Goal: Task Accomplishment & Management: Complete application form

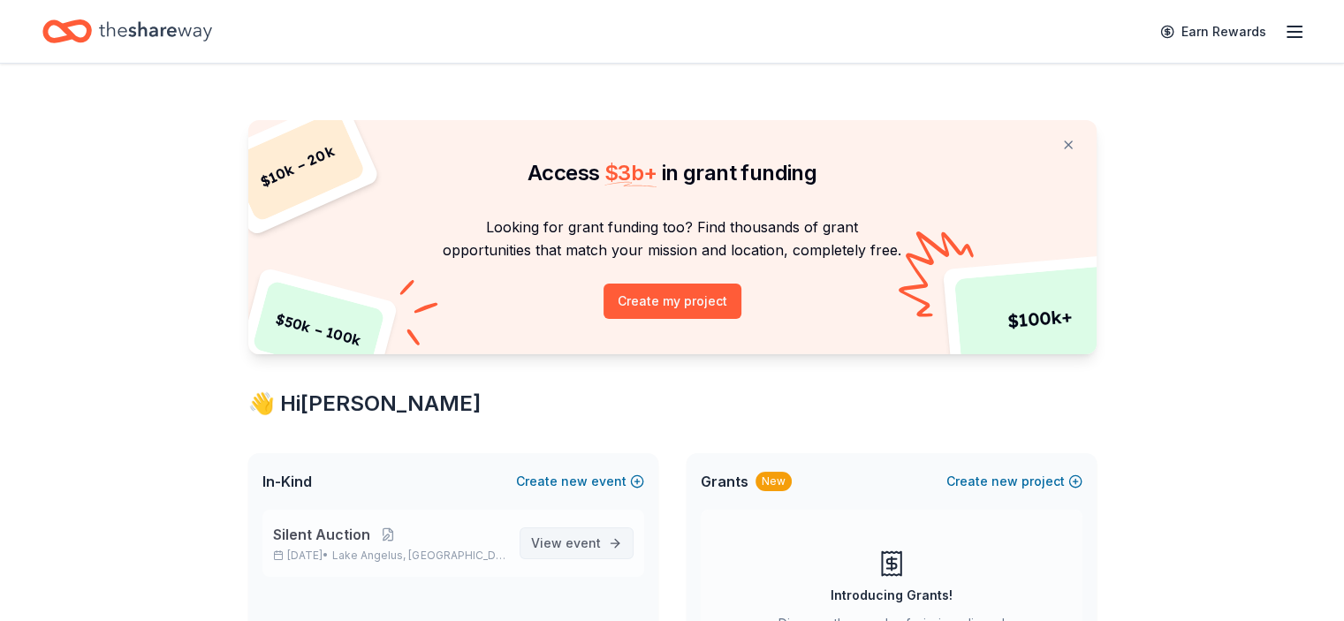
click at [557, 540] on span "View event" at bounding box center [566, 543] width 70 height 21
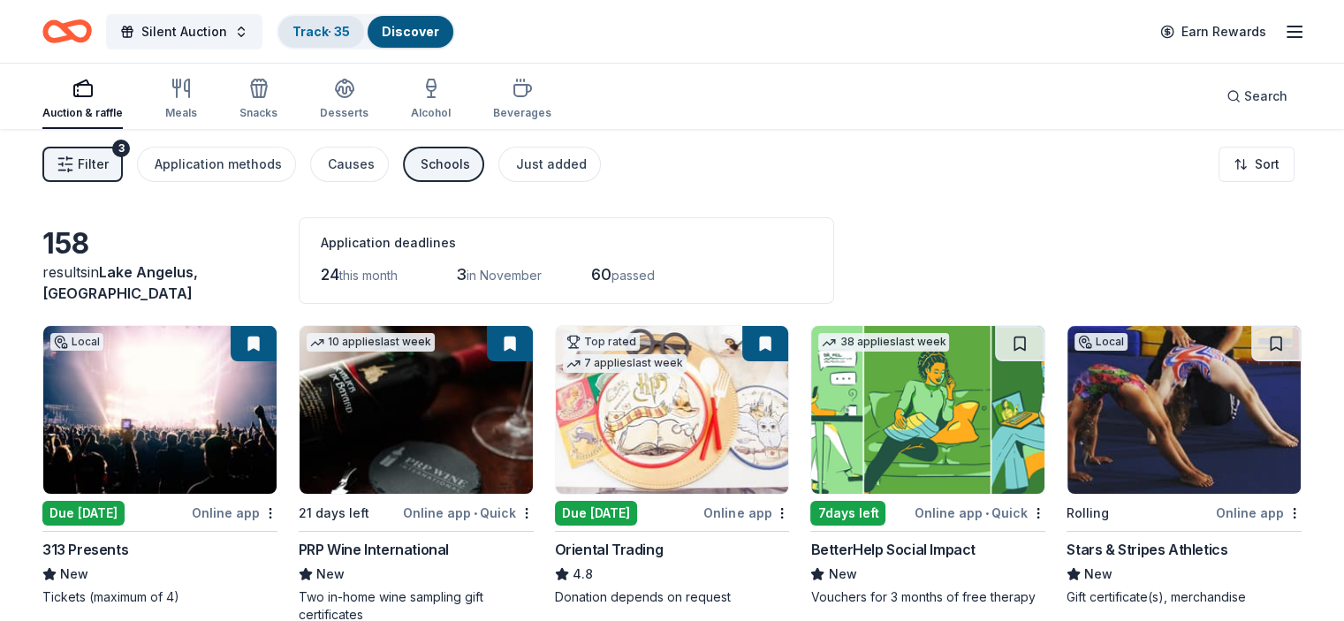
click at [352, 22] on div "Track · 35" at bounding box center [321, 32] width 86 height 32
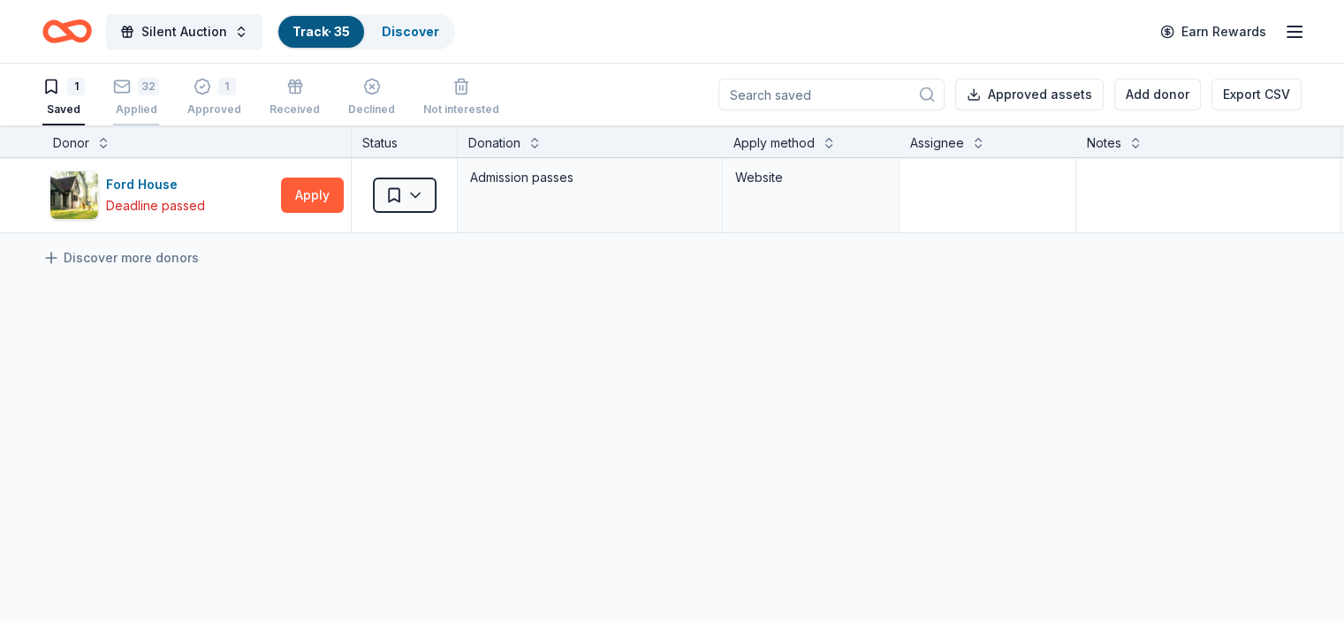
click at [159, 90] on div "32" at bounding box center [136, 87] width 46 height 18
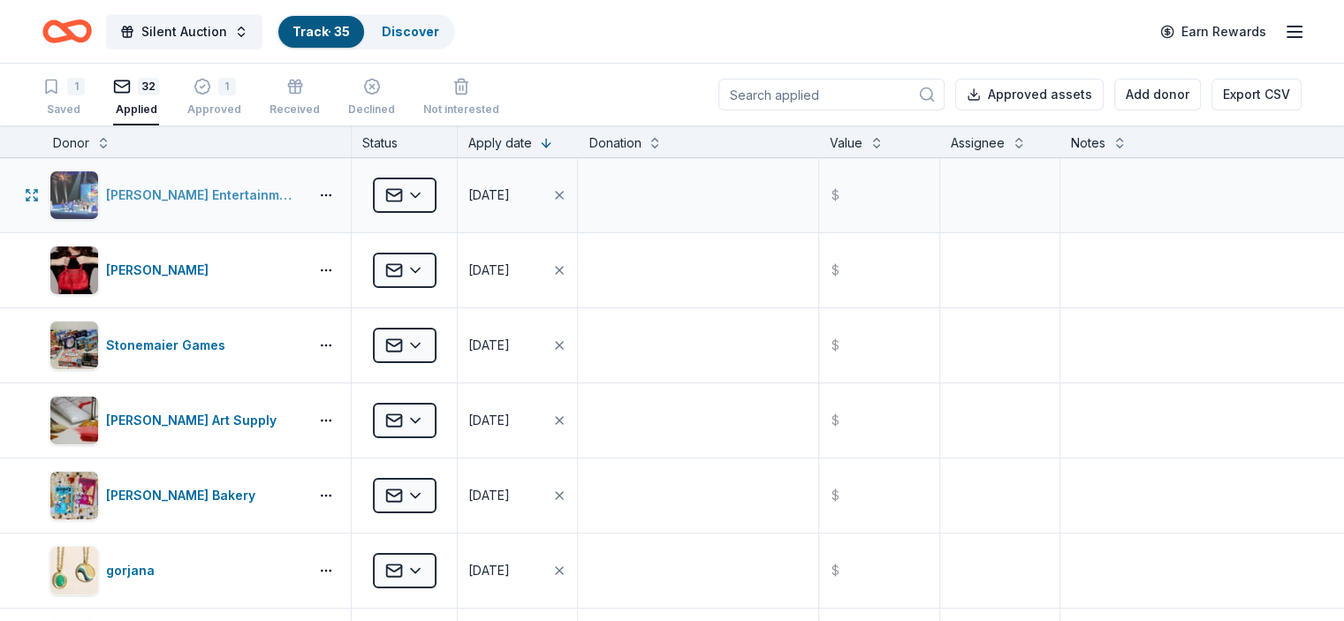
click at [209, 190] on div "Feld Entertainment" at bounding box center [203, 195] width 195 height 21
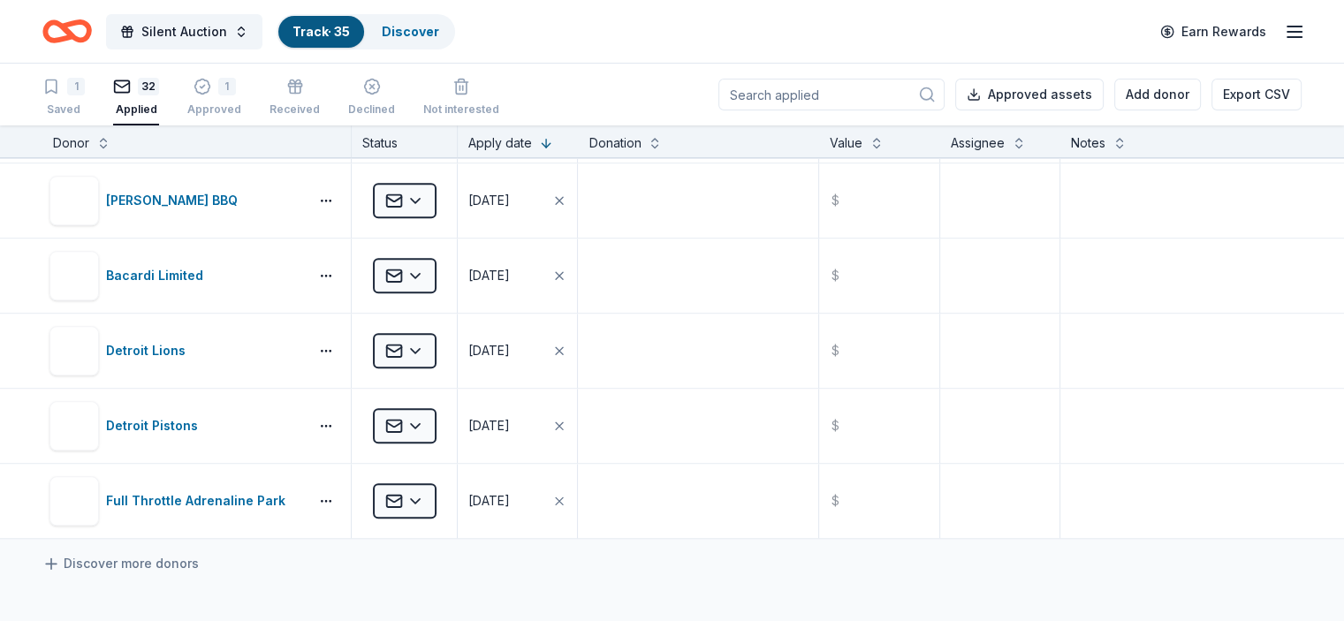
scroll to position [2036, 0]
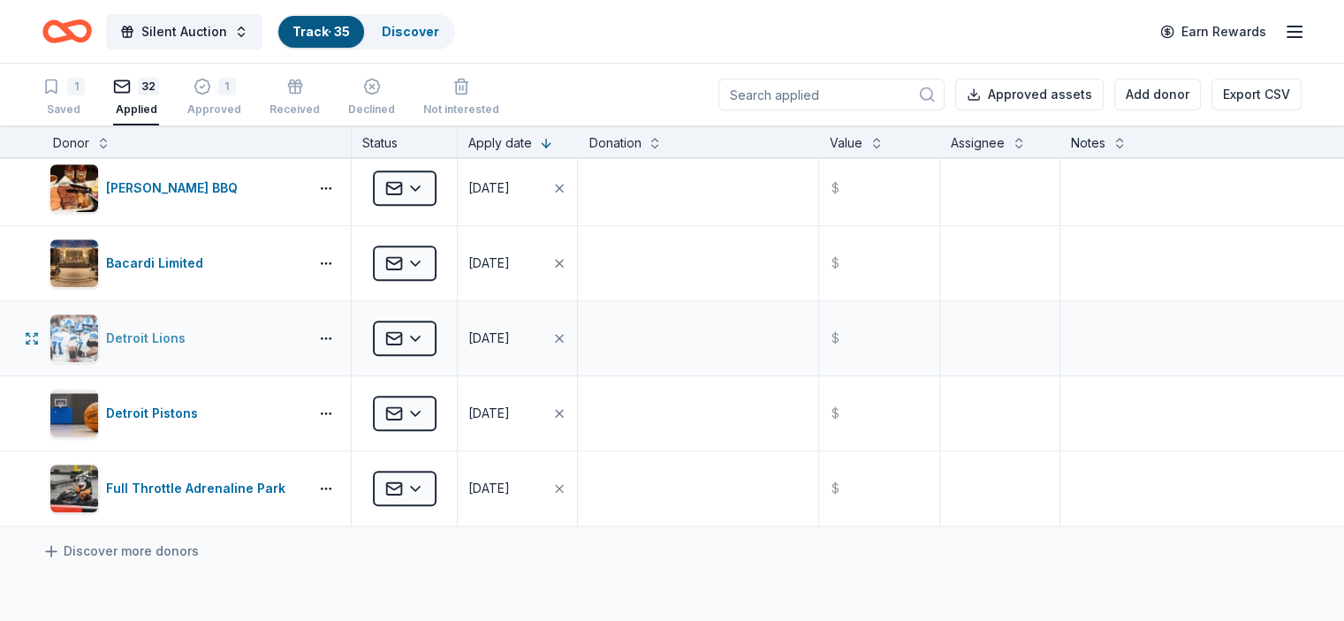
click at [255, 326] on div "Detroit Lions" at bounding box center [176, 339] width 252 height 50
click at [85, 82] on div "1" at bounding box center [76, 87] width 18 height 18
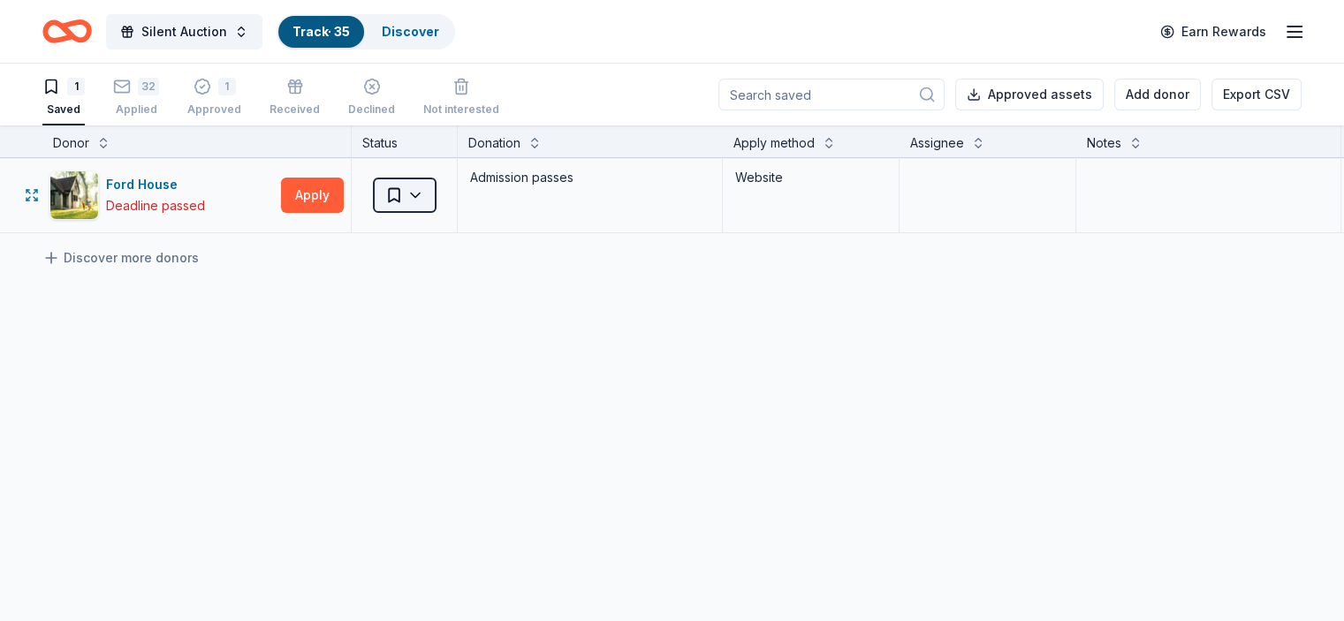
click at [453, 199] on html "Silent Auction Track · 35 Discover Earn Rewards 1 Saved 32 Applied 1 Approved R…" at bounding box center [672, 310] width 1344 height 621
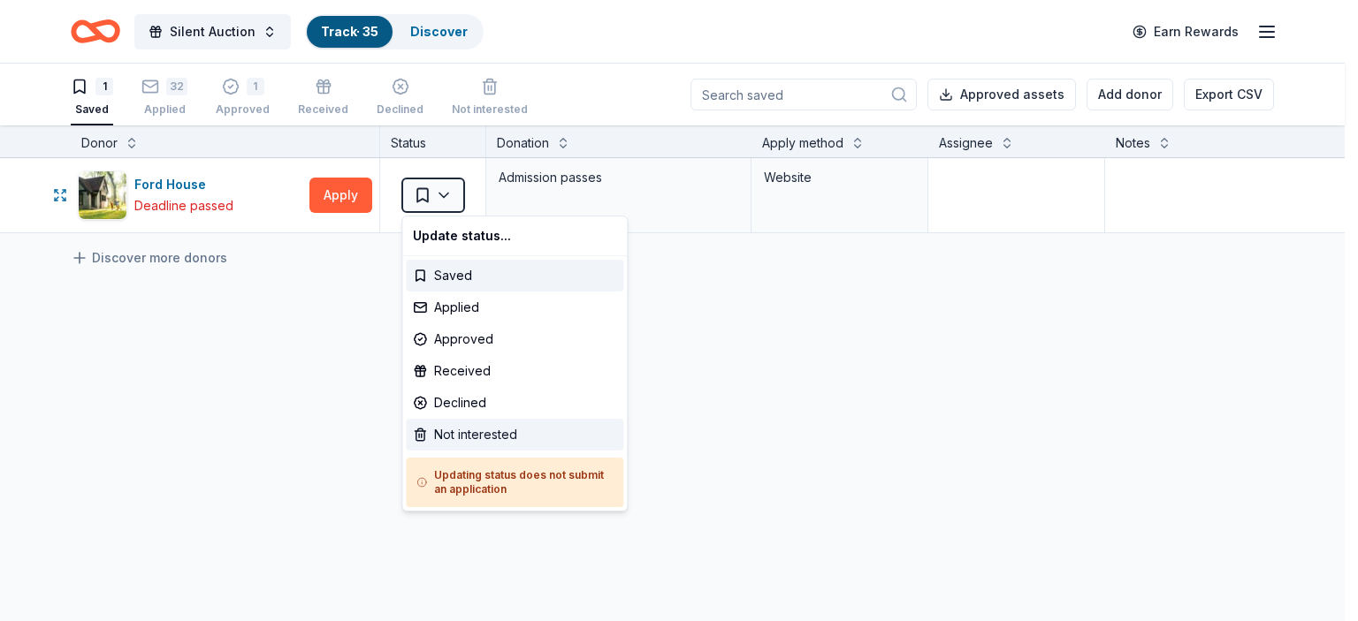
click at [464, 436] on div "Not interested" at bounding box center [514, 435] width 217 height 32
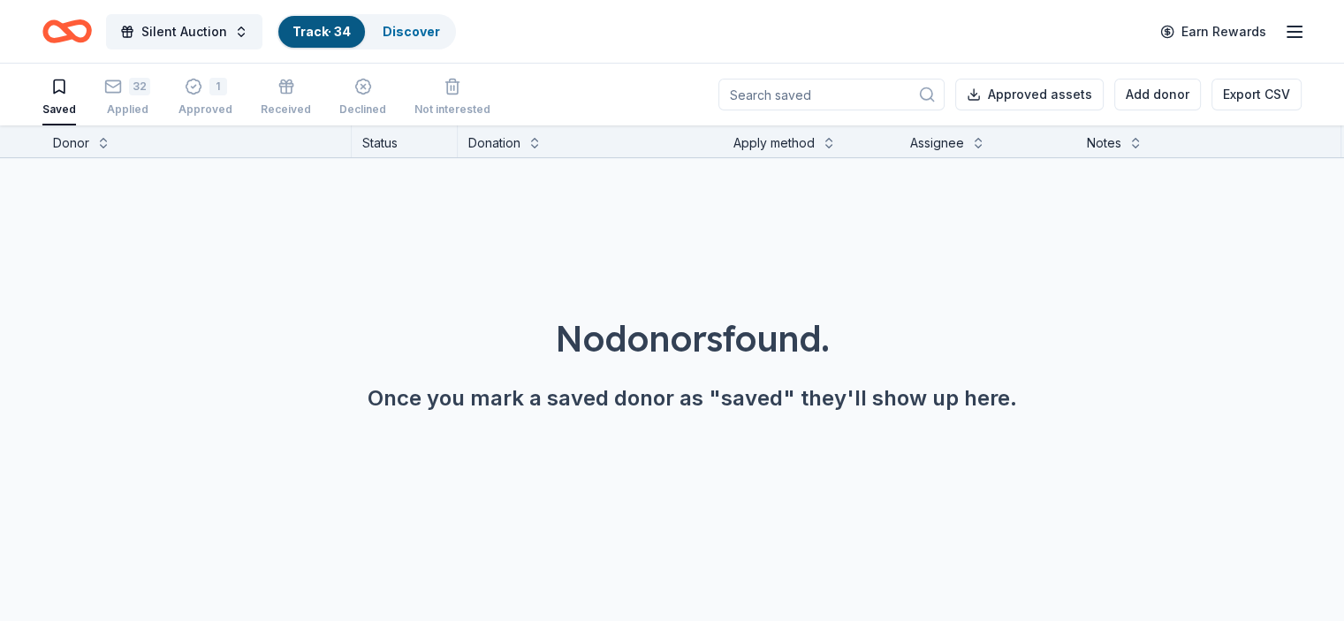
click at [89, 23] on icon "Home" at bounding box center [75, 31] width 27 height 18
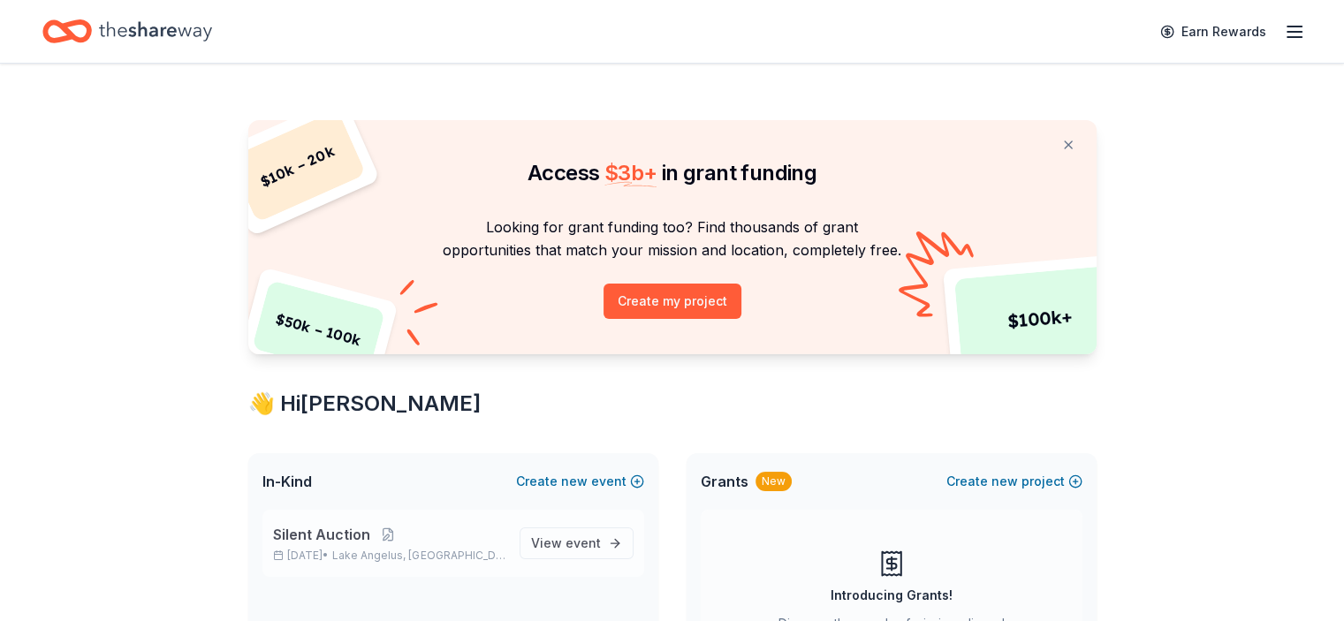
click at [307, 537] on span "Silent Auction" at bounding box center [321, 534] width 97 height 21
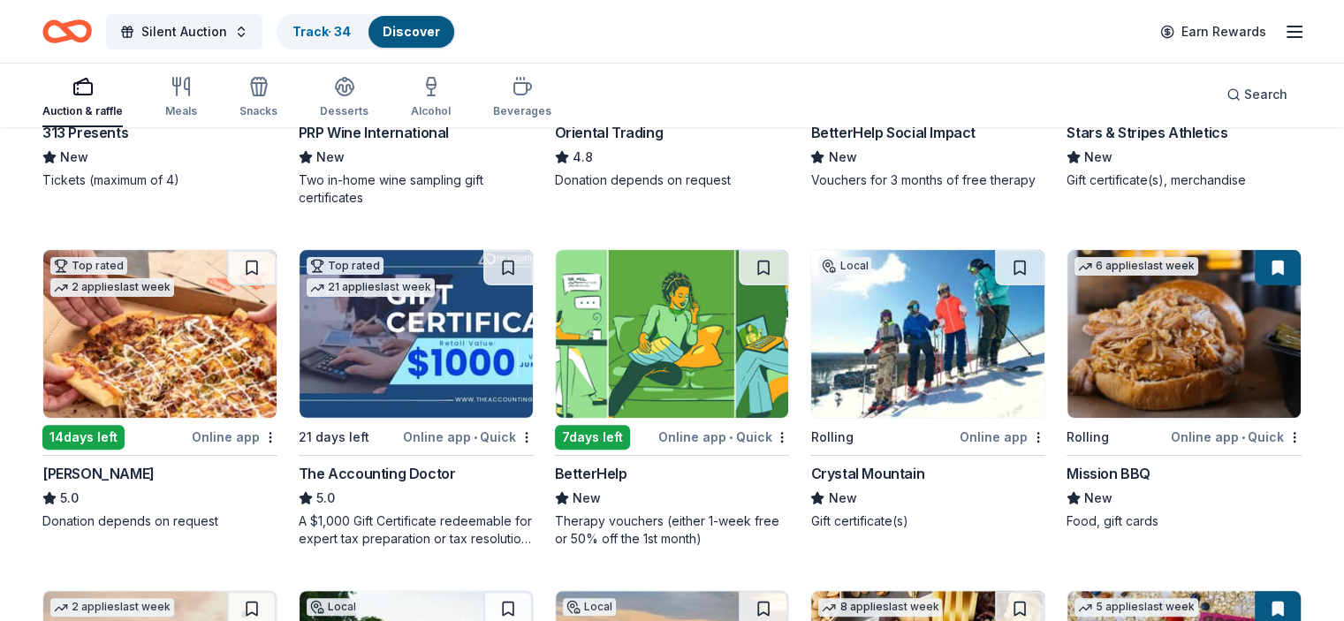
scroll to position [428, 0]
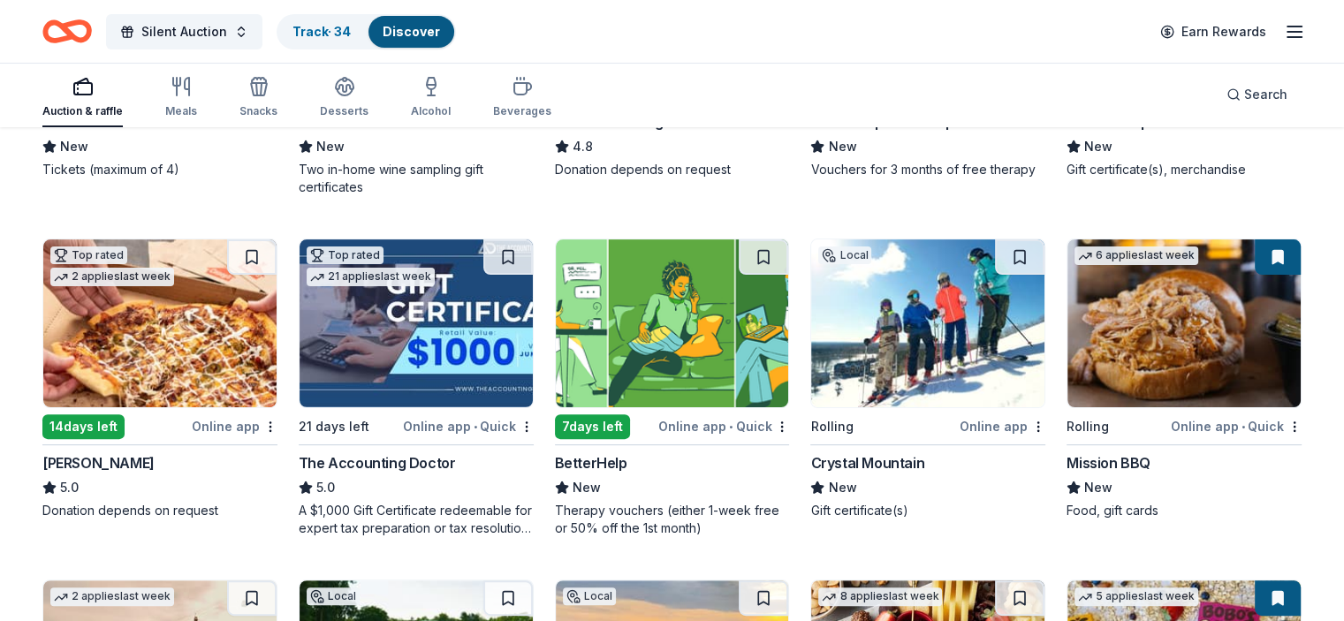
click at [194, 324] on img at bounding box center [159, 324] width 233 height 168
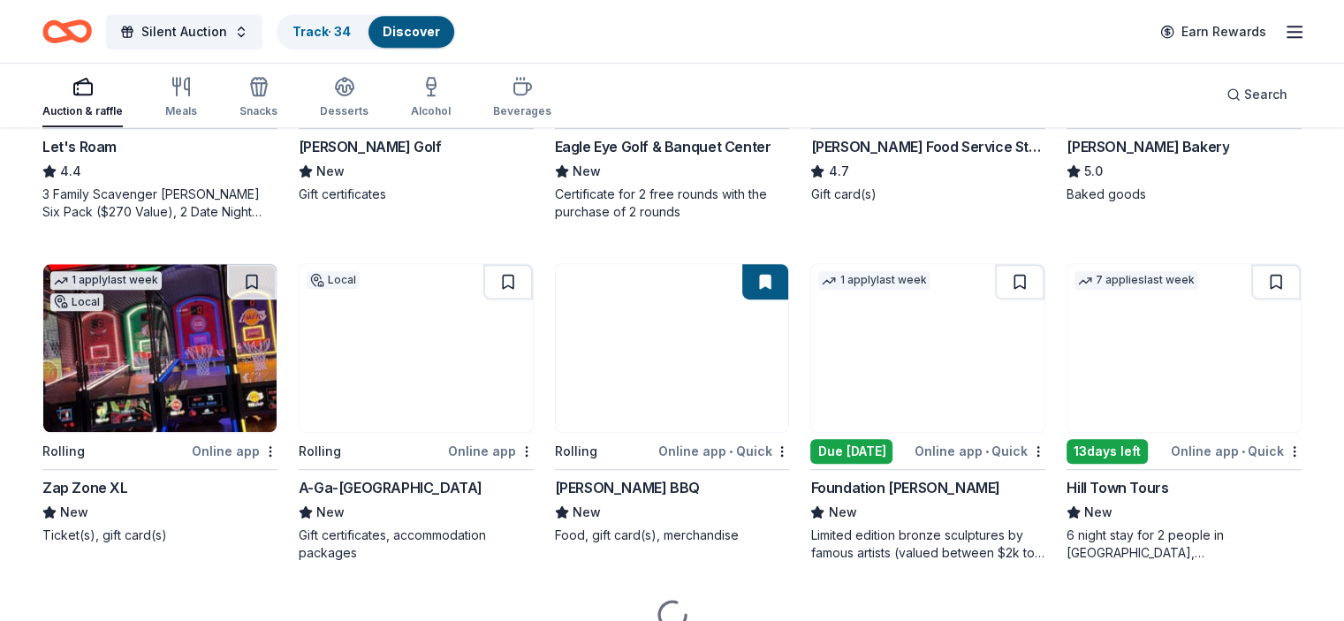
scroll to position [1166, 0]
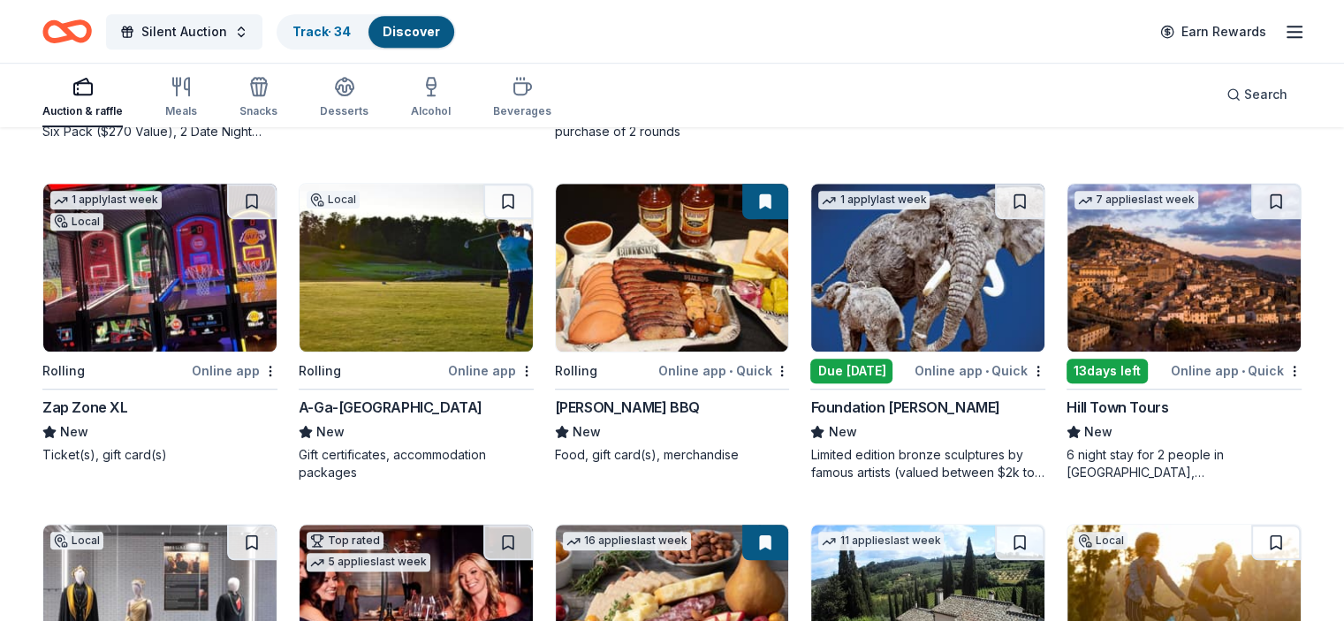
click at [923, 270] on img at bounding box center [927, 268] width 233 height 168
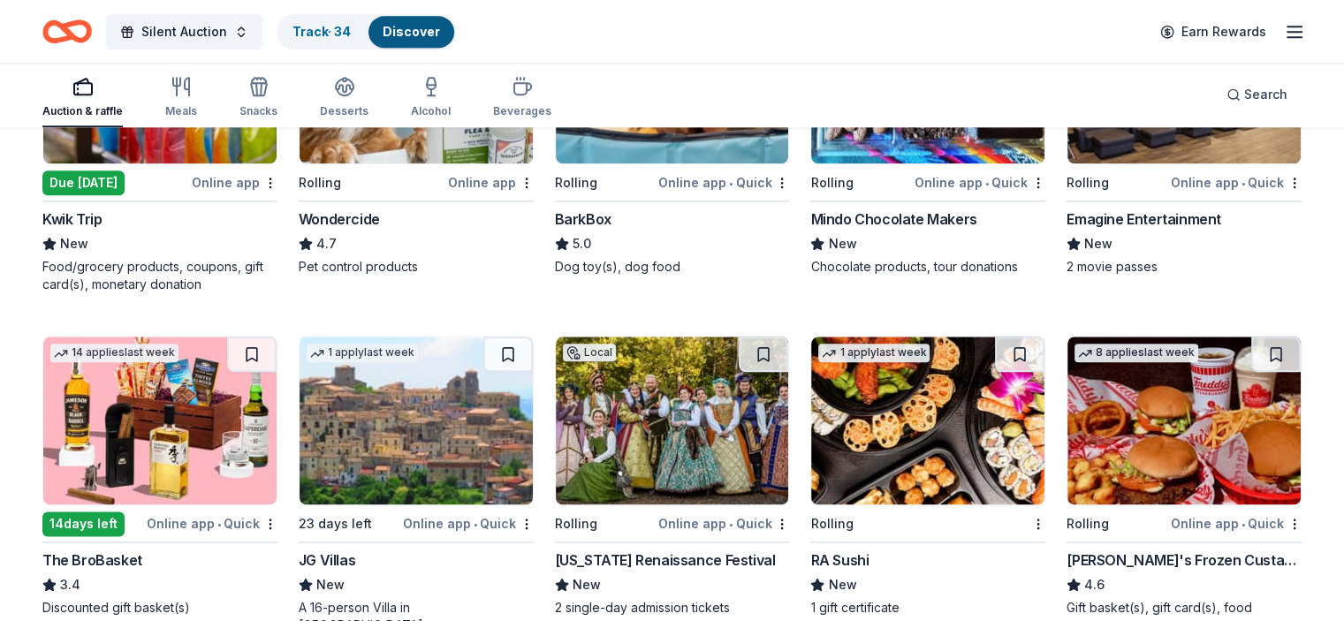
scroll to position [2068, 0]
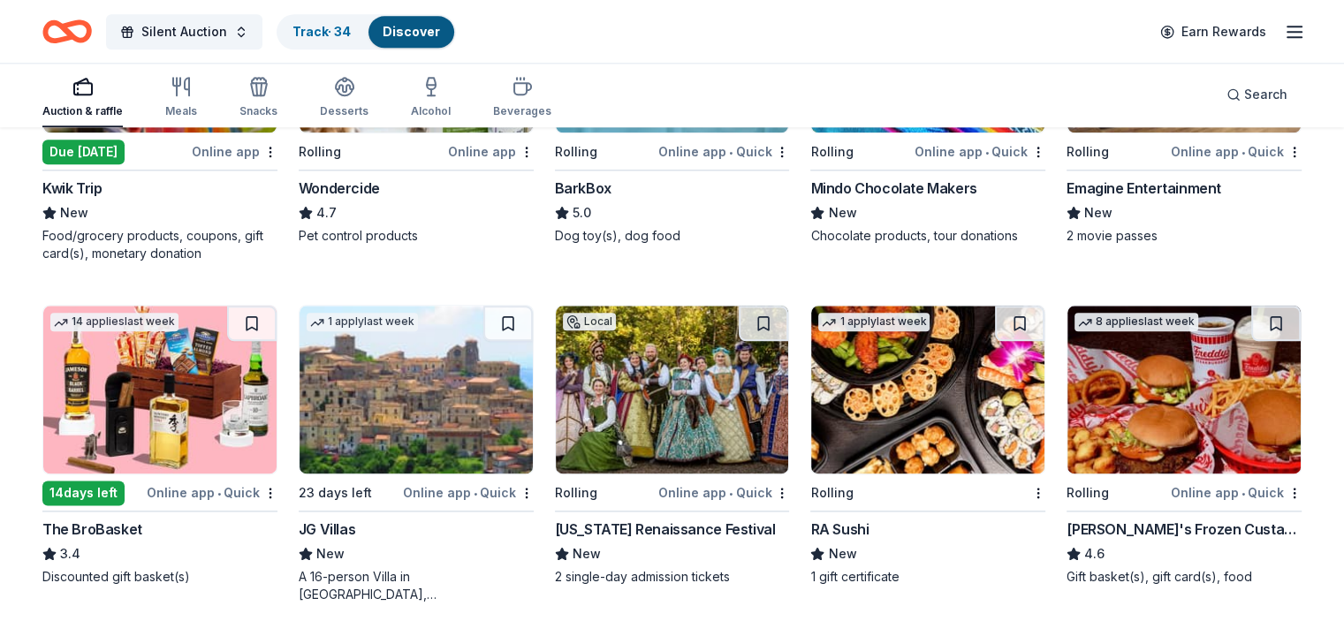
click at [177, 356] on img at bounding box center [159, 390] width 233 height 168
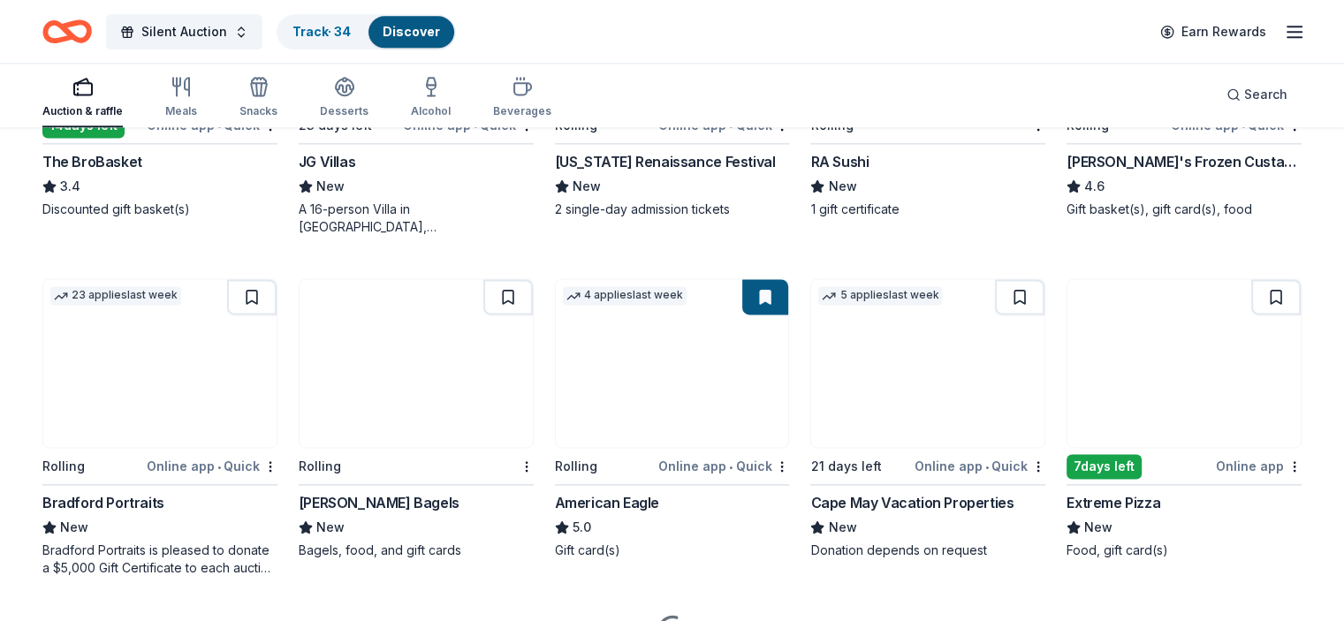
scroll to position [2450, 0]
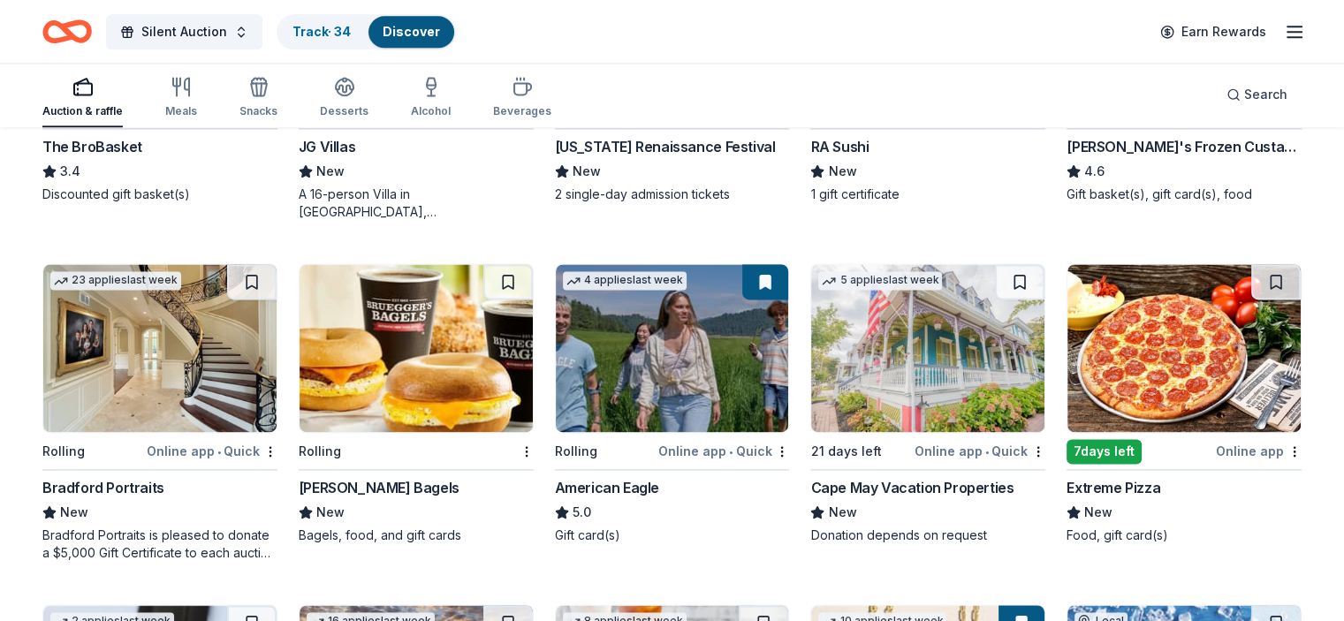
click at [202, 338] on img at bounding box center [159, 348] width 233 height 168
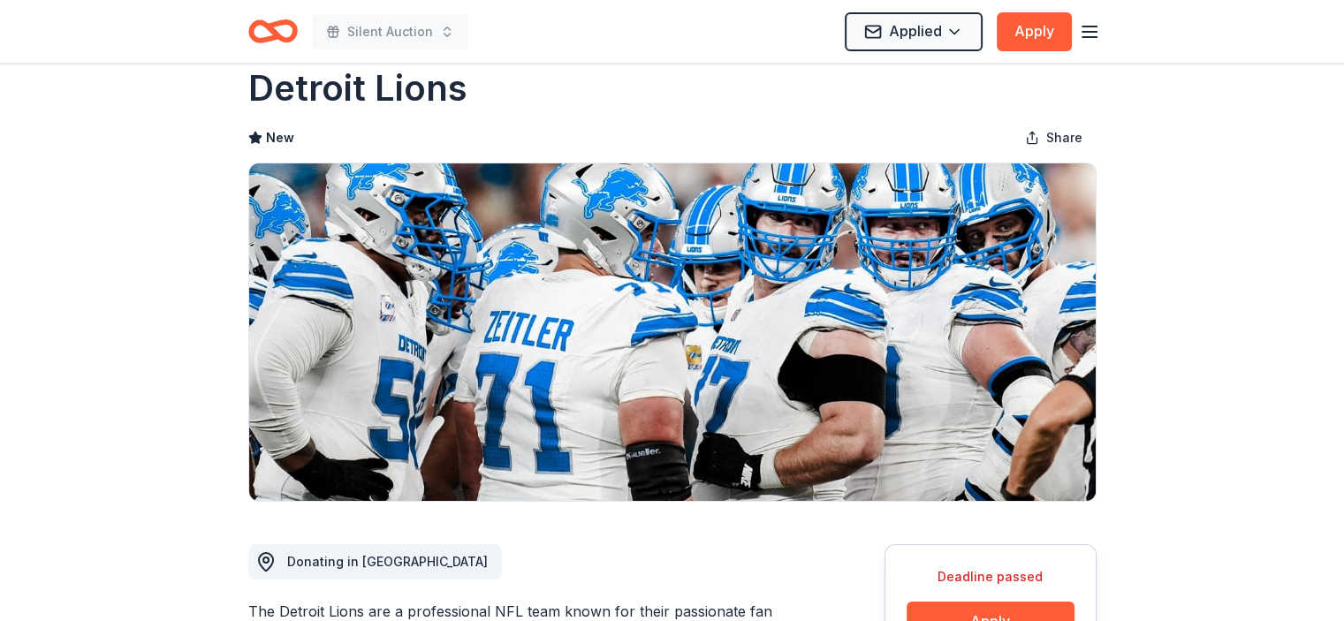
scroll to position [22, 0]
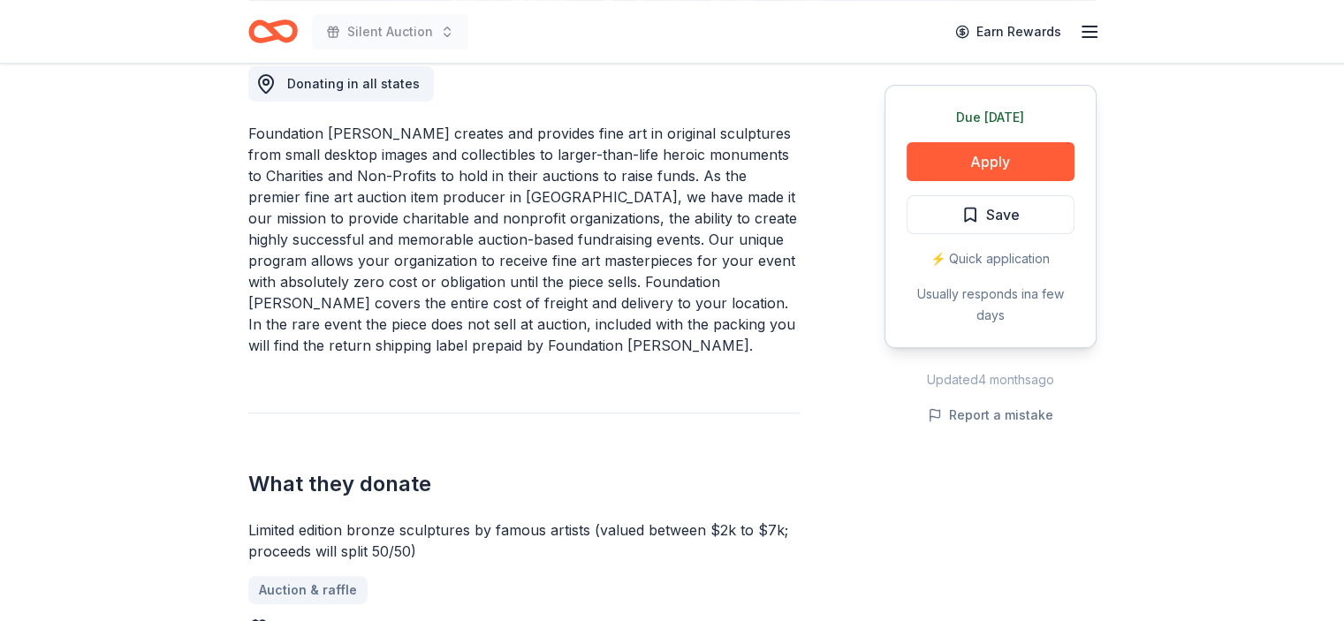
scroll to position [517, 0]
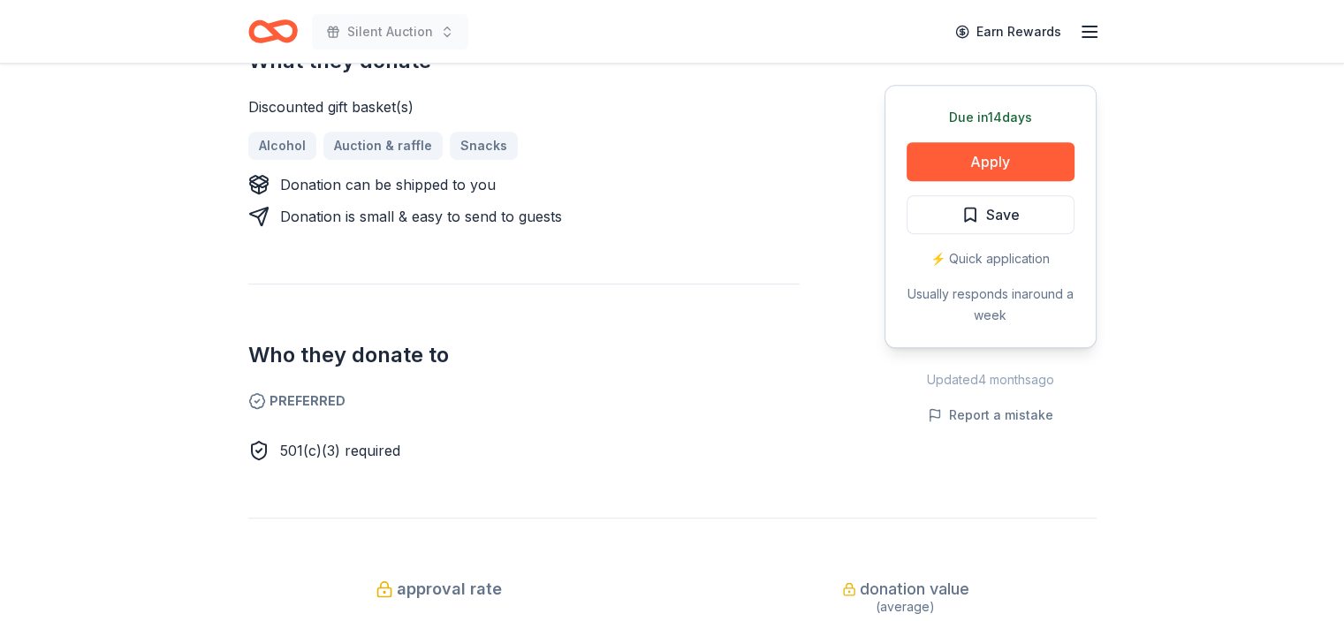
scroll to position [785, 0]
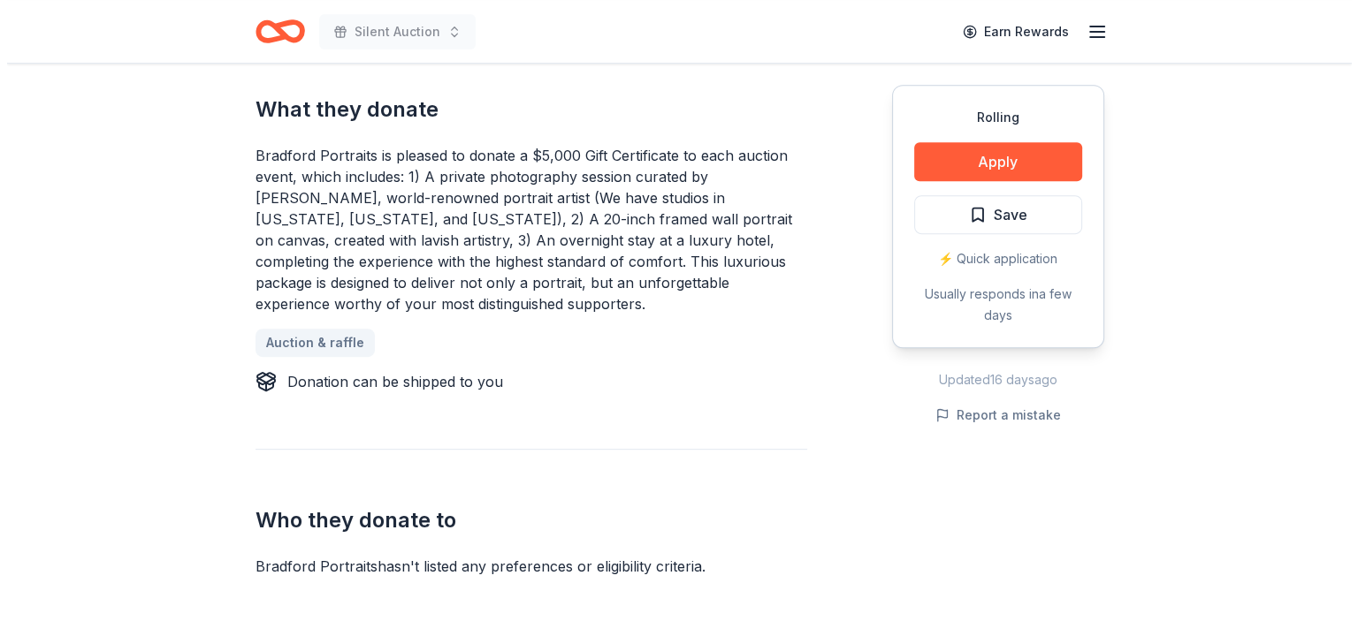
scroll to position [777, 0]
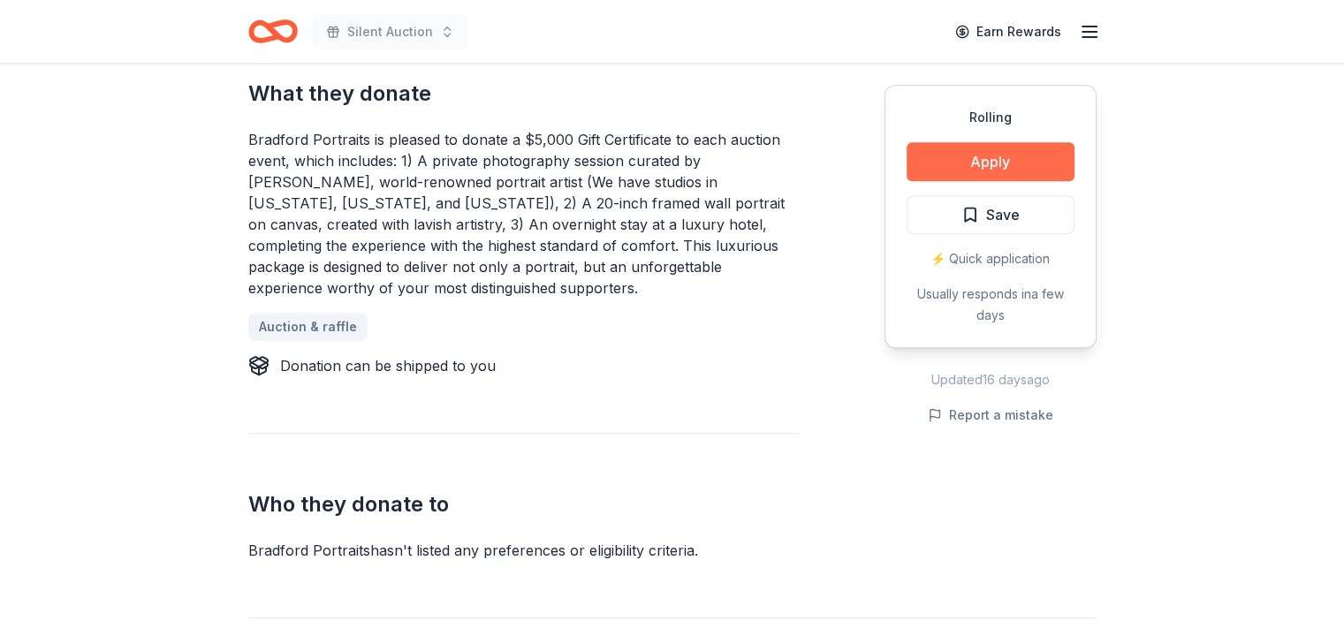
click at [1020, 154] on button "Apply" at bounding box center [991, 161] width 168 height 39
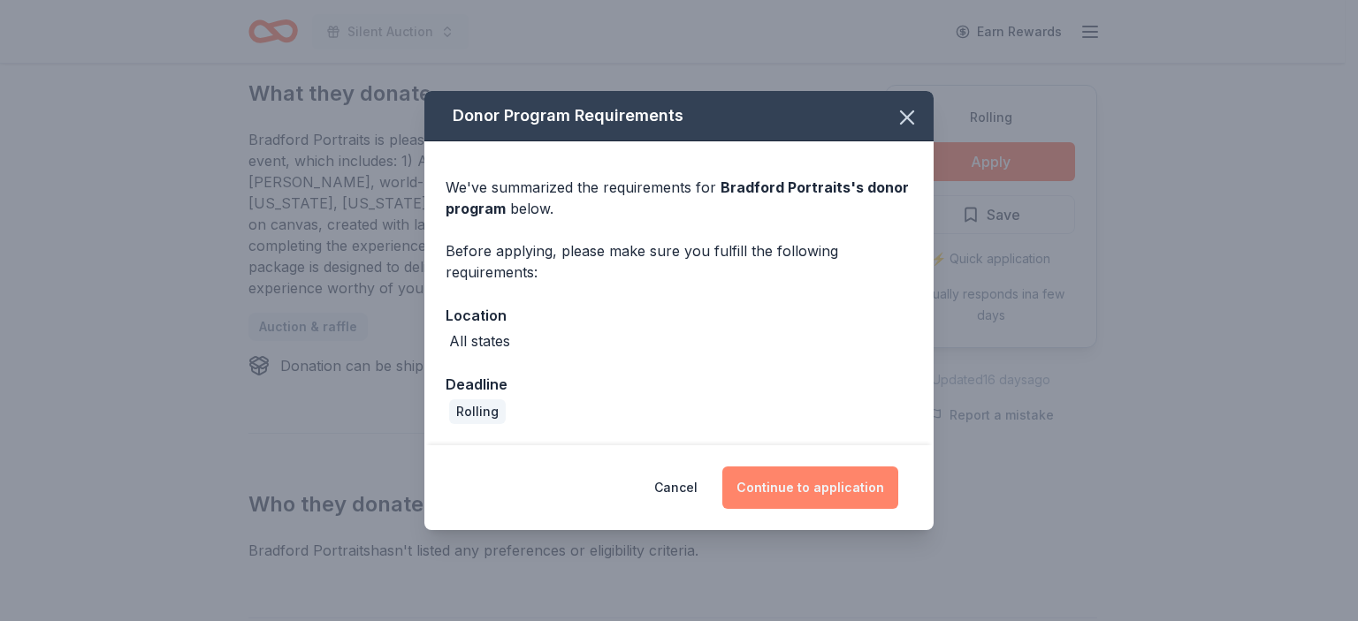
click at [839, 498] on button "Continue to application" at bounding box center [810, 488] width 176 height 42
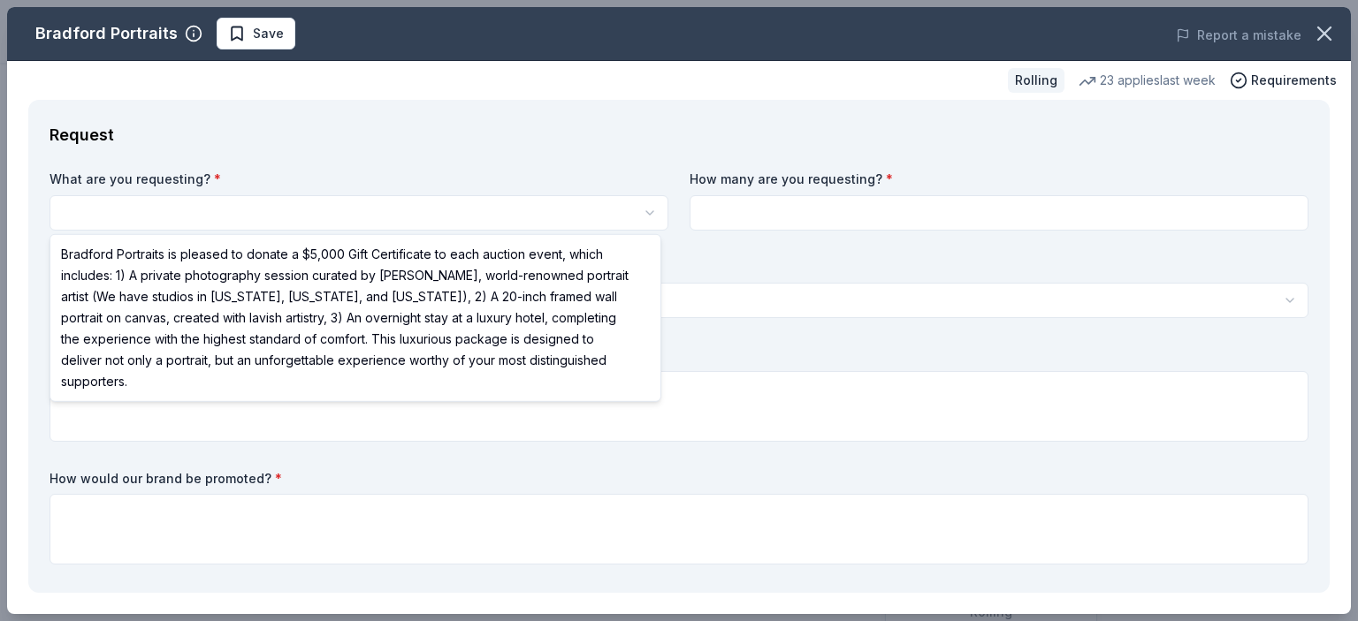
scroll to position [0, 0]
select select "Bradford Portraits is pleased to donate a $5,000 Gift Certificate to each aucti…"
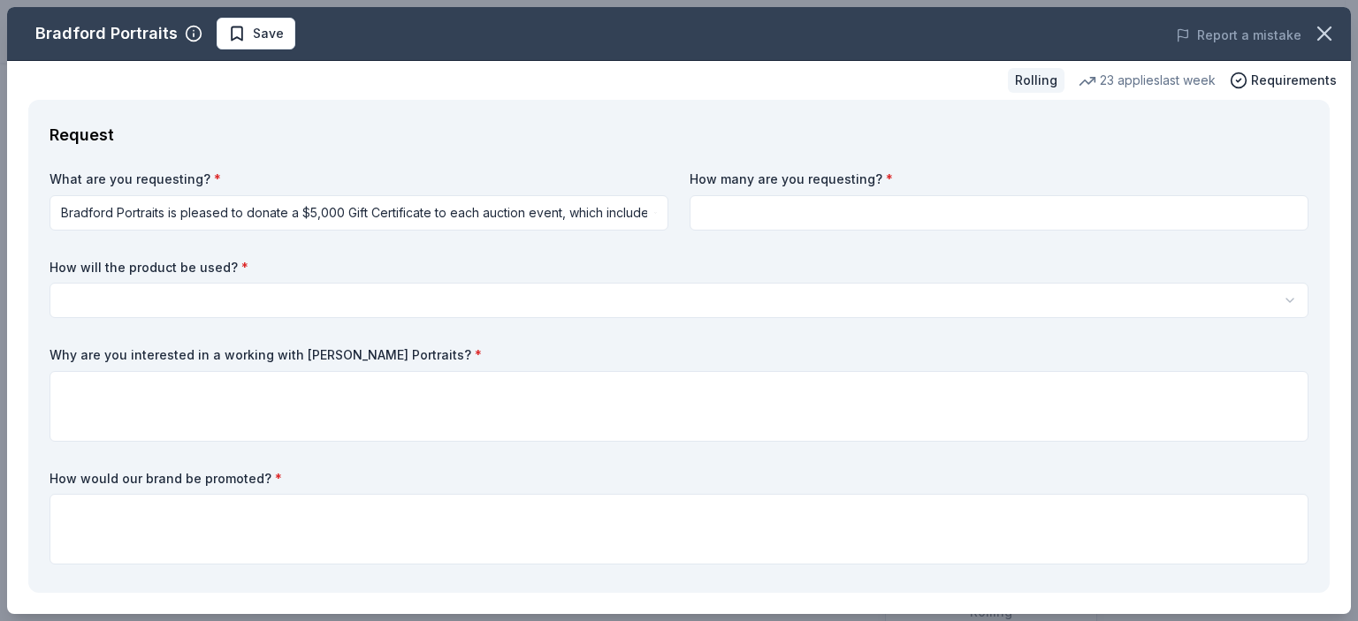
click at [769, 222] on input at bounding box center [998, 212] width 619 height 35
type input "1"
click at [500, 309] on html "Silent Auction Save Apply Rolling Share Bradford Portraits New 23 applies last …" at bounding box center [679, 310] width 1358 height 621
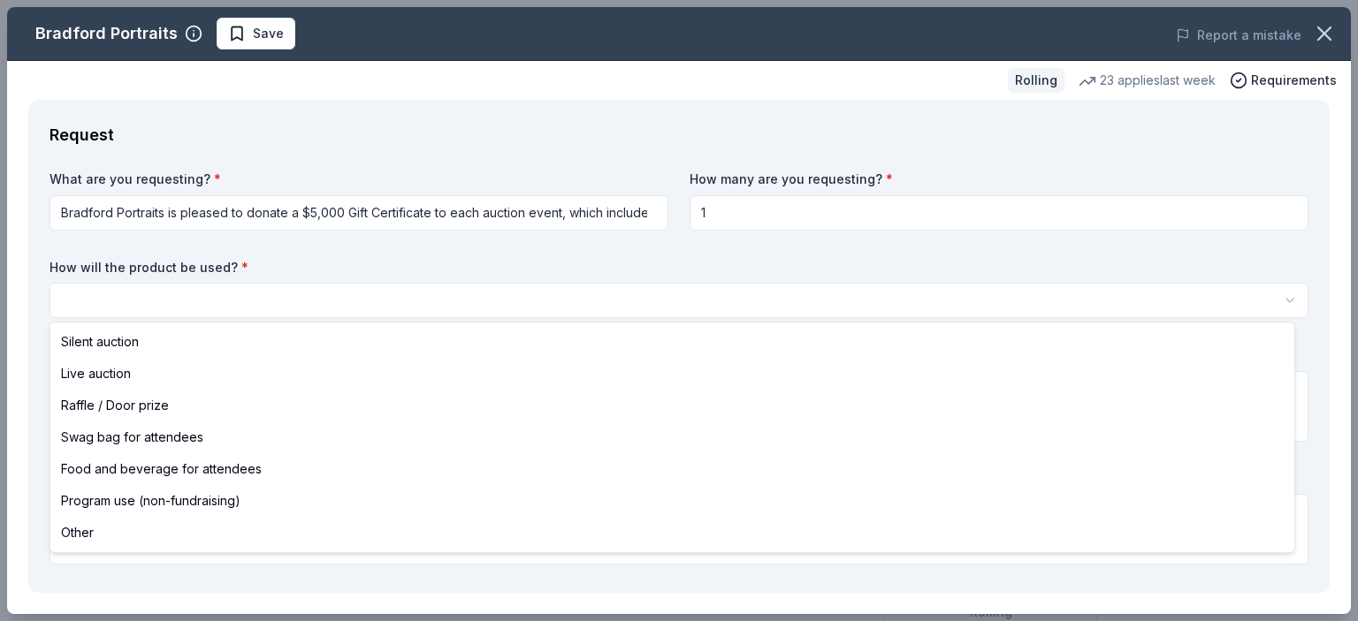
select select "silentAuction"
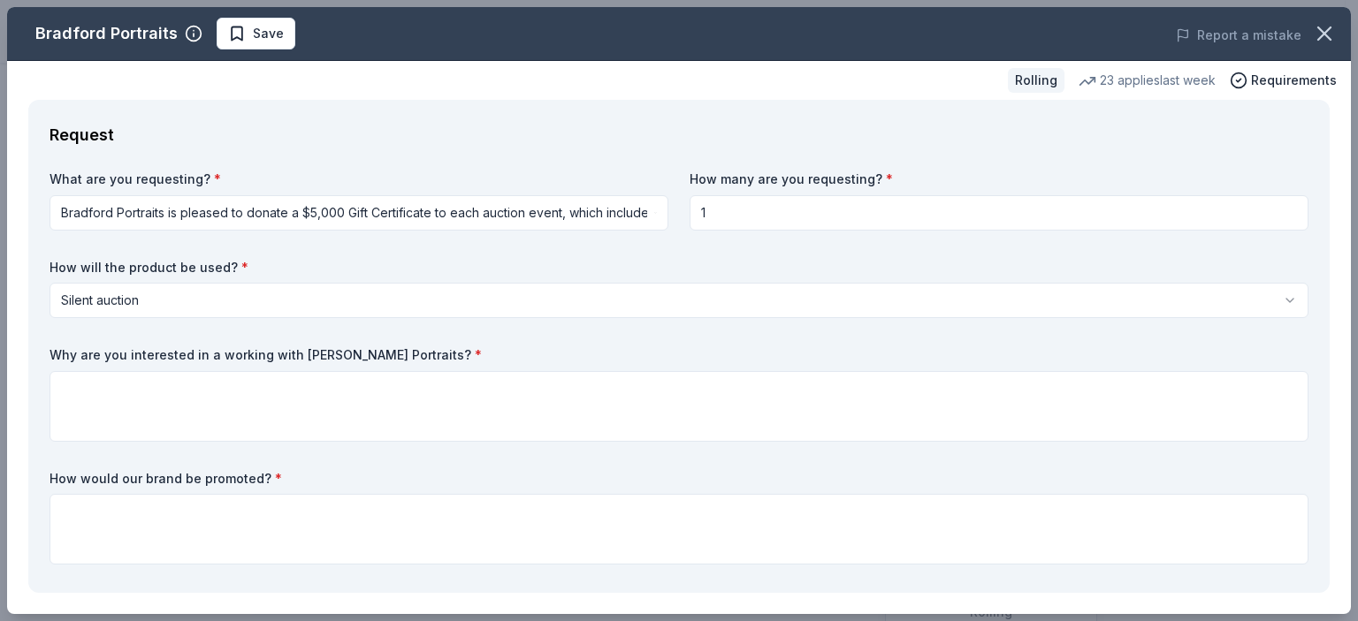
click at [910, 159] on div "Request What are you requesting? * Bradford Portraits is pleased to donate a $5…" at bounding box center [678, 346] width 1301 height 493
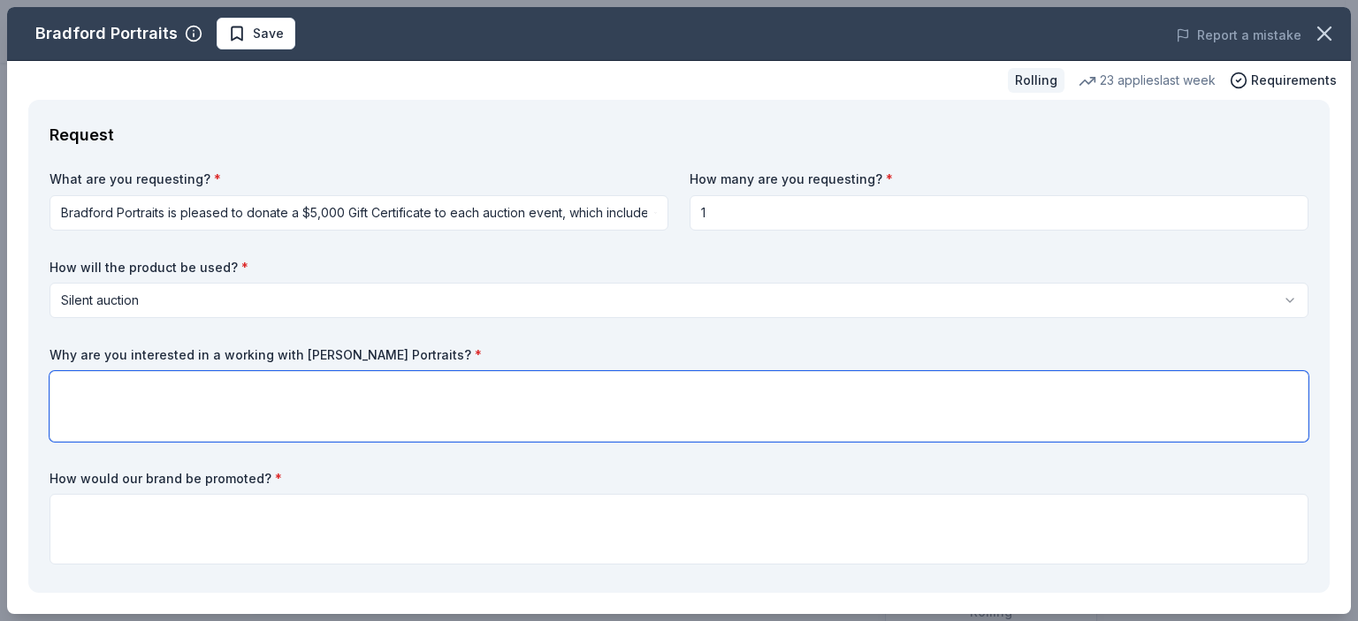
click at [326, 413] on textarea at bounding box center [679, 406] width 1259 height 71
drag, startPoint x: 326, startPoint y: 426, endPoint x: 326, endPoint y: 413, distance: 13.3
click at [326, 413] on textarea "To enrich screen reader interactions, please activate Accessibility in Grammarl…" at bounding box center [679, 406] width 1259 height 71
paste textarea "The ATC (Avondale Theater Company) is currently in a fundraising year for sever…"
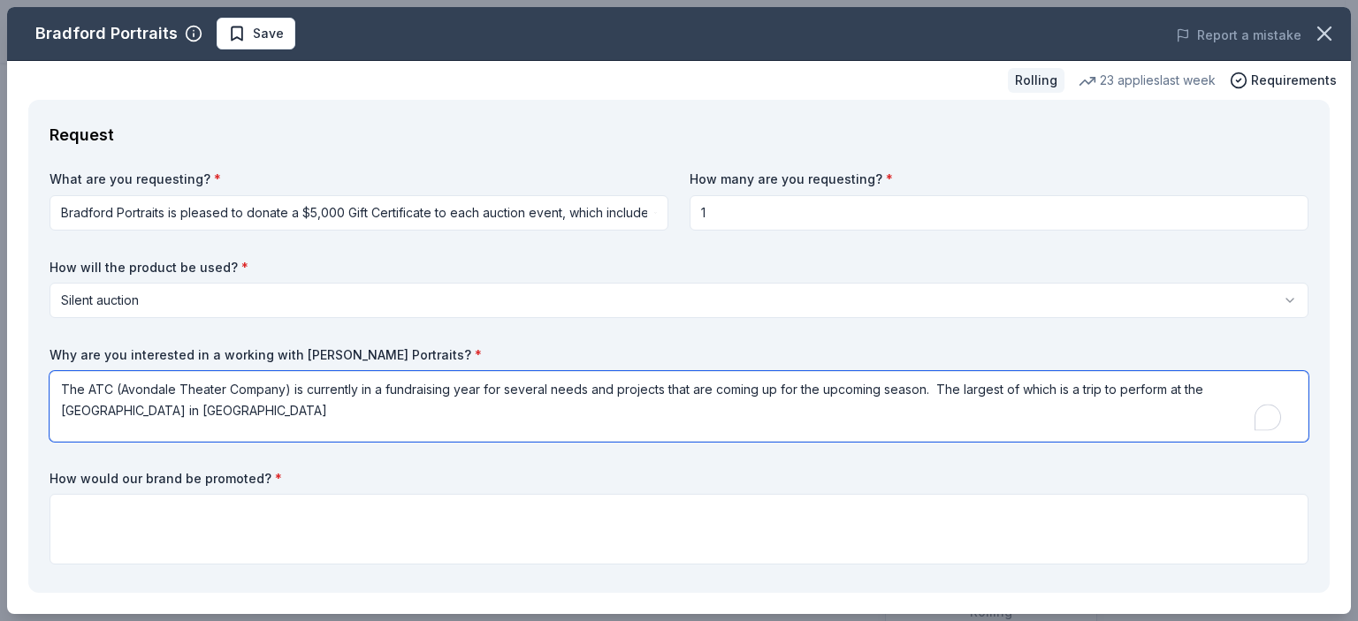
type textarea "The ATC (Avondale Theater Company) is currently in a fundraising year for sever…"
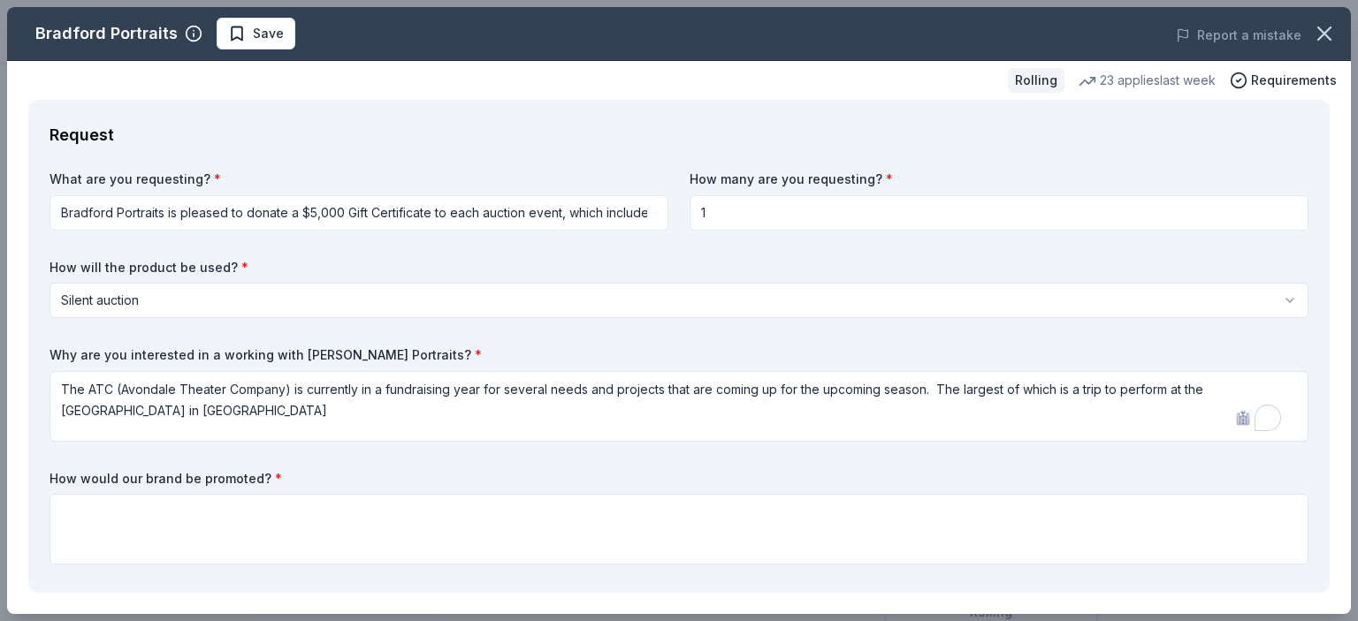
click at [1028, 263] on label "How will the product be used? *" at bounding box center [679, 268] width 1259 height 18
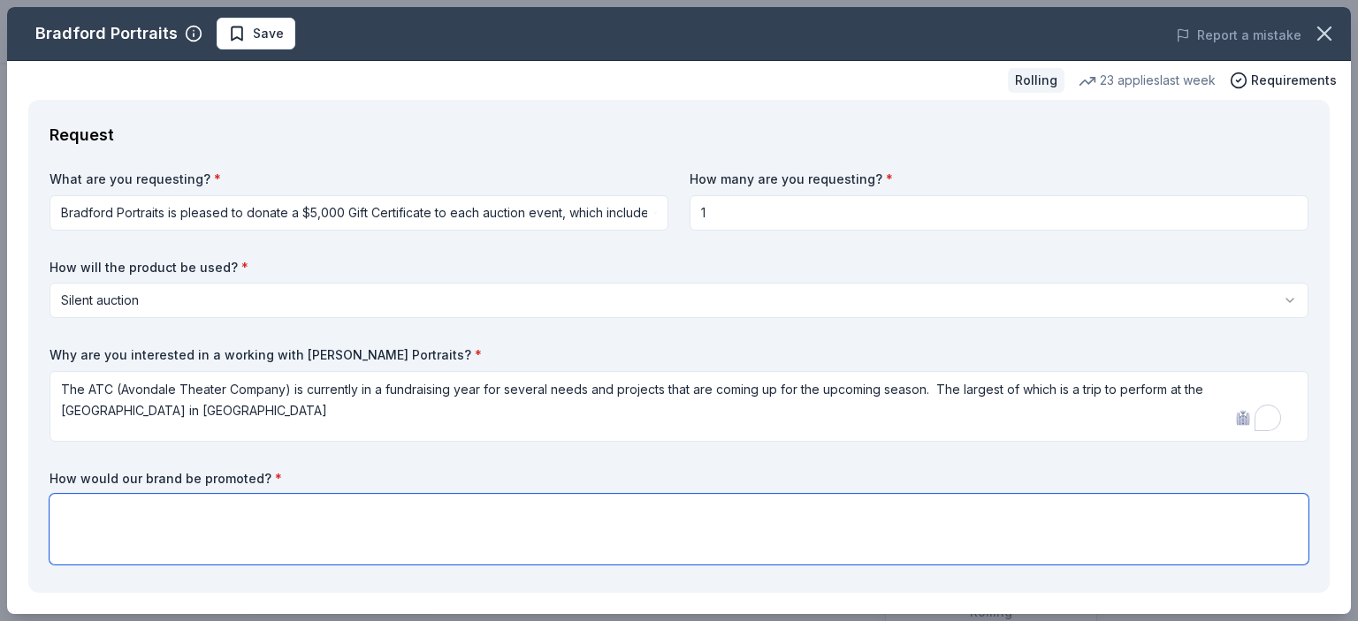
click at [517, 543] on textarea at bounding box center [679, 529] width 1259 height 71
click at [631, 532] on textarea "To enrich screen reader interactions, please activate Accessibility in Grammarl…" at bounding box center [679, 529] width 1259 height 71
paste textarea "There are several ways that you will be able to help, and they are listed below…"
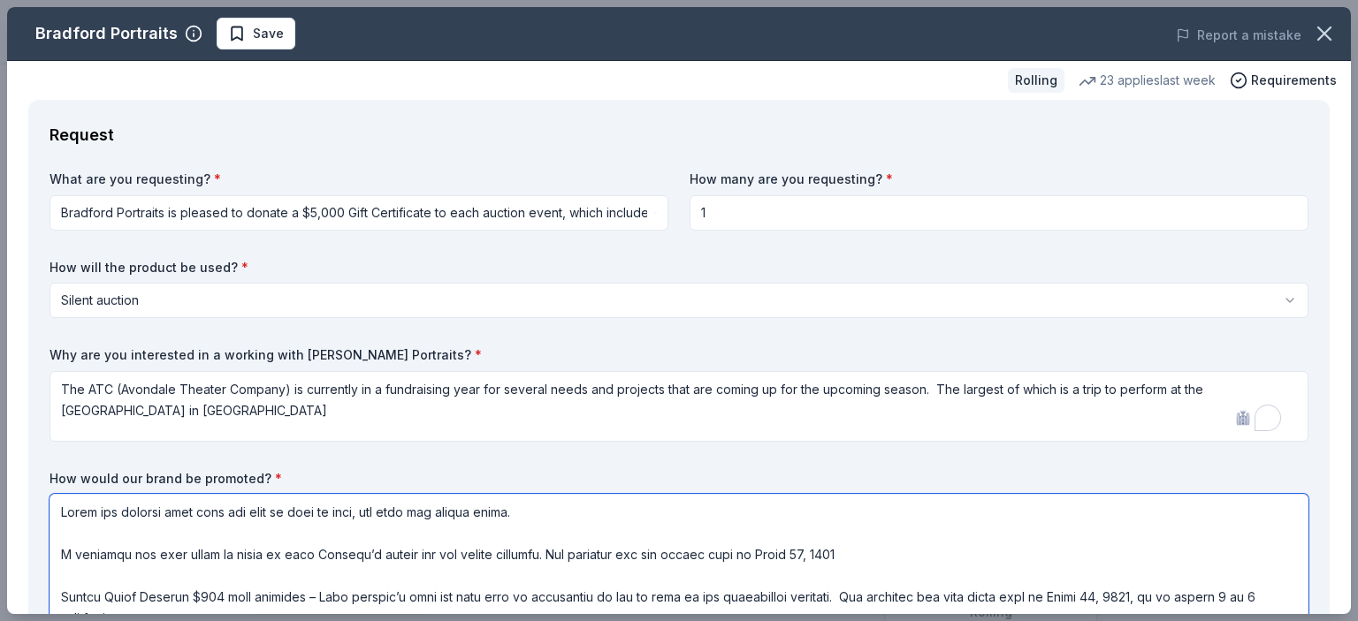
scroll to position [286, 0]
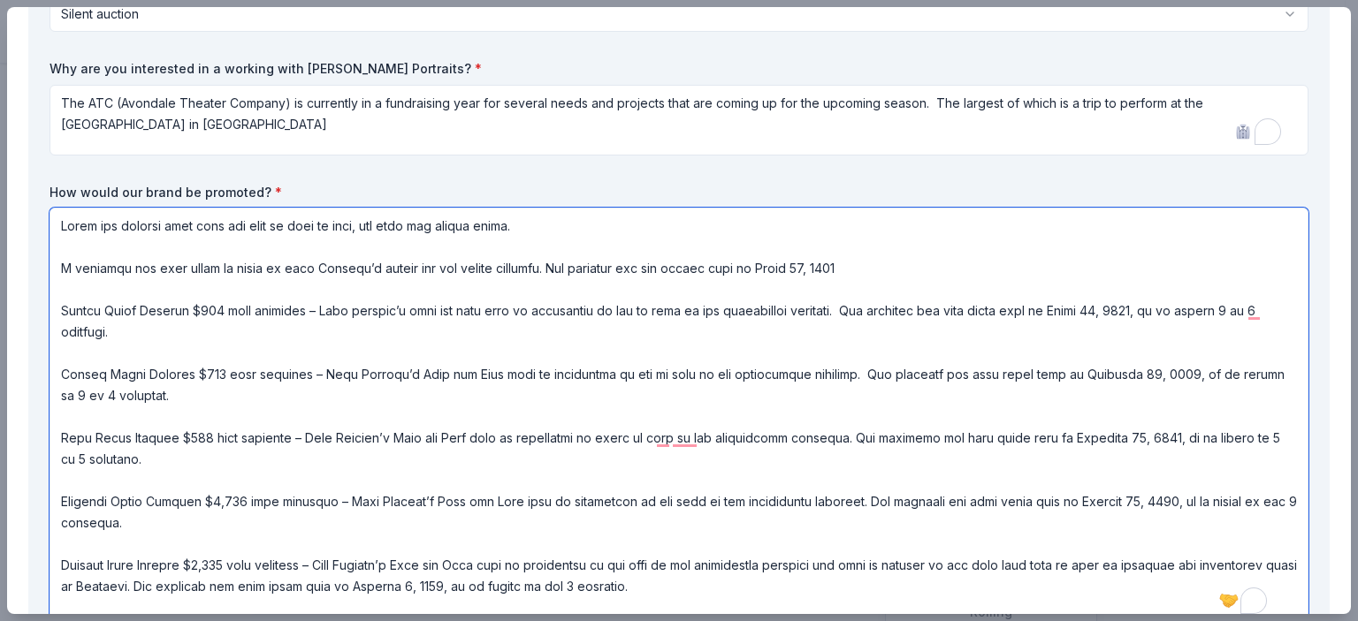
type textarea "There are several ways that you will be able to help, and they are listed below…"
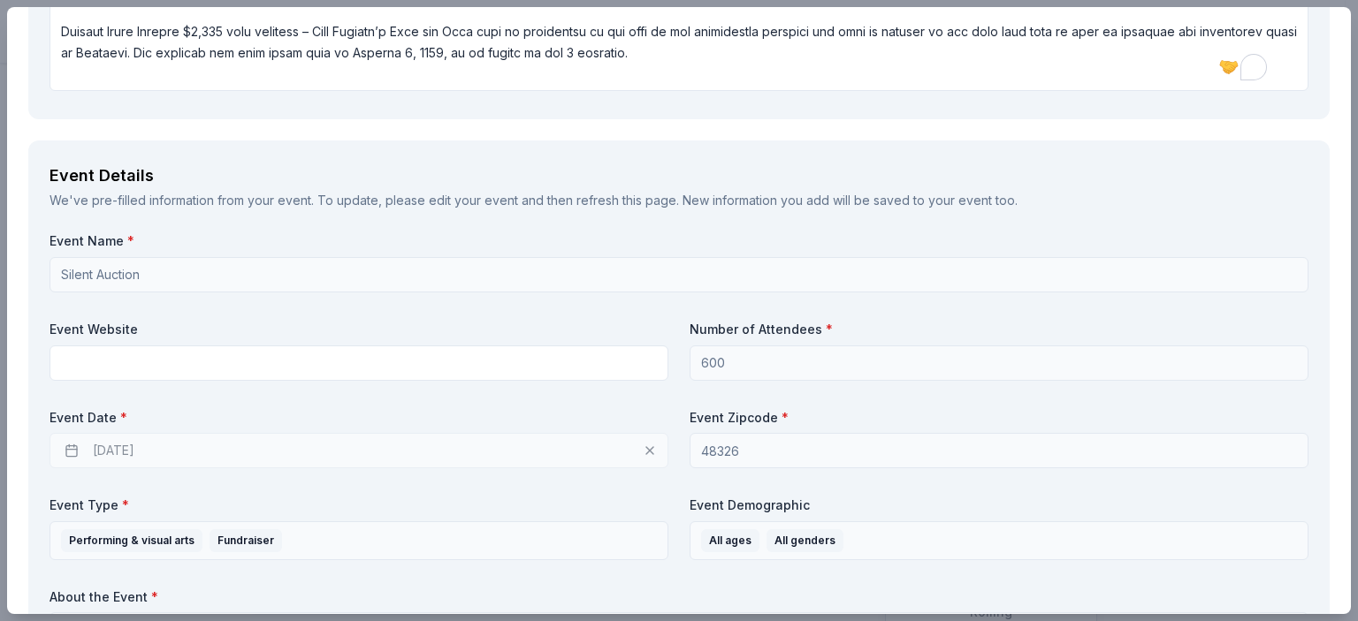
scroll to position [941, 0]
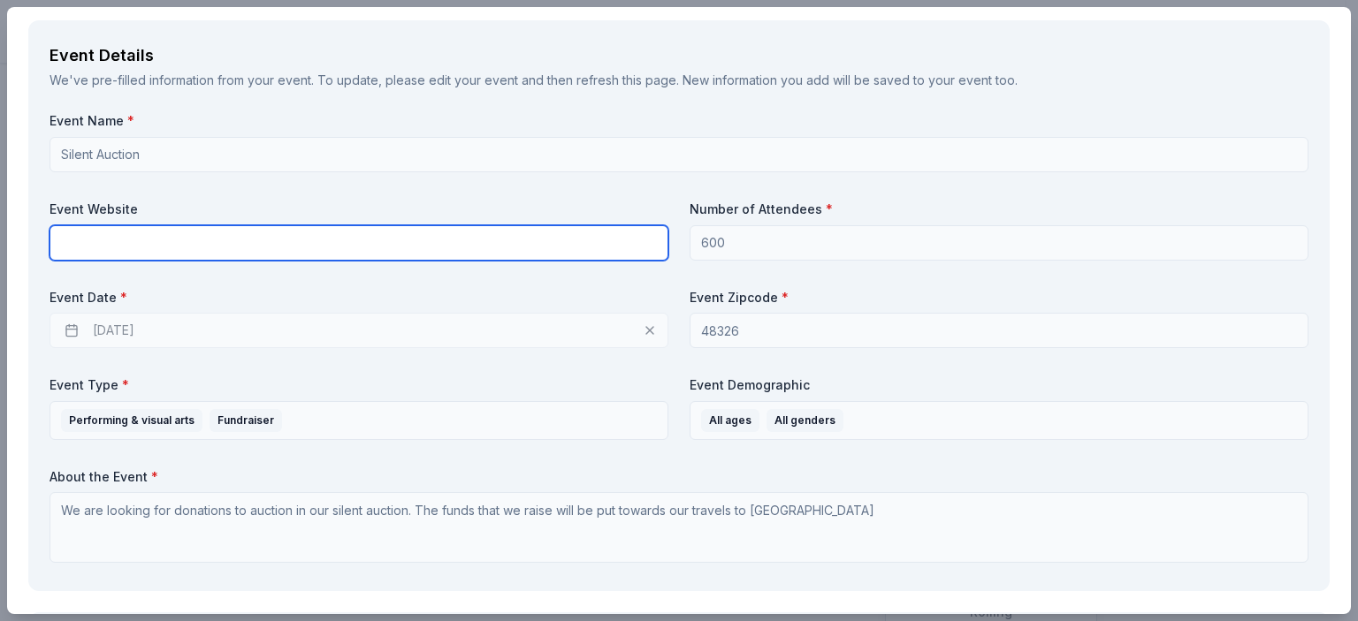
click at [550, 234] on input "text" at bounding box center [359, 242] width 619 height 35
paste input "https://www.avondaleschools.org/academics-enrichment/arts/theatre/"
type input "https://www.avondaleschools.org/academics-enrichment/arts/theatre/"
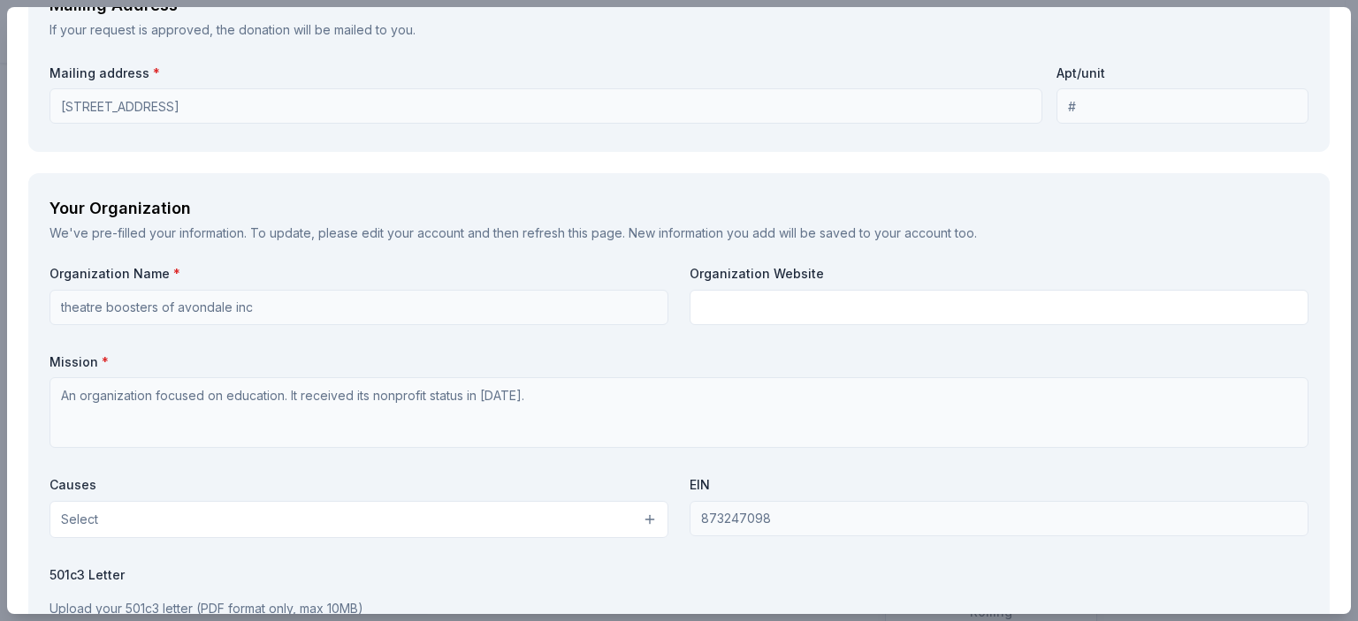
scroll to position [1896, 0]
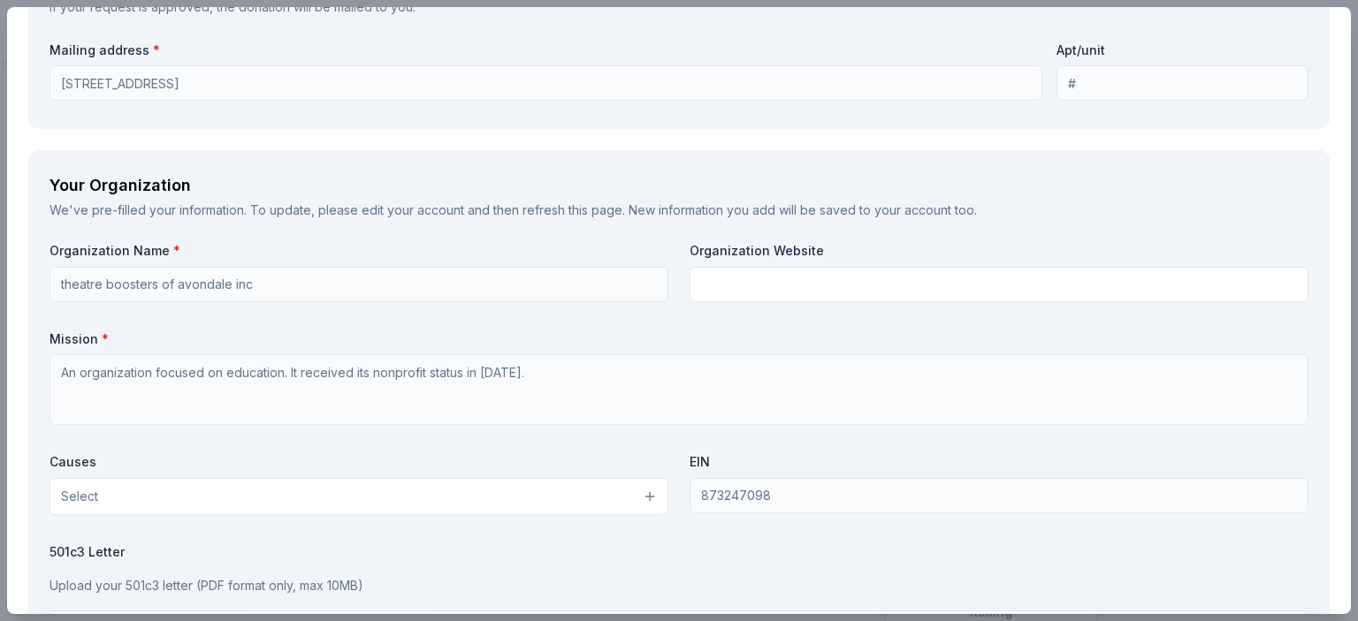
click at [425, 507] on button "Select" at bounding box center [359, 496] width 619 height 37
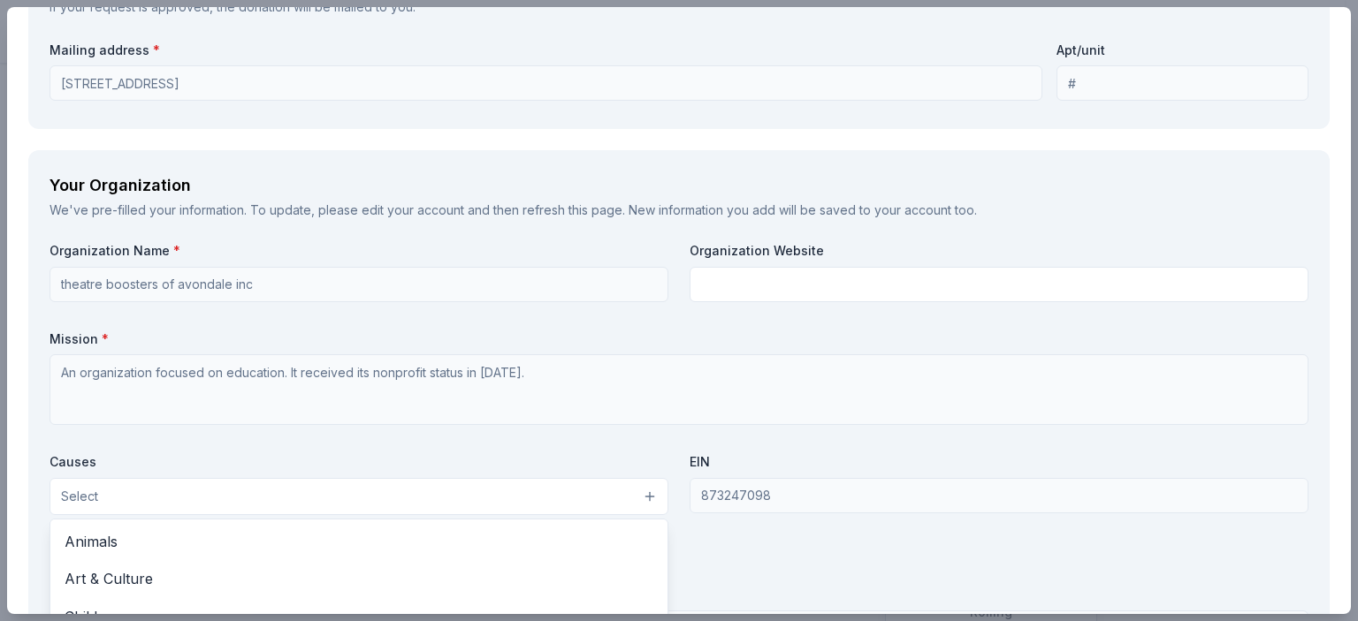
drag, startPoint x: 416, startPoint y: 616, endPoint x: 1086, endPoint y: 533, distance: 675.2
click at [1086, 533] on div "Bradford Portraits Save Report a mistake Rolling 23 applies last week Requireme…" at bounding box center [679, 310] width 1358 height 621
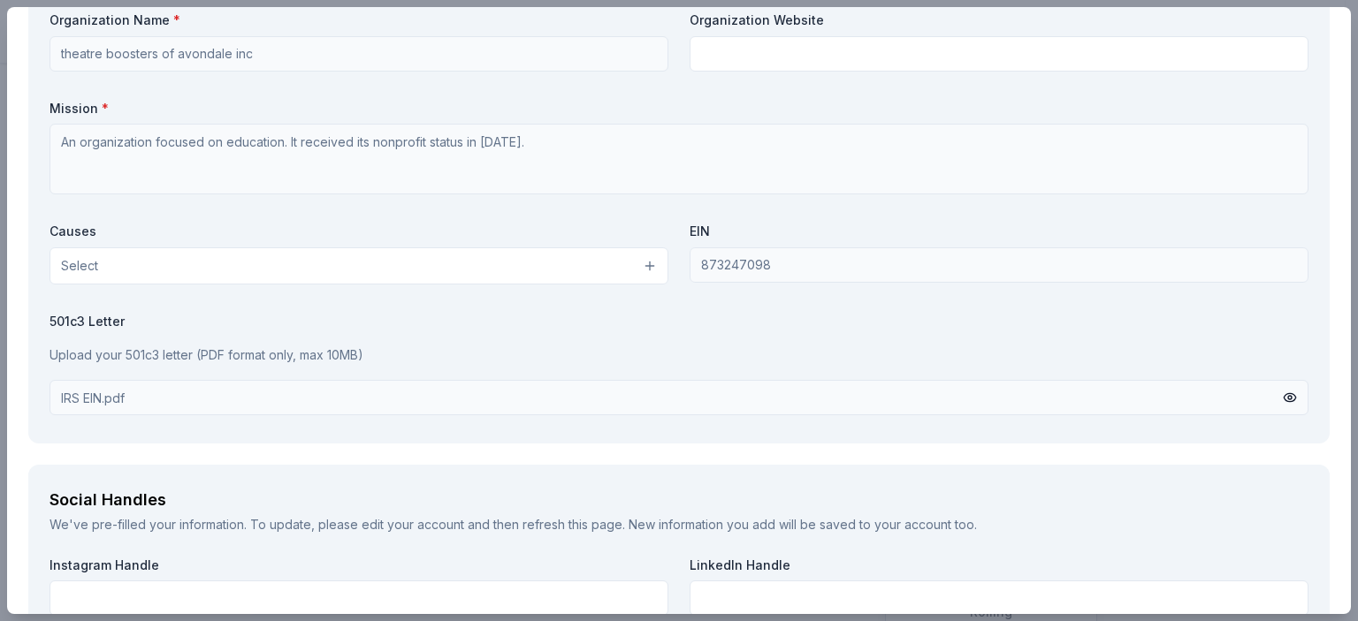
scroll to position [2158, 0]
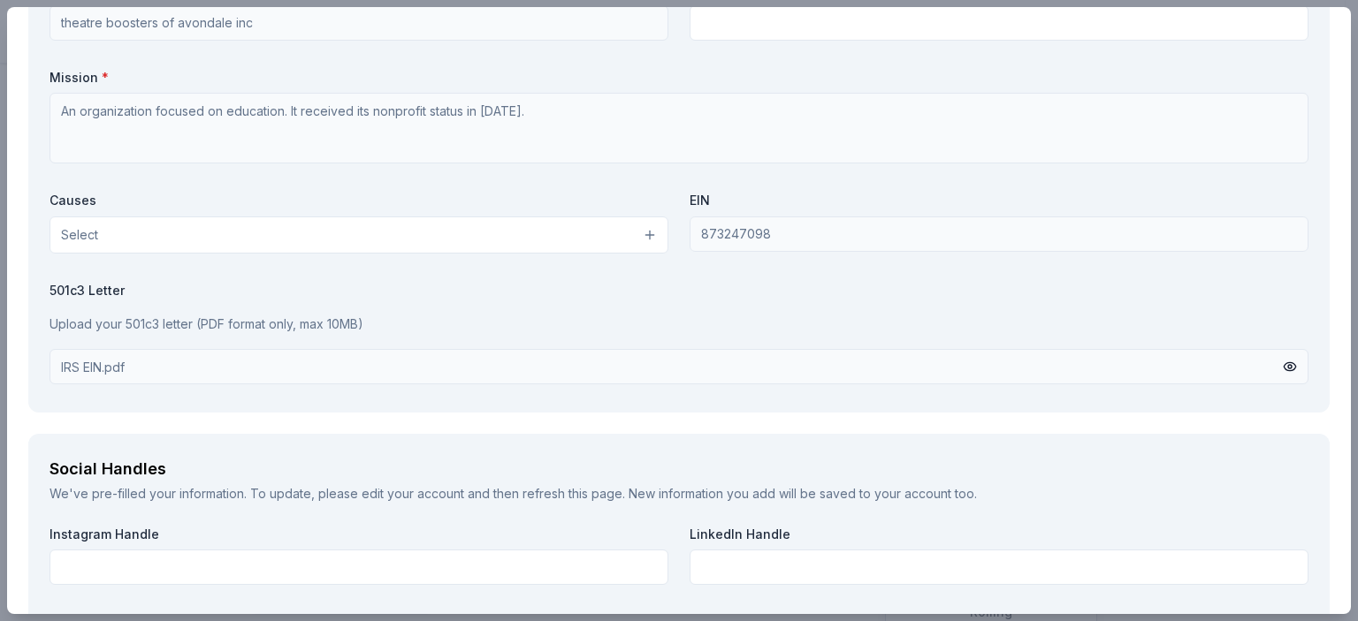
click at [438, 233] on button "Select" at bounding box center [359, 235] width 619 height 37
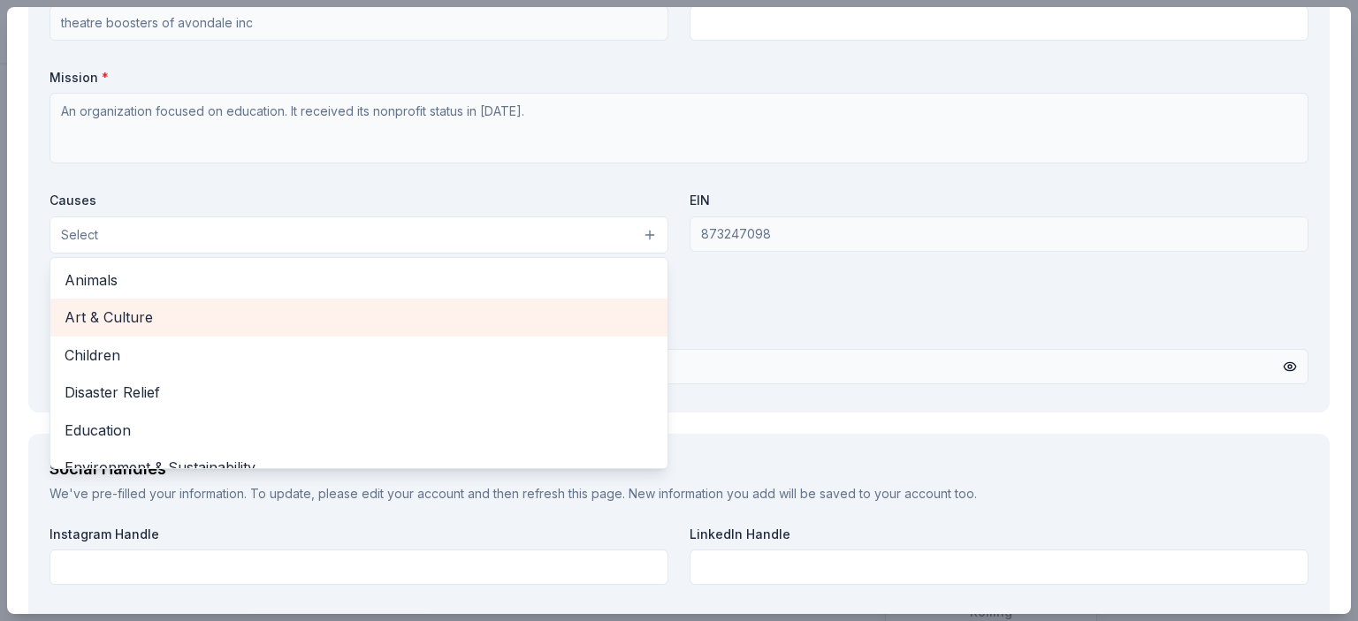
click at [430, 327] on span "Art & Culture" at bounding box center [359, 317] width 589 height 23
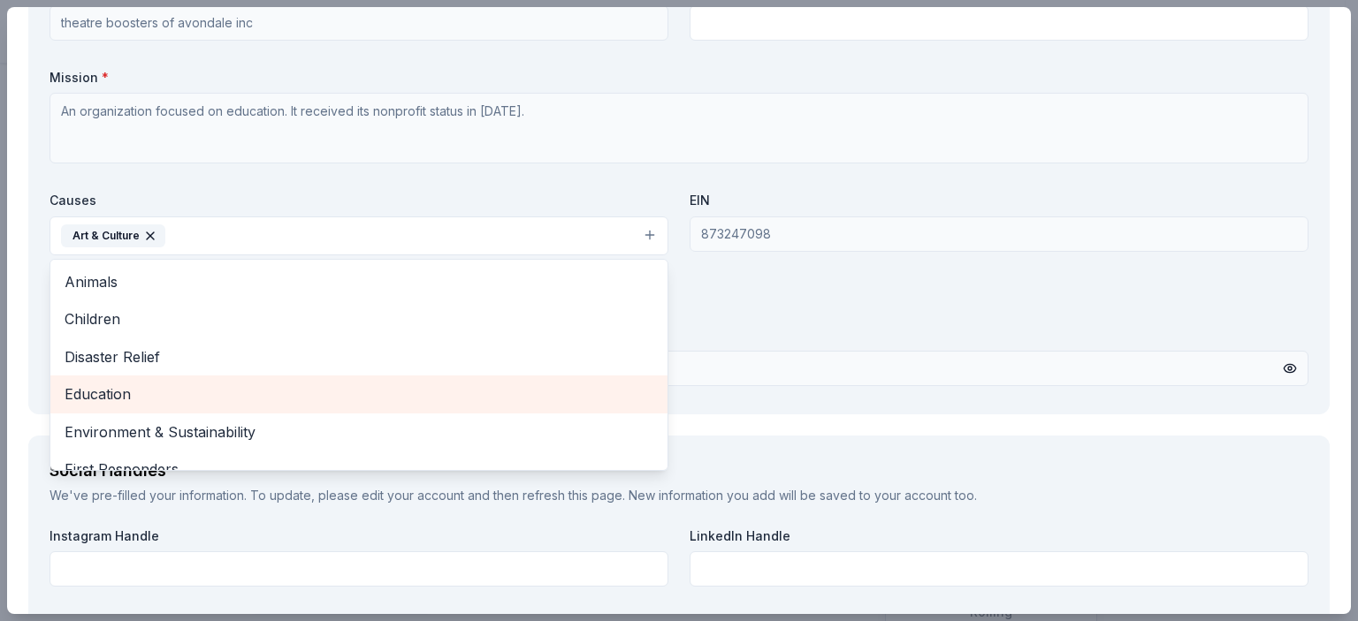
click at [412, 399] on span "Education" at bounding box center [359, 394] width 589 height 23
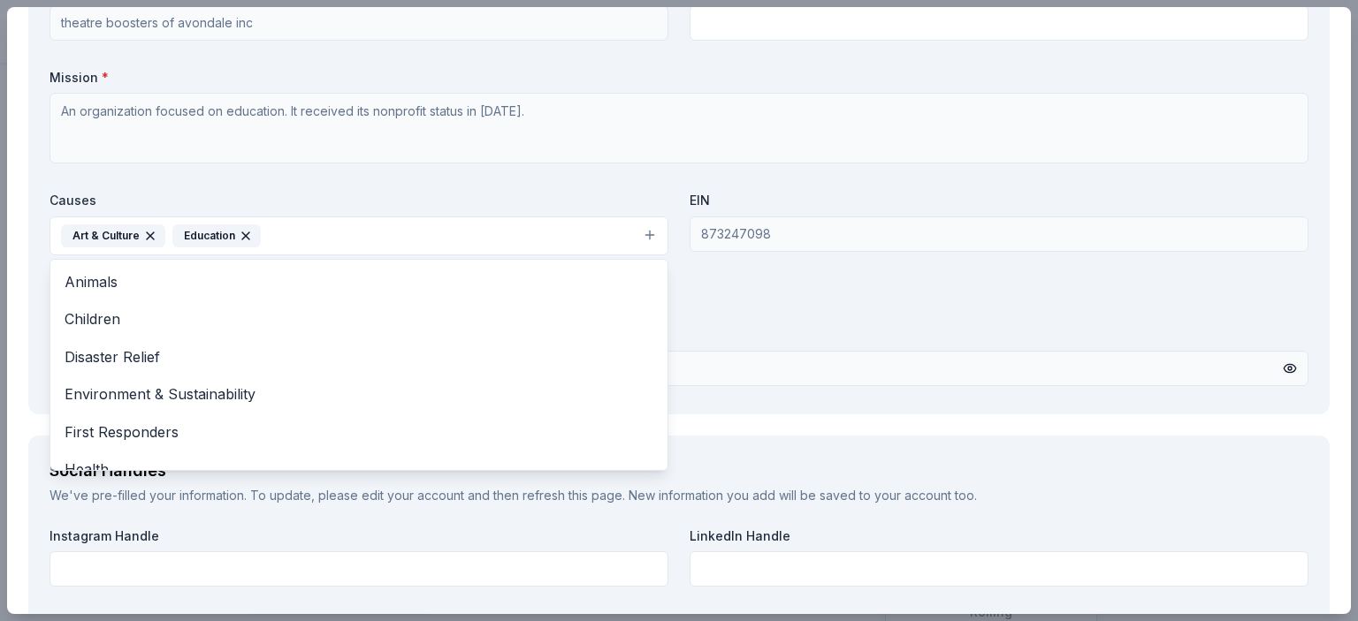
click at [788, 335] on div "Organization Name * theatre boosters of avondale inc Organization Website Missi…" at bounding box center [679, 187] width 1259 height 412
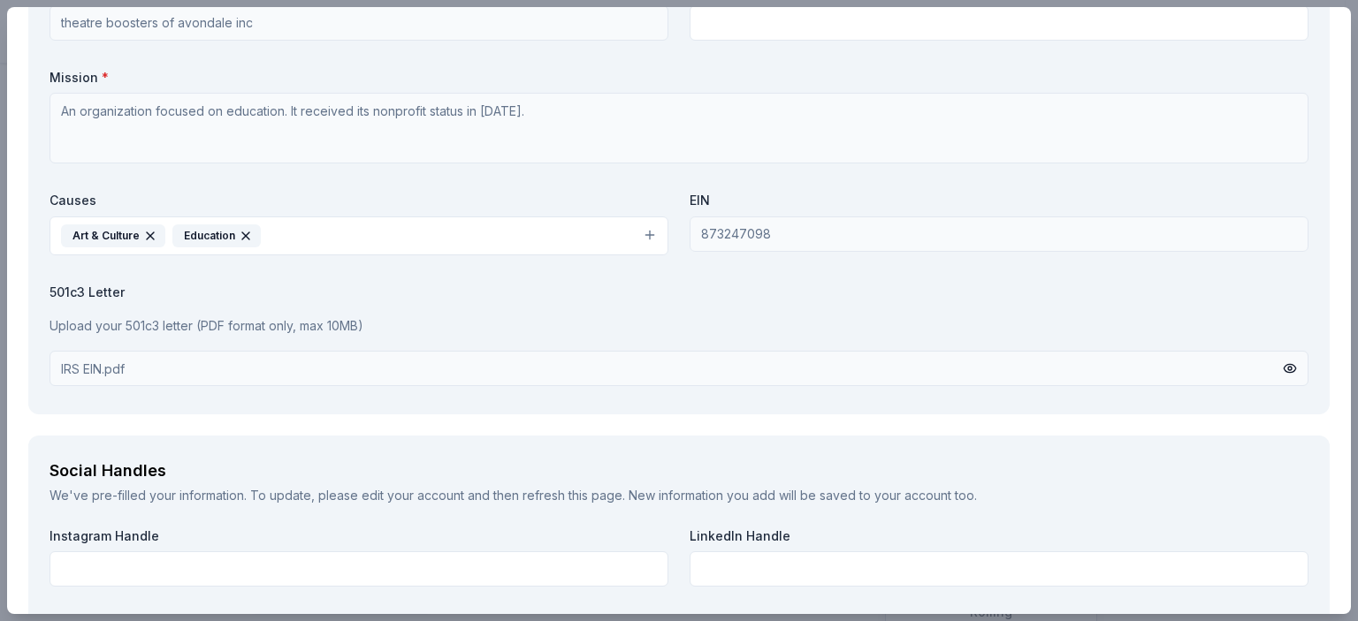
click at [521, 372] on div "IRS EIN.pdf" at bounding box center [679, 368] width 1259 height 35
click at [1283, 364] on button at bounding box center [1290, 368] width 14 height 19
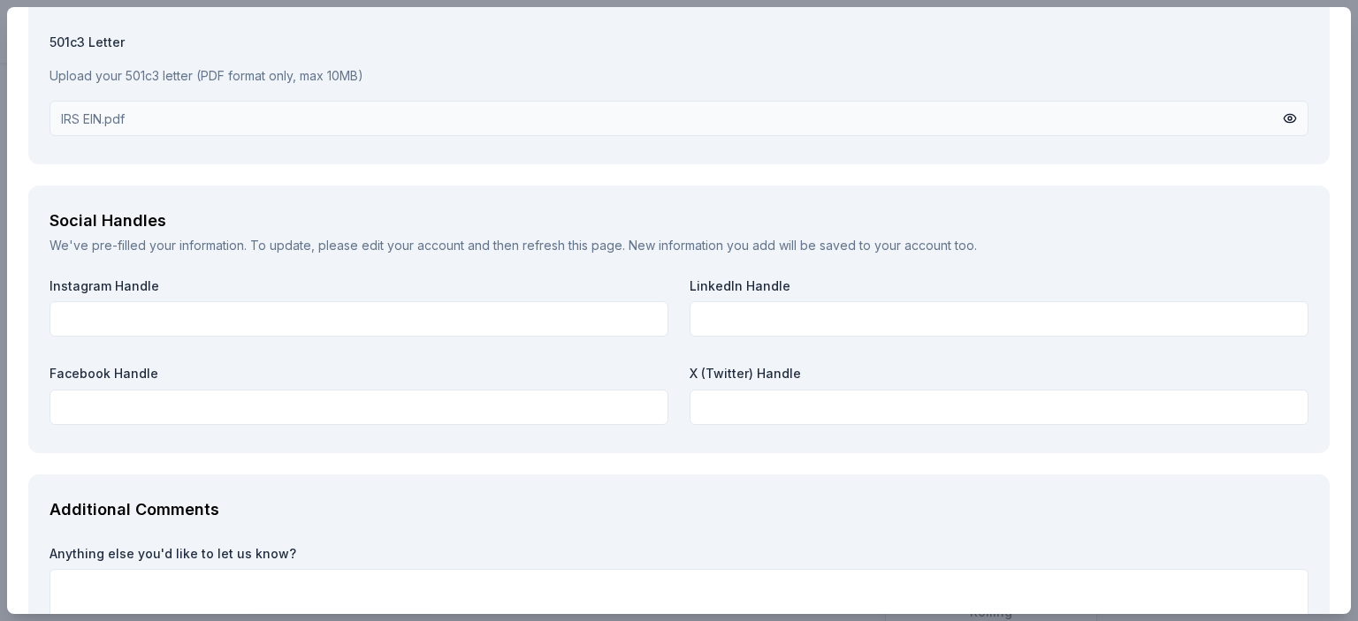
scroll to position [2504, 0]
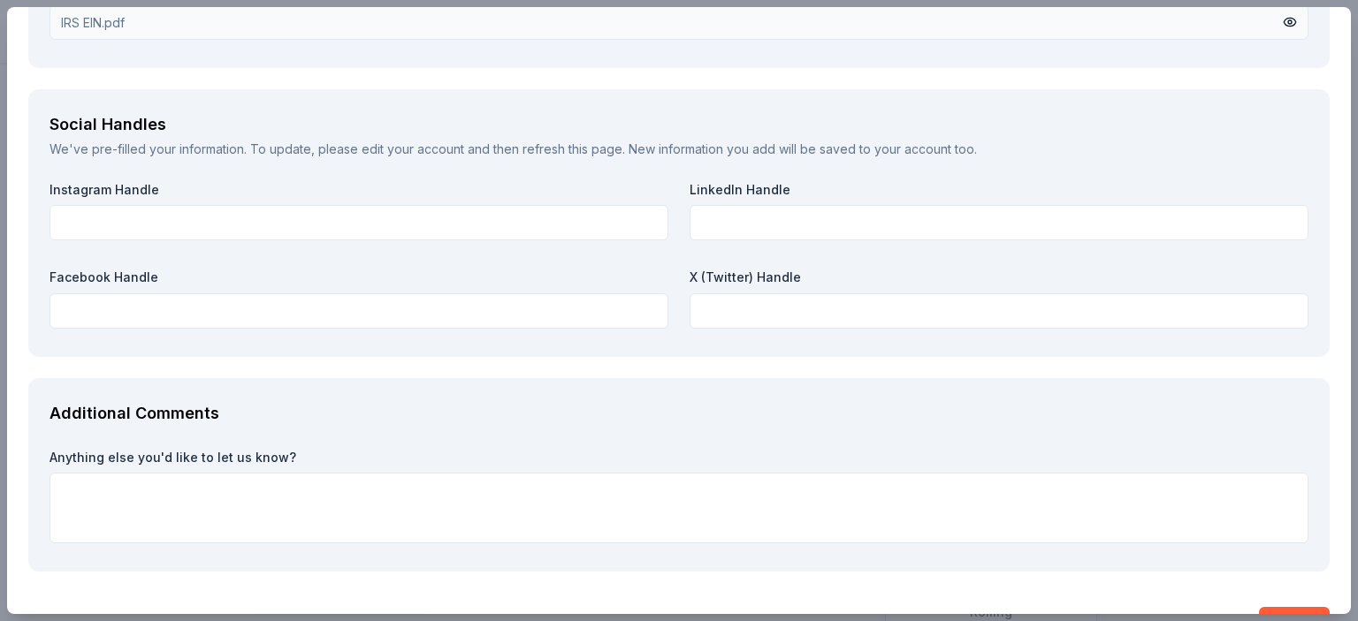
click at [760, 438] on div "Additional Comments Anything else you'd like to let us know?" at bounding box center [678, 475] width 1301 height 194
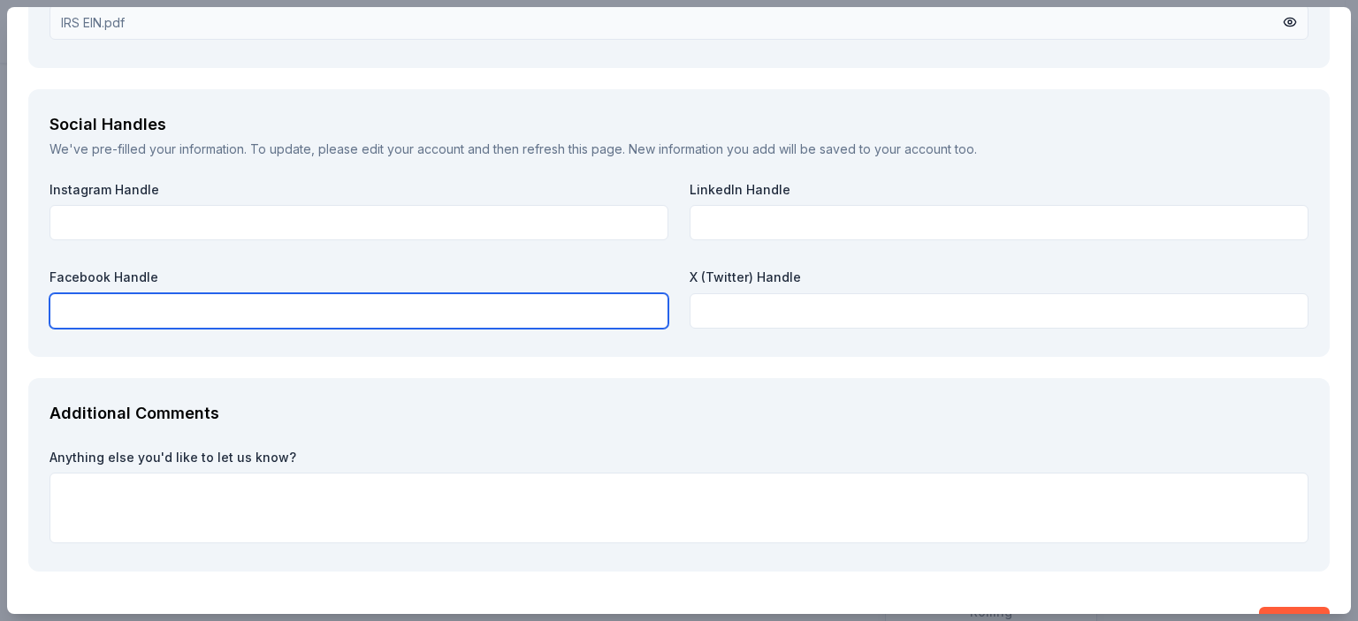
click at [463, 299] on input "text" at bounding box center [359, 310] width 619 height 35
type input "Avondale Theatre Company 2024-25 Season"
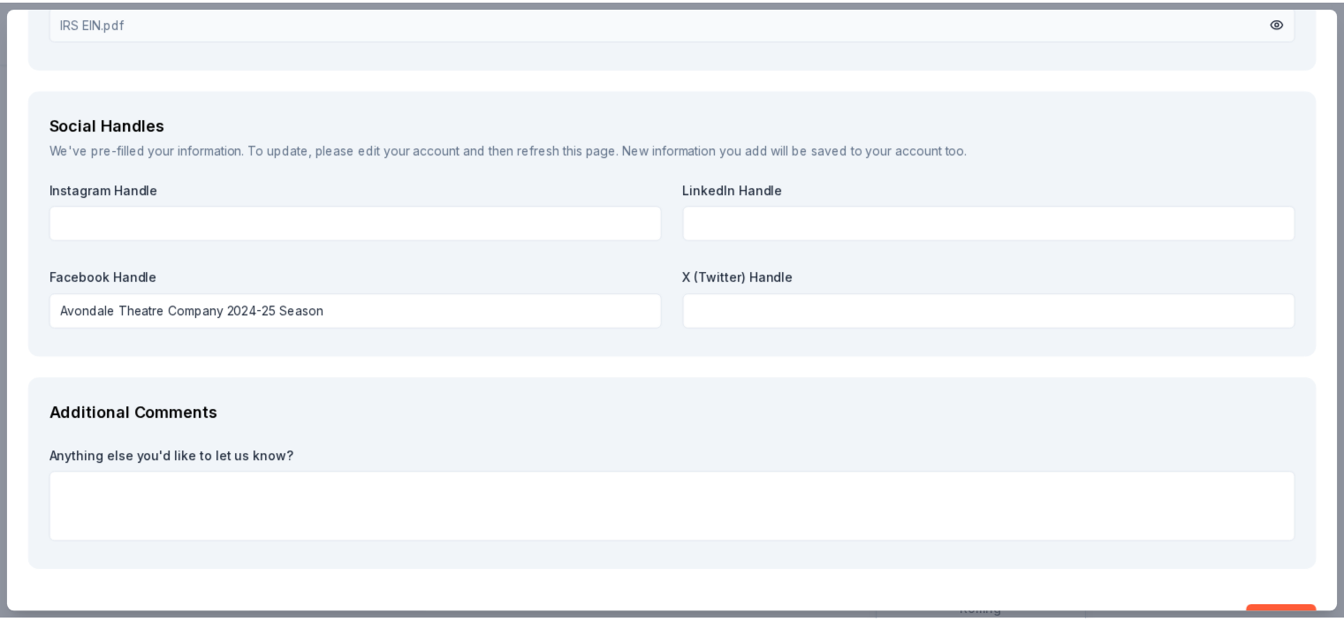
scroll to position [2553, 0]
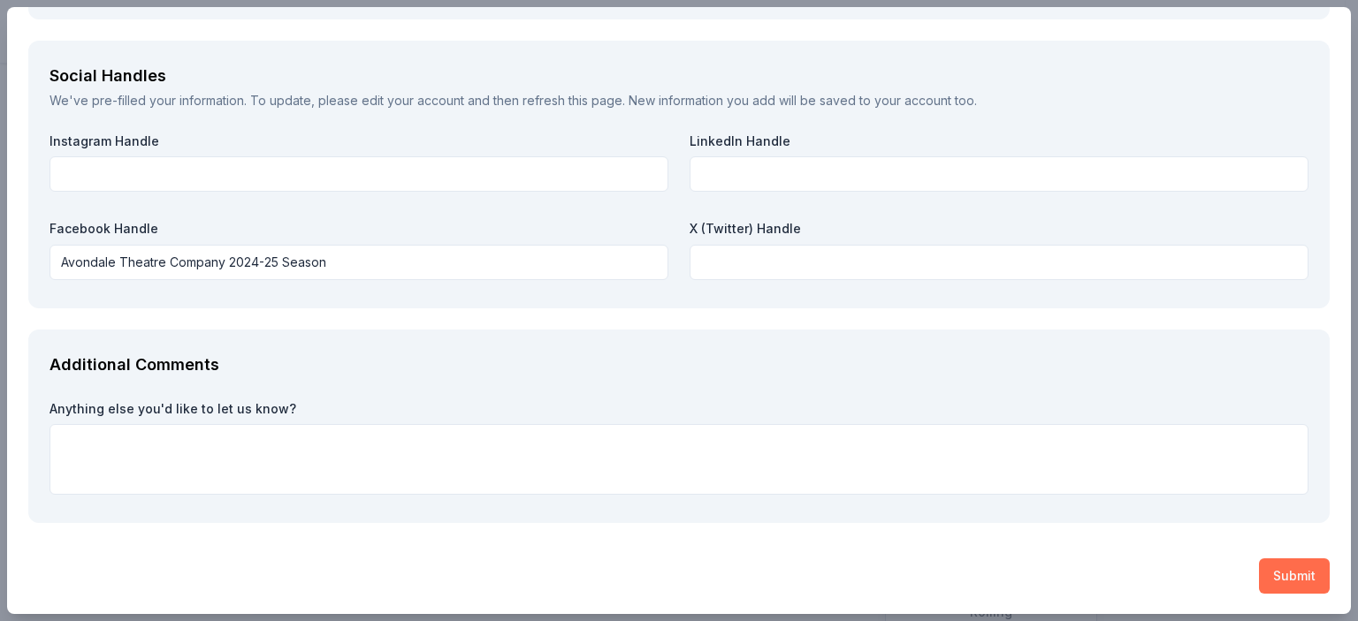
click at [1287, 573] on button "Submit" at bounding box center [1294, 576] width 71 height 35
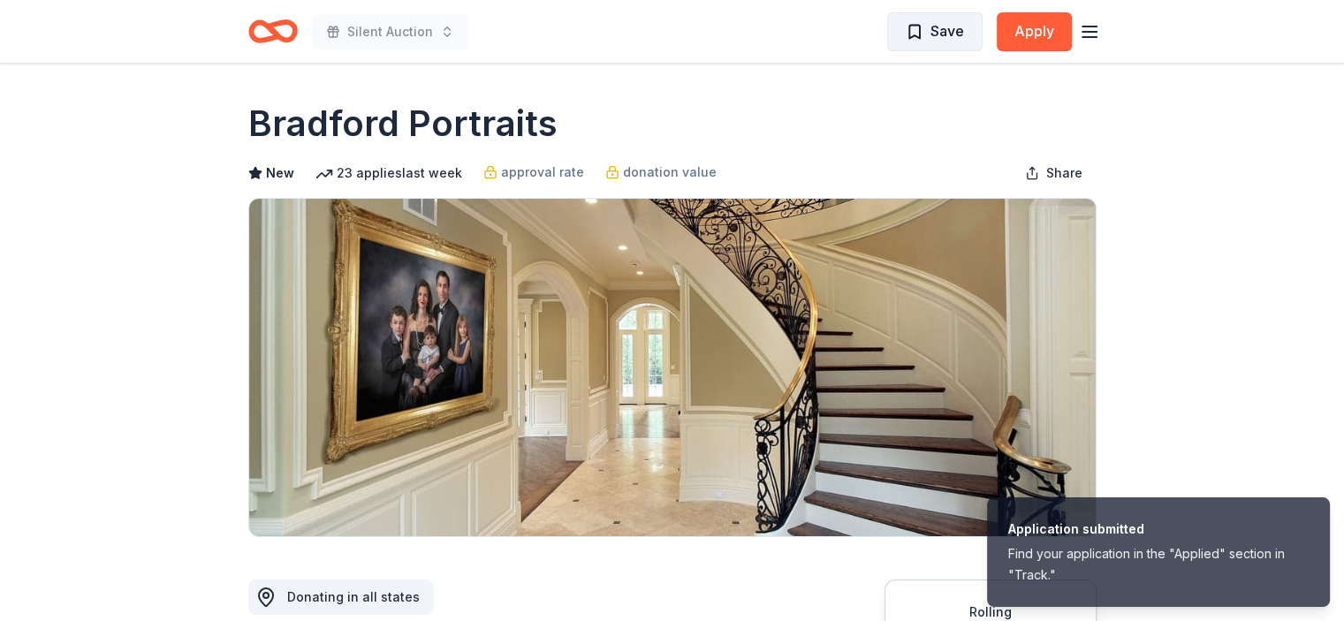
click at [948, 43] on button "Save" at bounding box center [934, 31] width 95 height 39
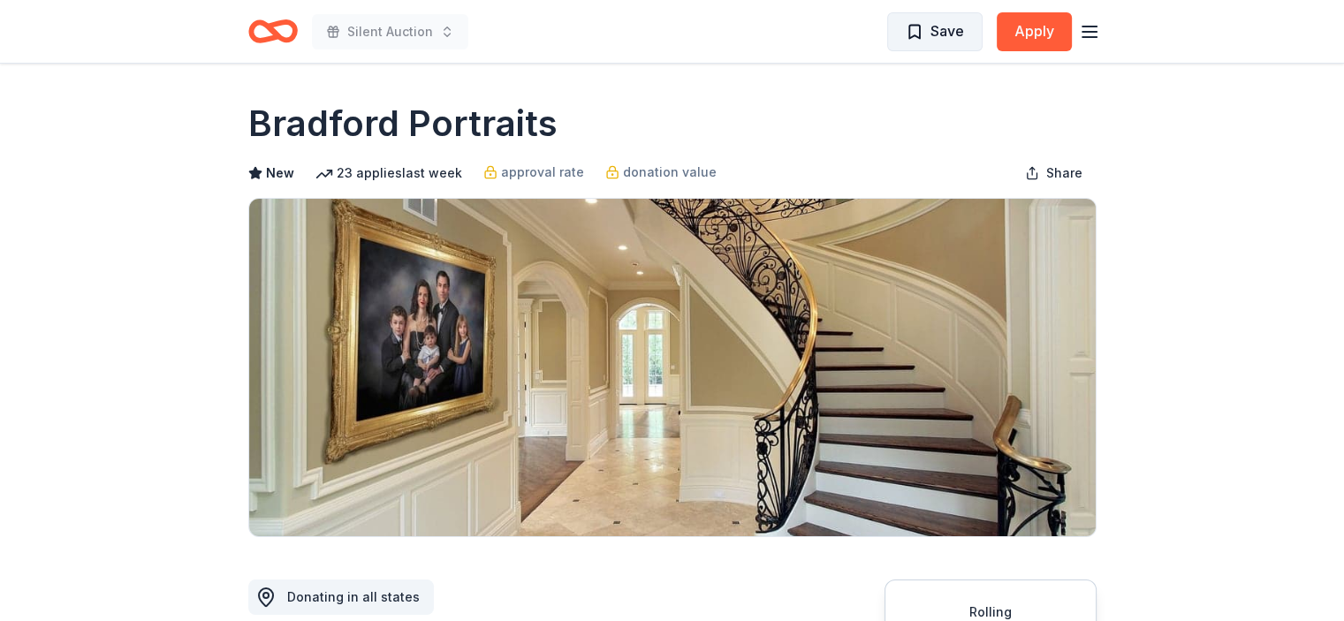
click at [948, 43] on button "Save" at bounding box center [934, 31] width 95 height 39
click at [953, 27] on span "Save" at bounding box center [948, 30] width 34 height 23
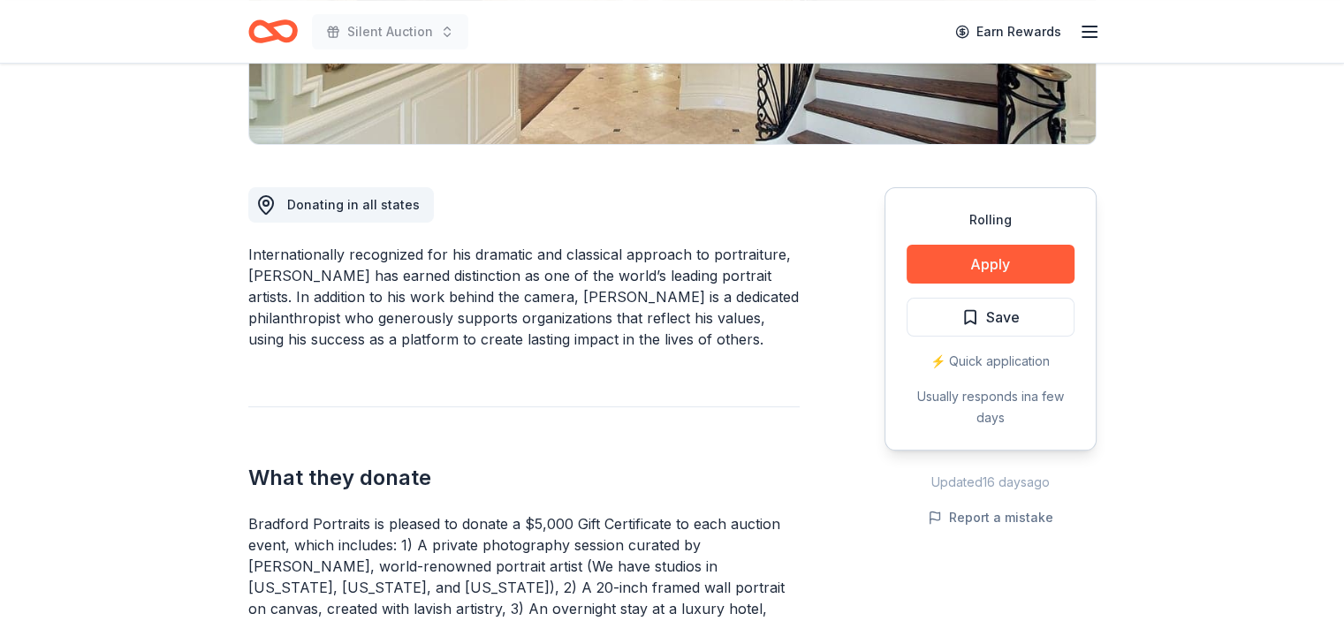
scroll to position [405, 0]
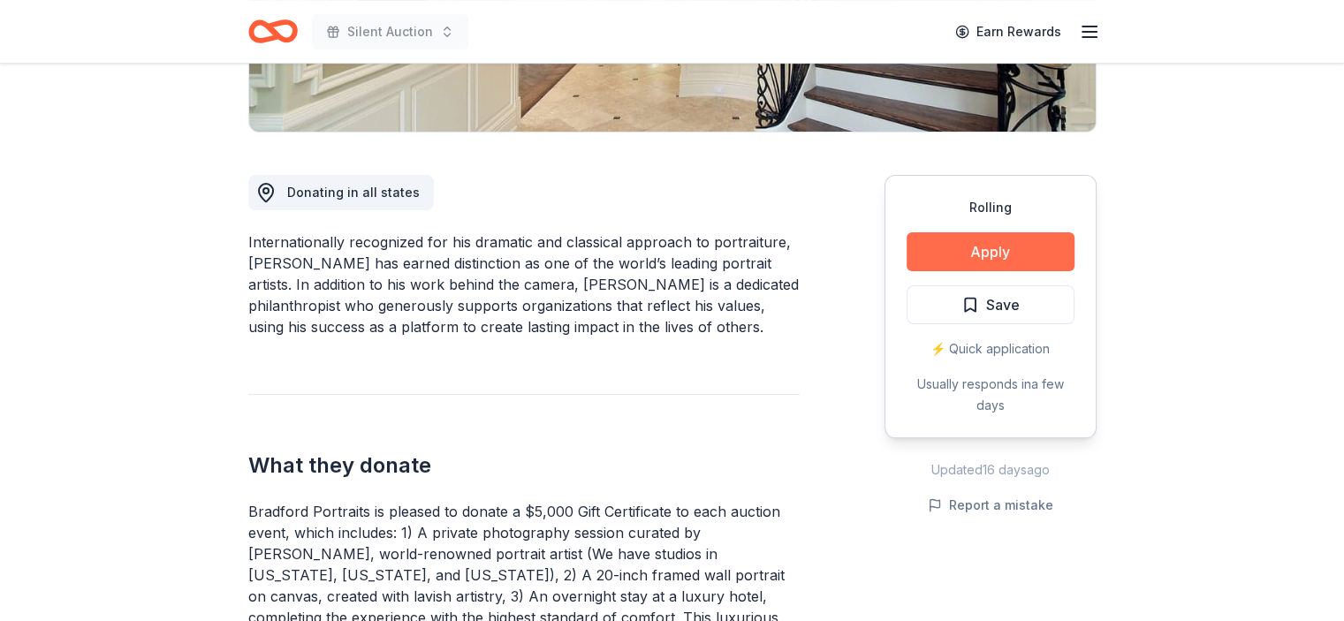
click at [1023, 254] on button "Apply" at bounding box center [991, 251] width 168 height 39
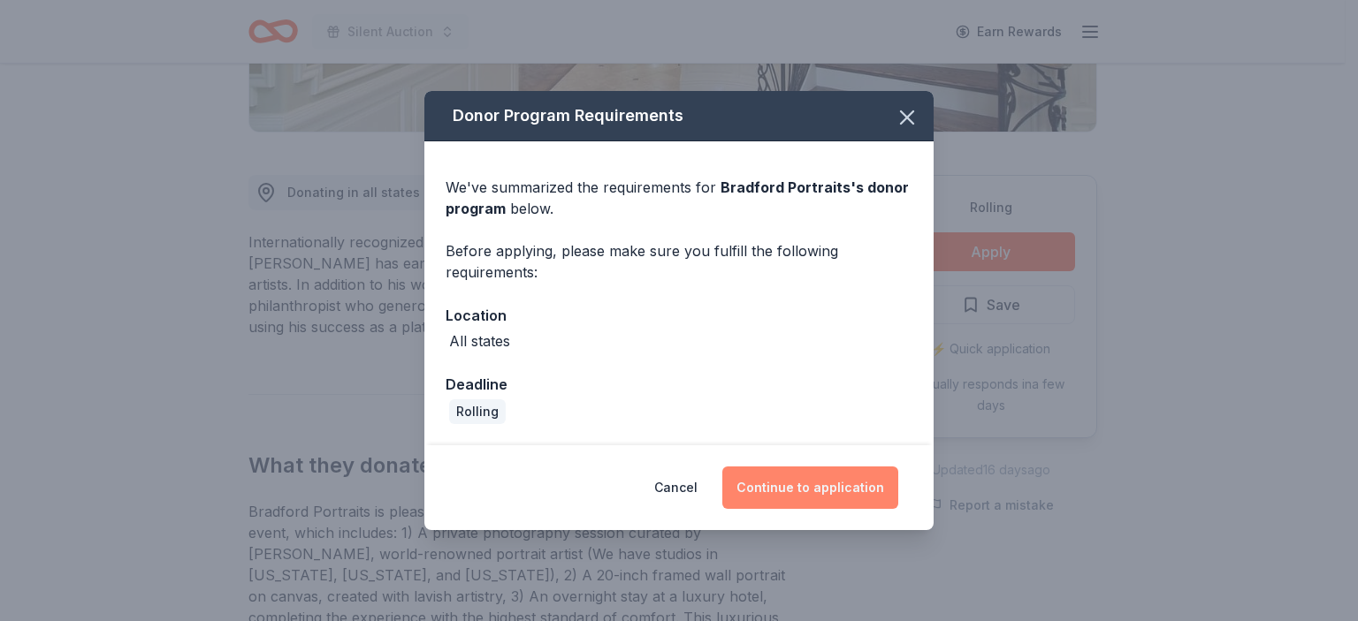
click at [883, 493] on button "Continue to application" at bounding box center [810, 488] width 176 height 42
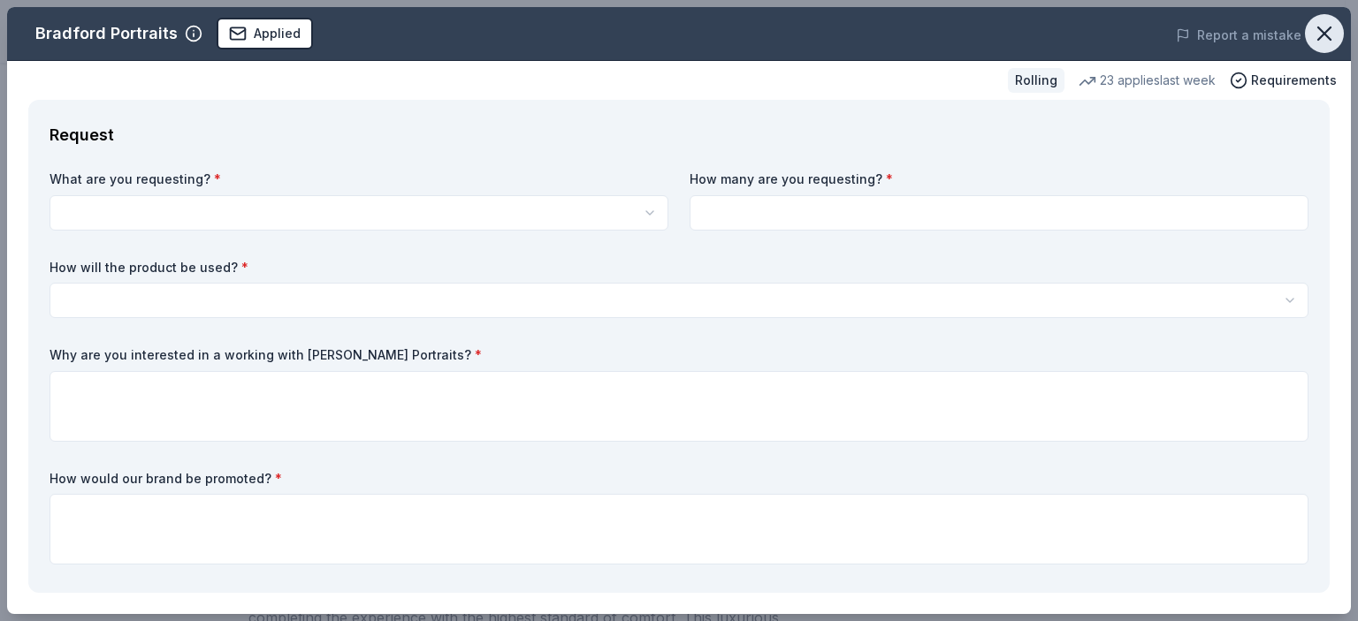
click at [1318, 27] on icon "button" at bounding box center [1324, 33] width 25 height 25
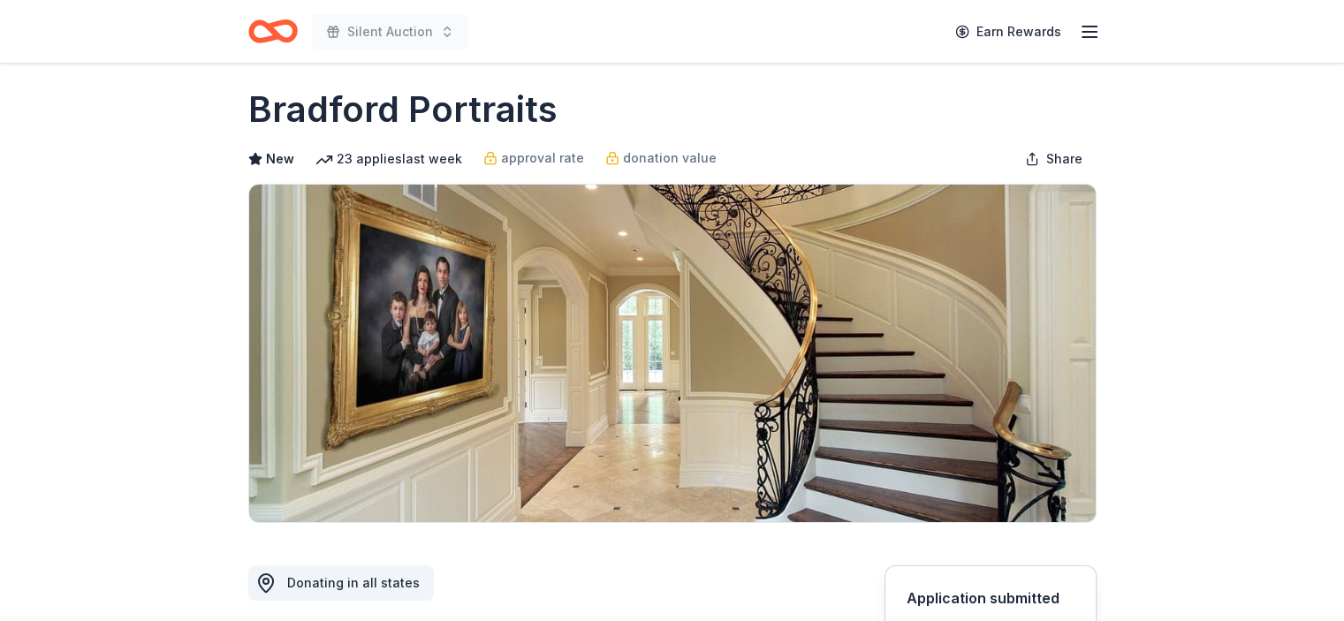
scroll to position [0, 0]
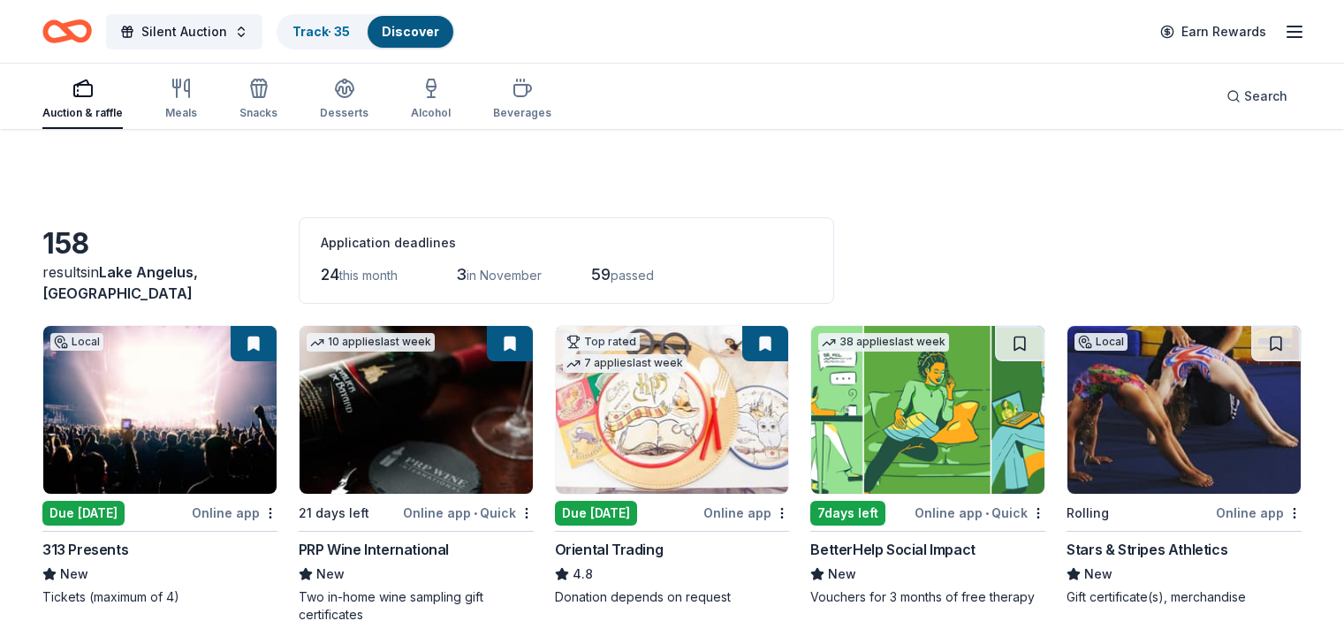
scroll to position [2450, 0]
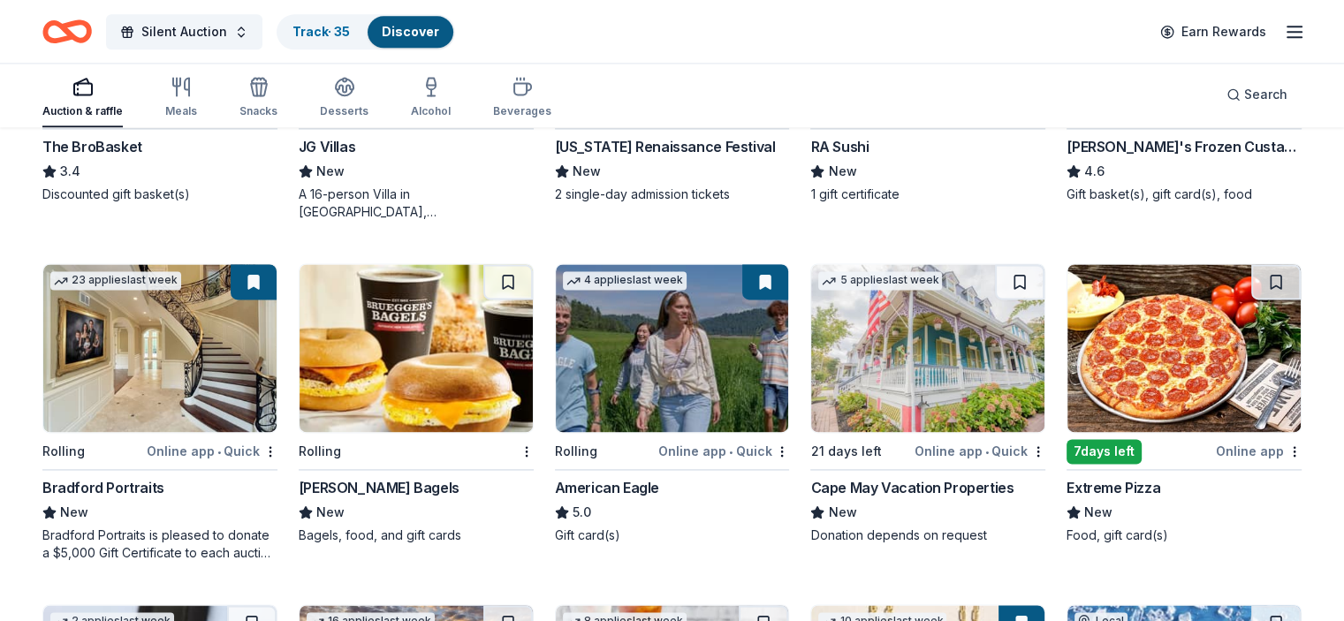
click at [262, 282] on button at bounding box center [254, 281] width 46 height 35
click at [273, 272] on button at bounding box center [254, 281] width 46 height 35
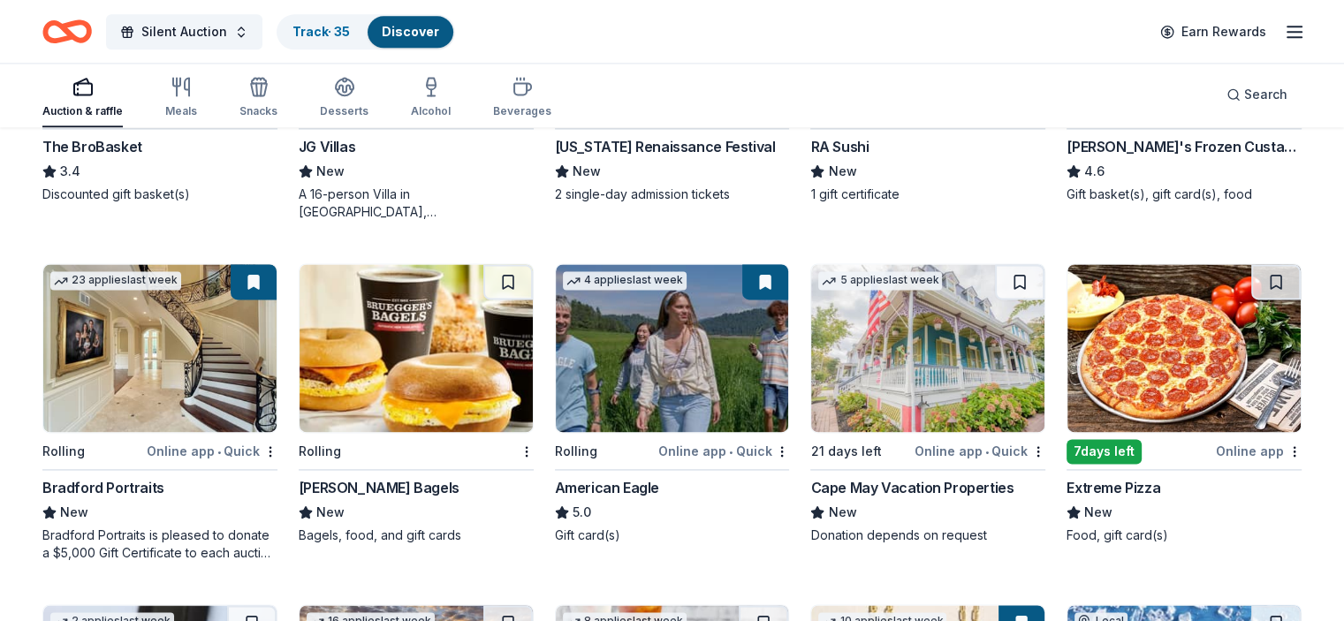
click at [267, 275] on button at bounding box center [254, 281] width 46 height 35
click at [350, 31] on link "Track · 35" at bounding box center [321, 31] width 57 height 15
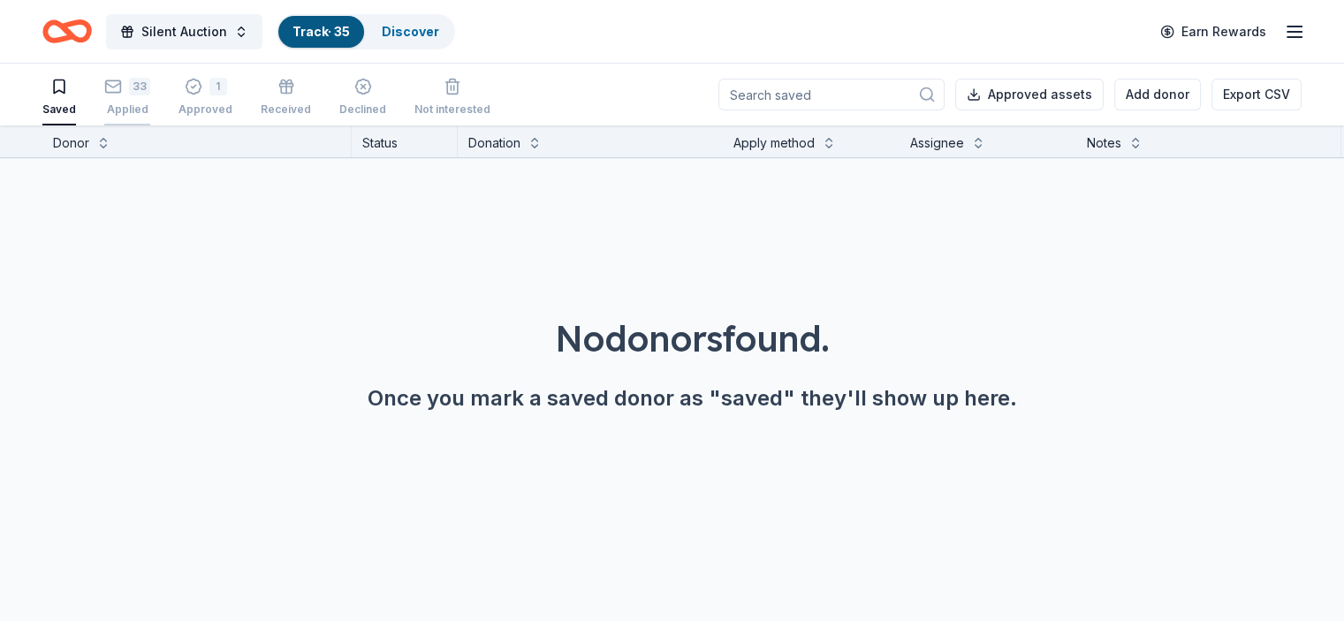
click at [150, 95] on div "33 Applied" at bounding box center [127, 97] width 46 height 39
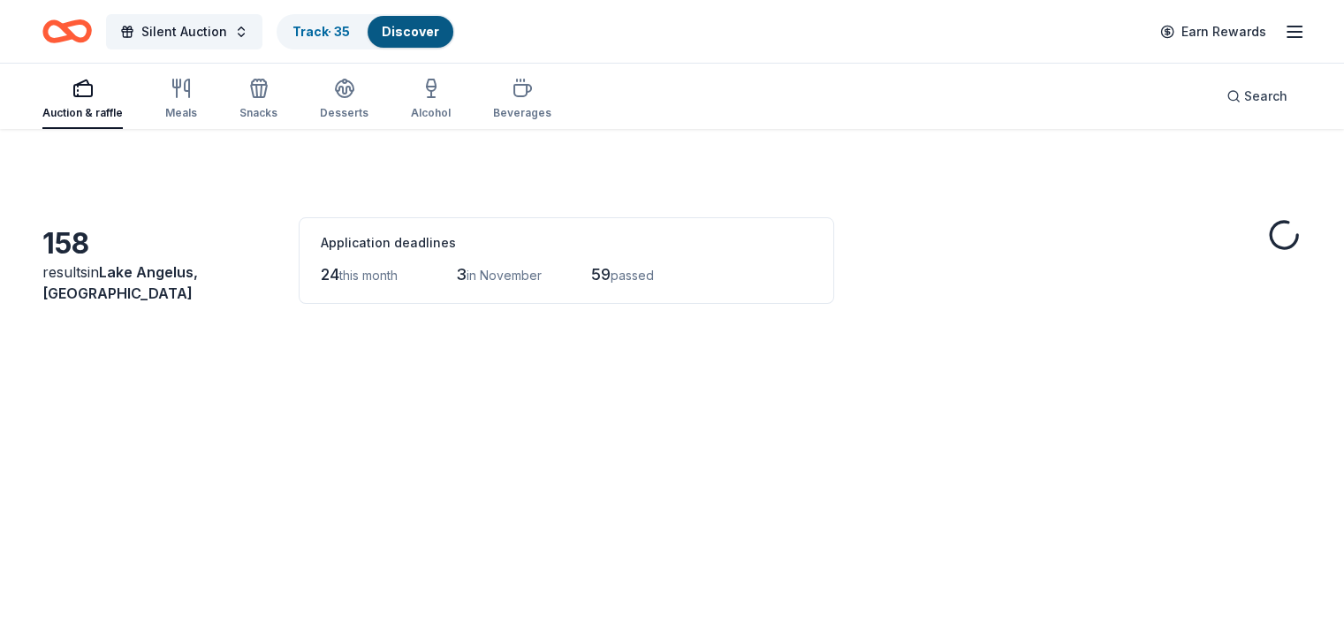
scroll to position [2450, 0]
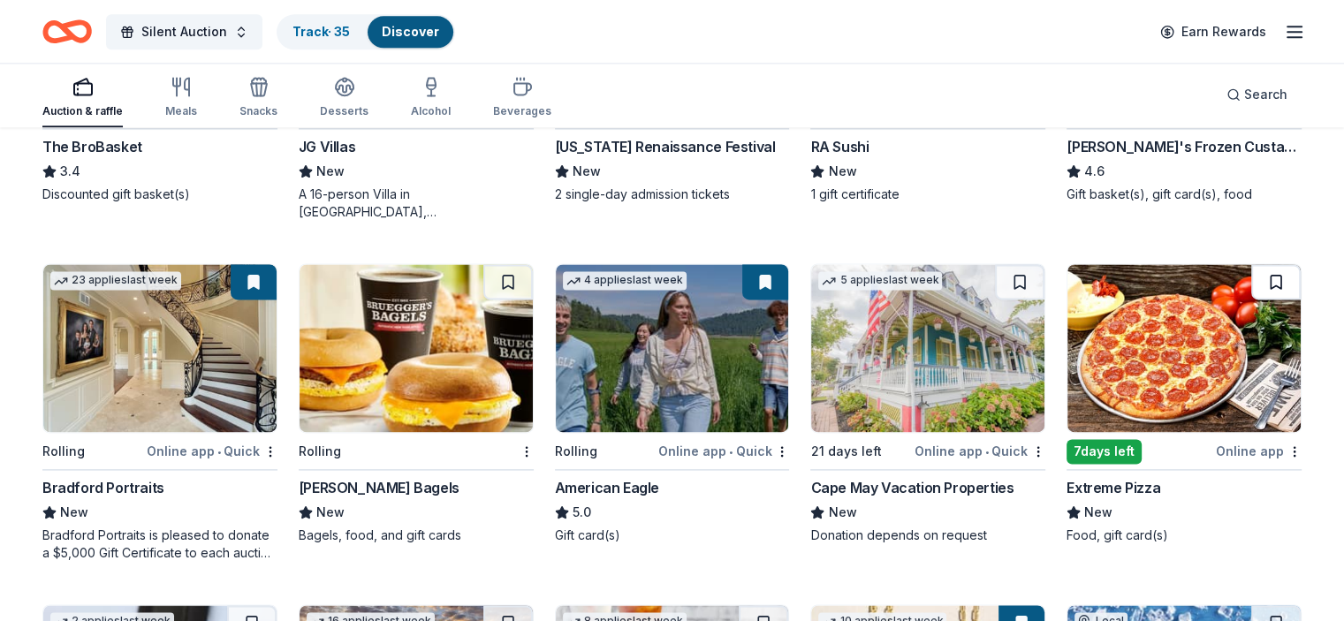
click at [1252, 264] on button at bounding box center [1277, 281] width 50 height 35
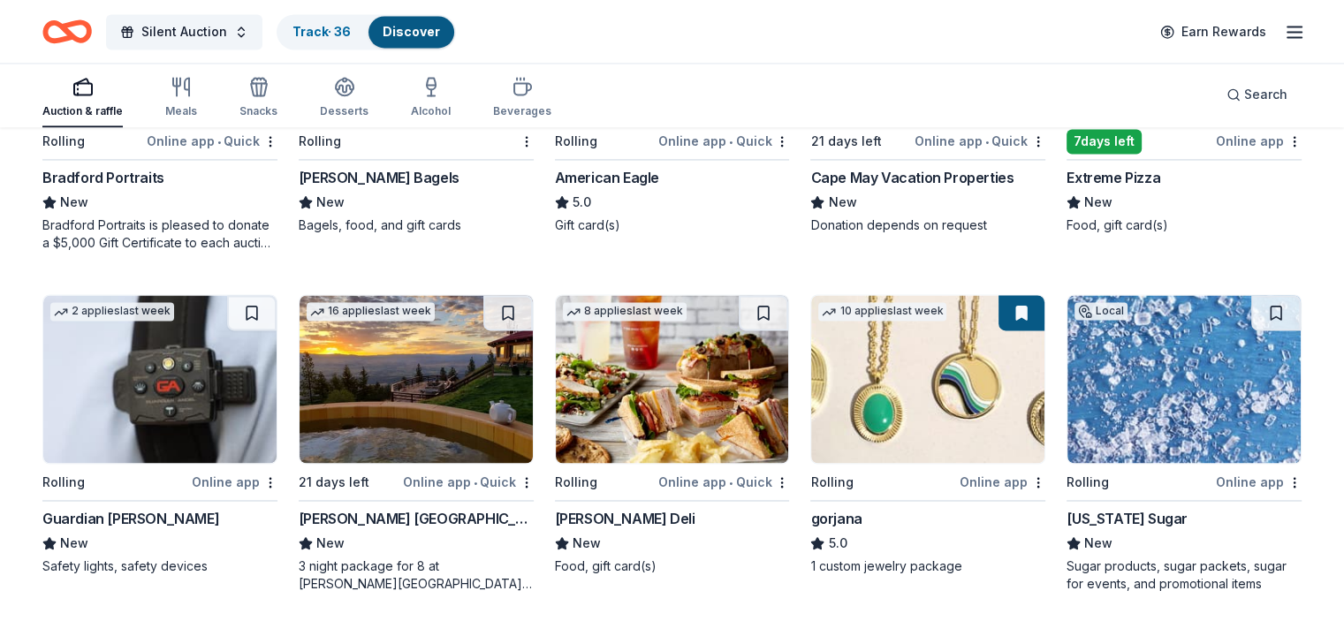
scroll to position [2769, 0]
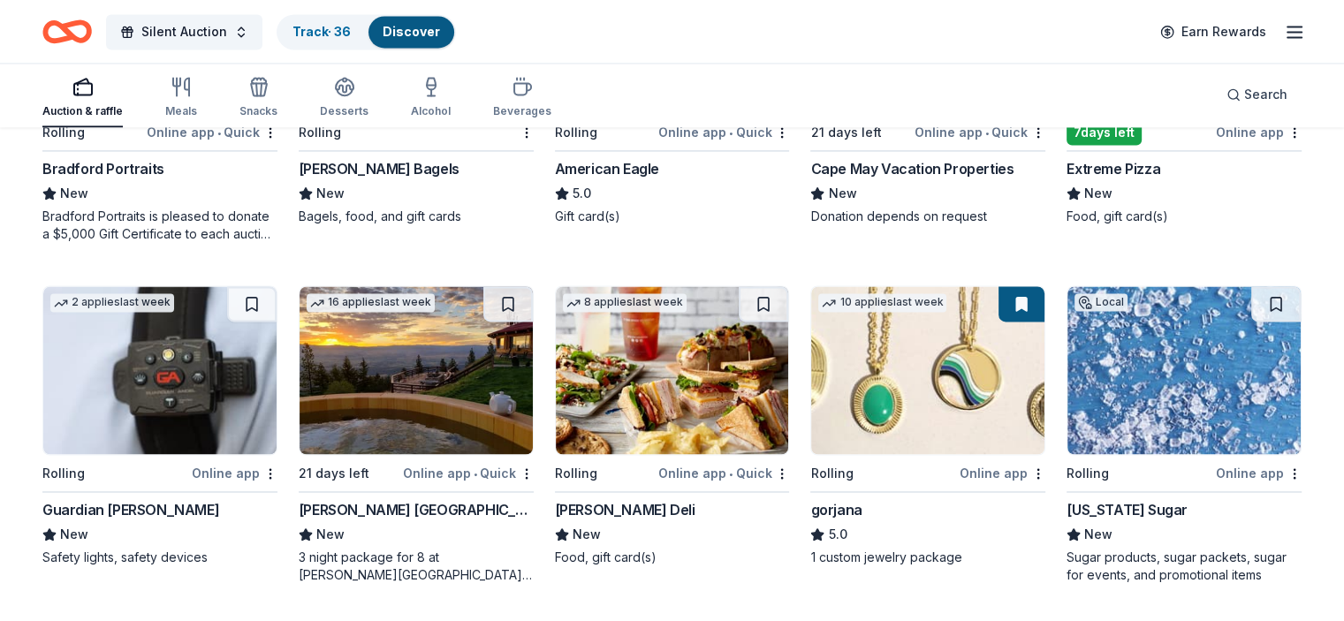
click at [718, 381] on img at bounding box center [672, 370] width 233 height 168
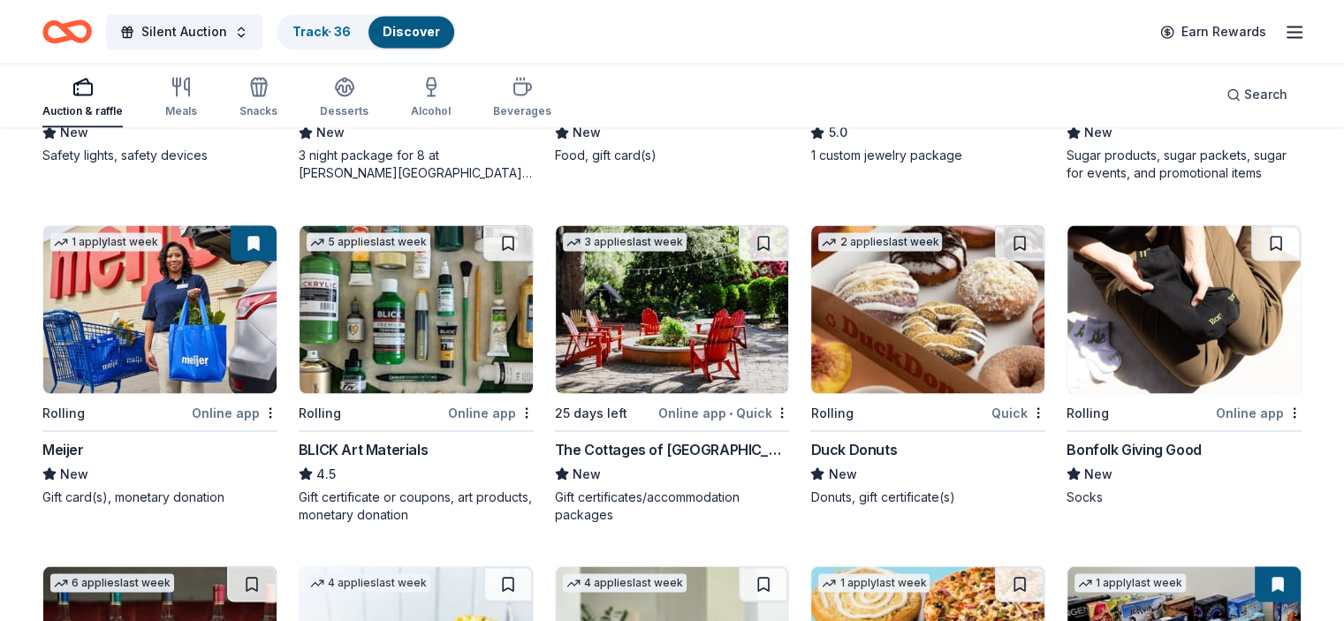
scroll to position [3177, 0]
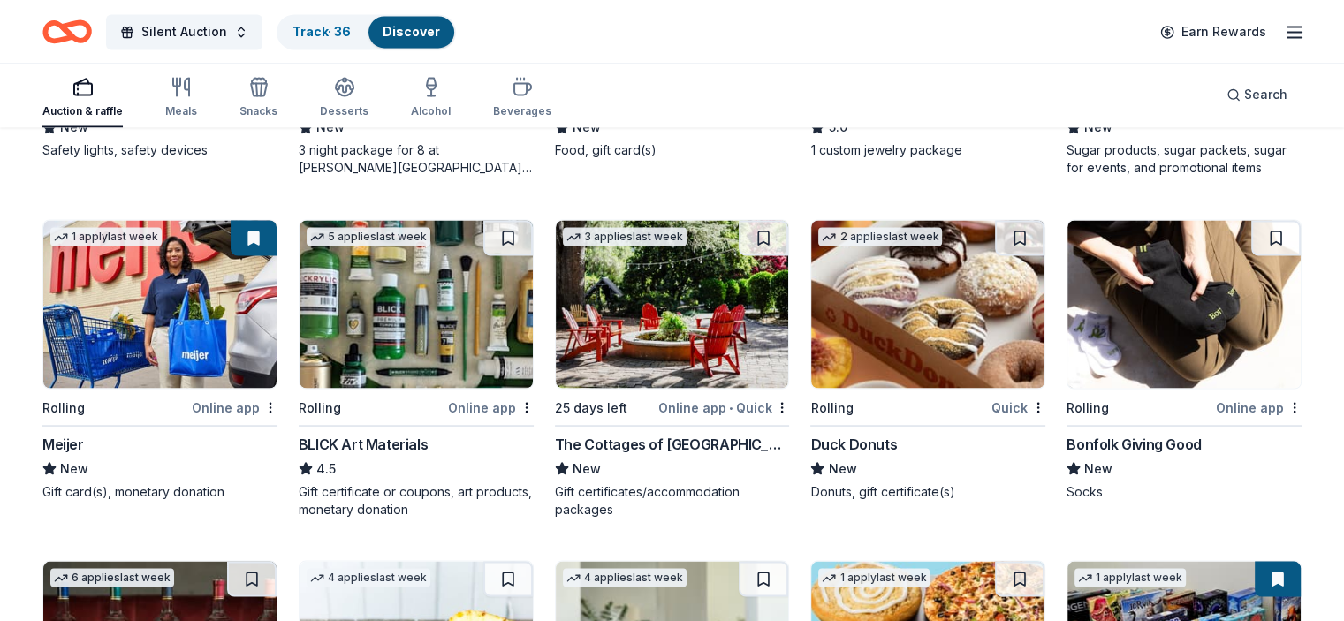
click at [405, 316] on img at bounding box center [416, 304] width 233 height 168
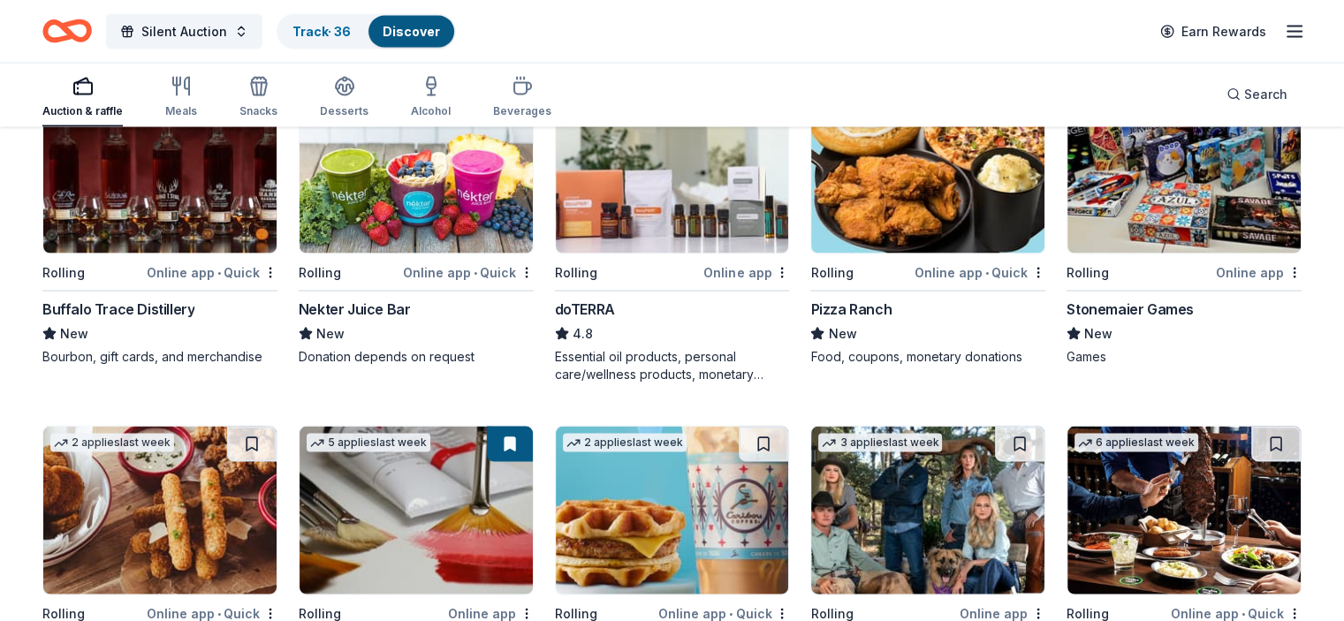
scroll to position [3690, 0]
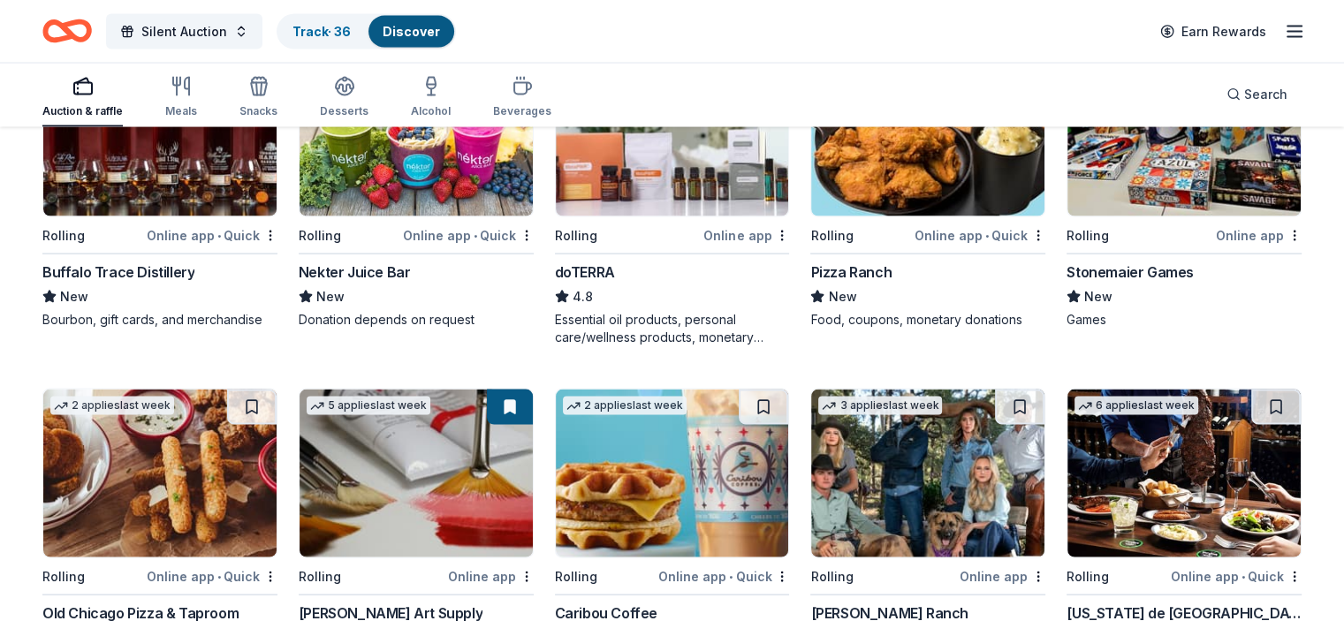
click at [484, 461] on img at bounding box center [416, 474] width 233 height 168
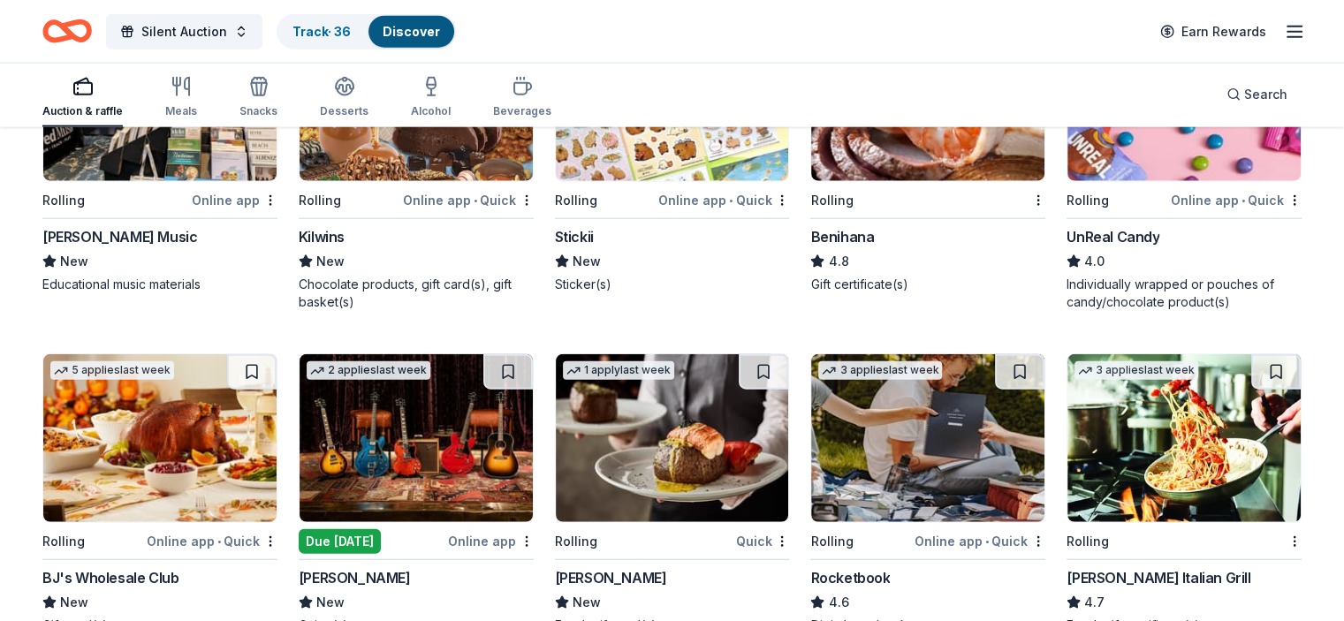
scroll to position [4420, 0]
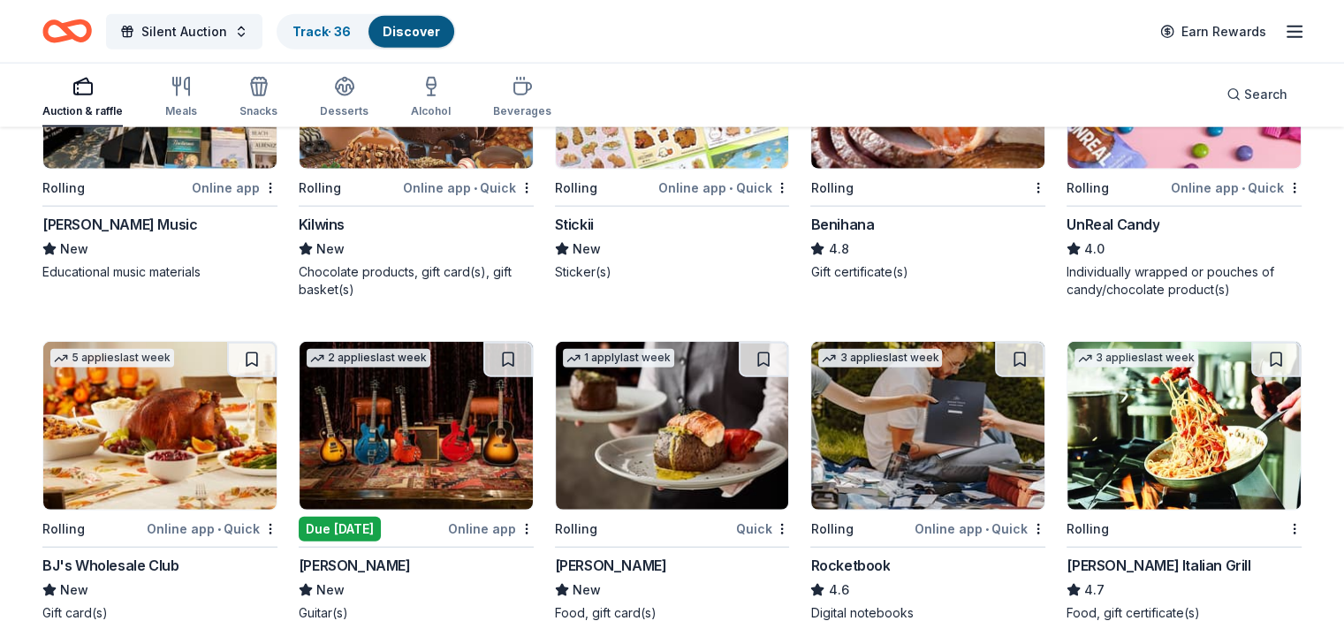
click at [433, 379] on img at bounding box center [416, 426] width 233 height 168
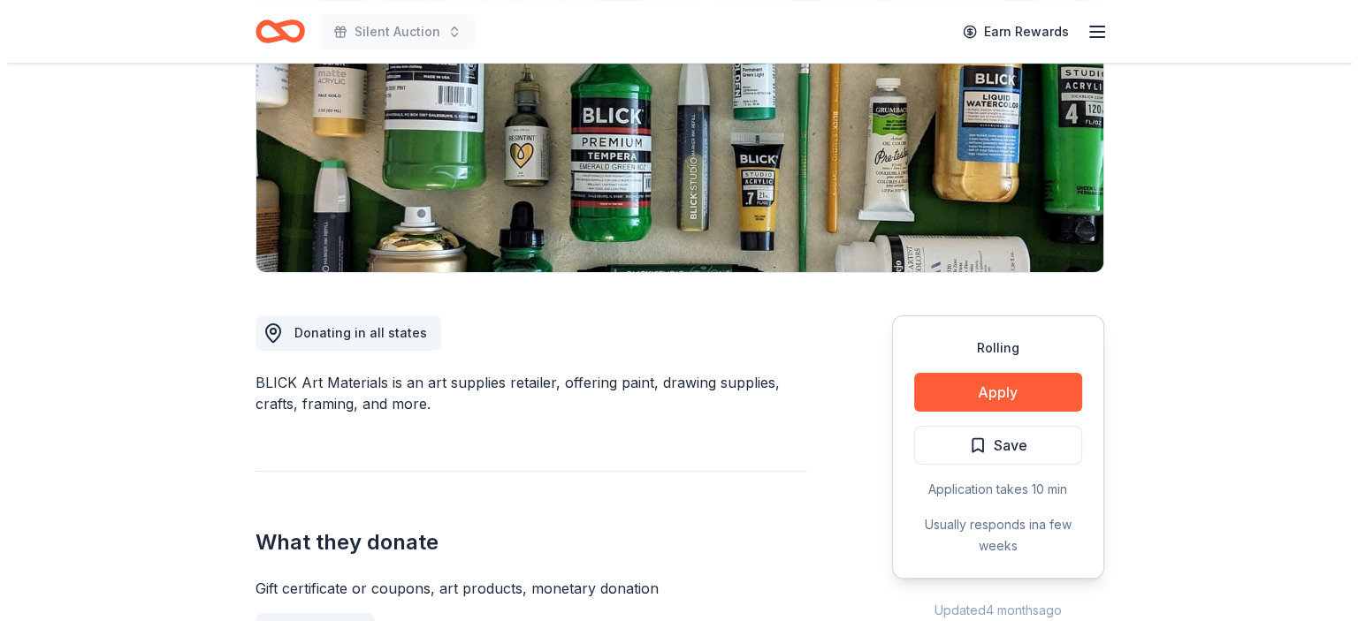
scroll to position [275, 0]
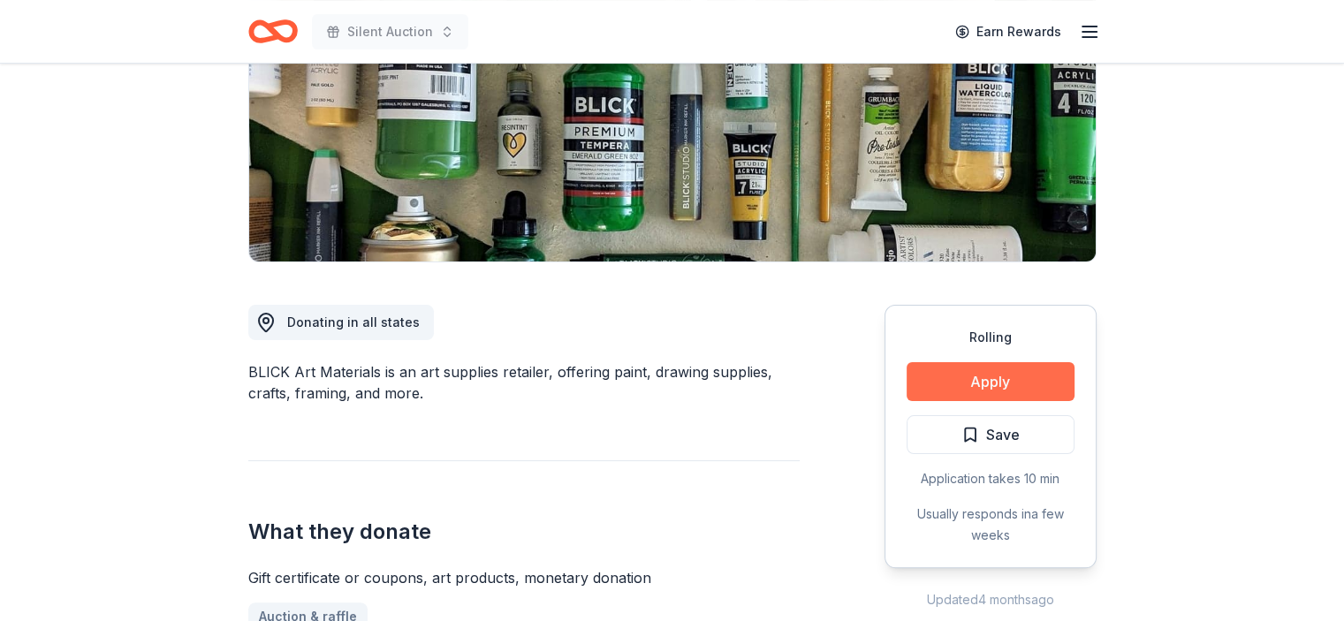
click at [1011, 392] on button "Apply" at bounding box center [991, 381] width 168 height 39
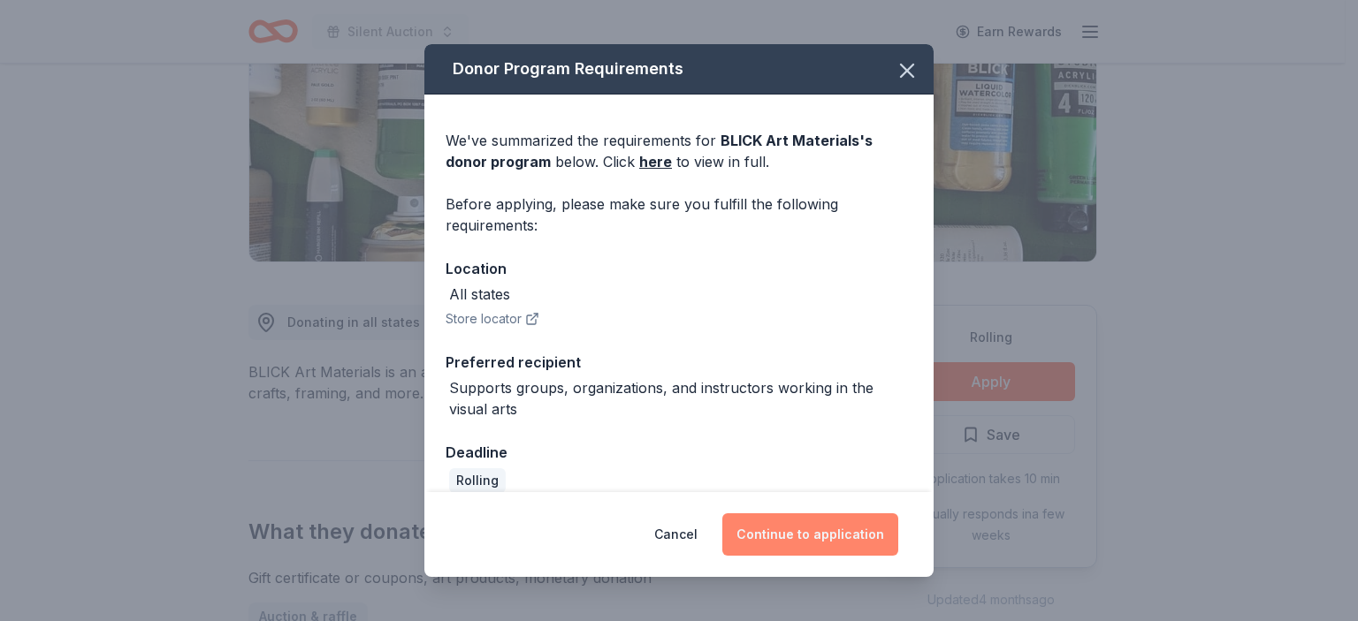
click at [850, 517] on button "Continue to application" at bounding box center [810, 535] width 176 height 42
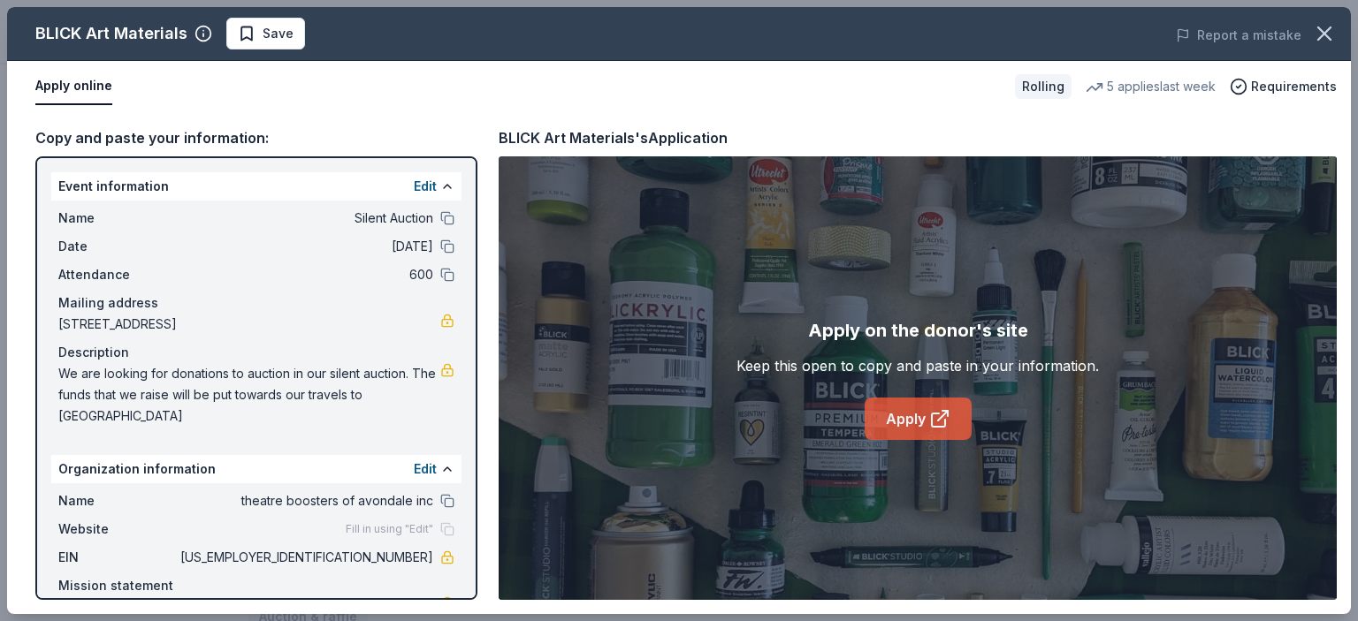
click at [909, 417] on link "Apply" at bounding box center [918, 419] width 107 height 42
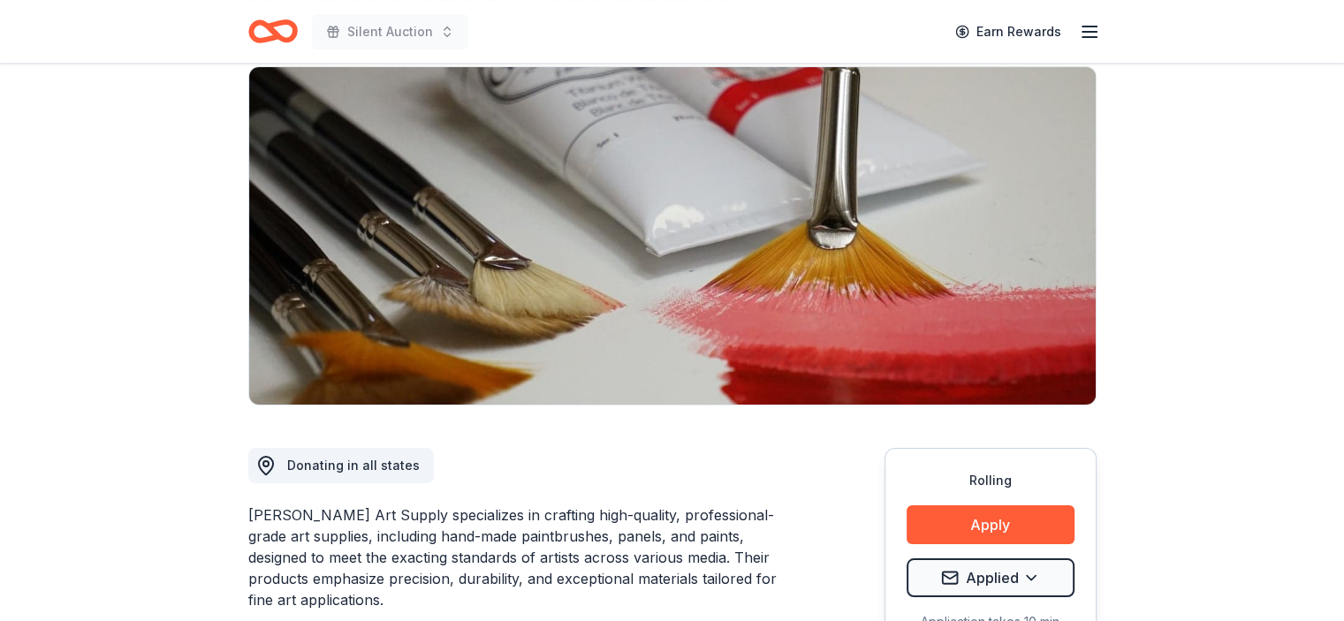
scroll to position [157, 0]
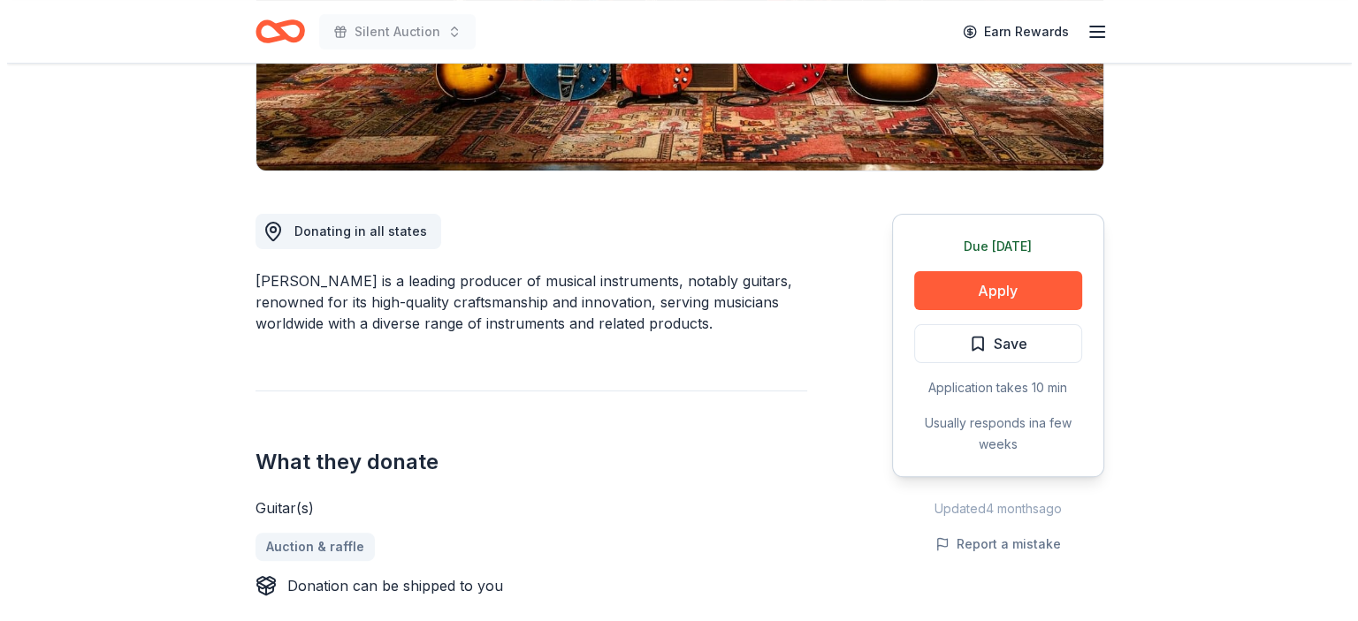
scroll to position [369, 0]
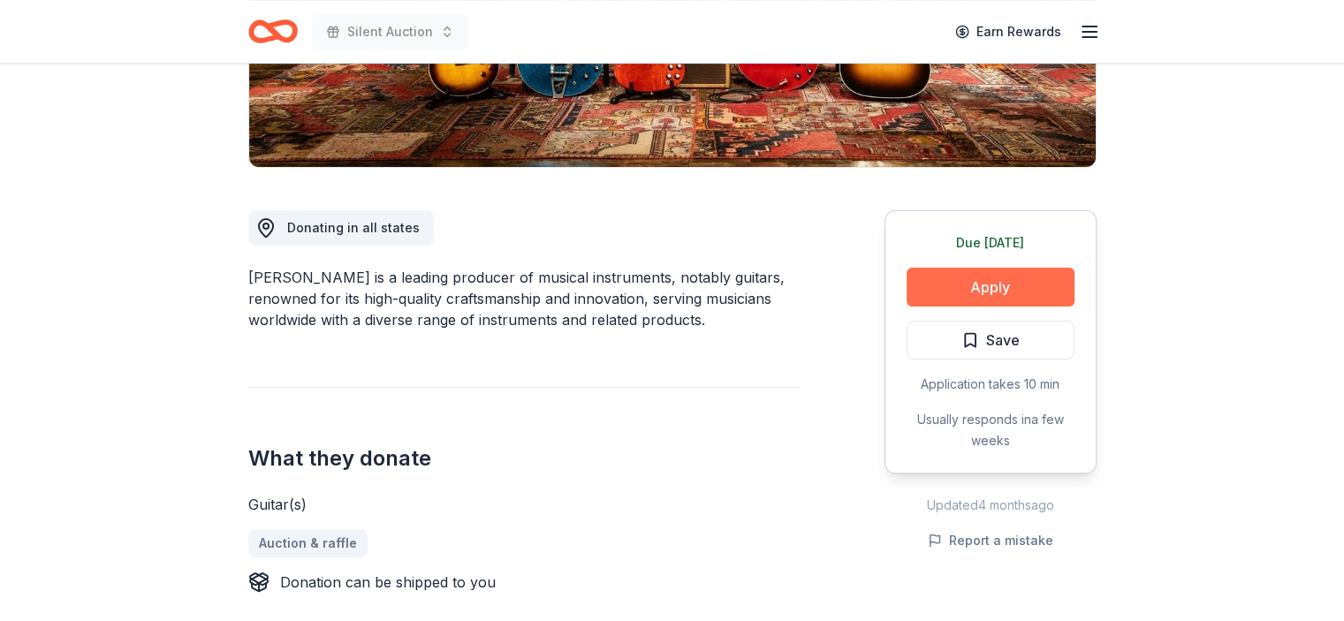
click at [995, 286] on button "Apply" at bounding box center [991, 287] width 168 height 39
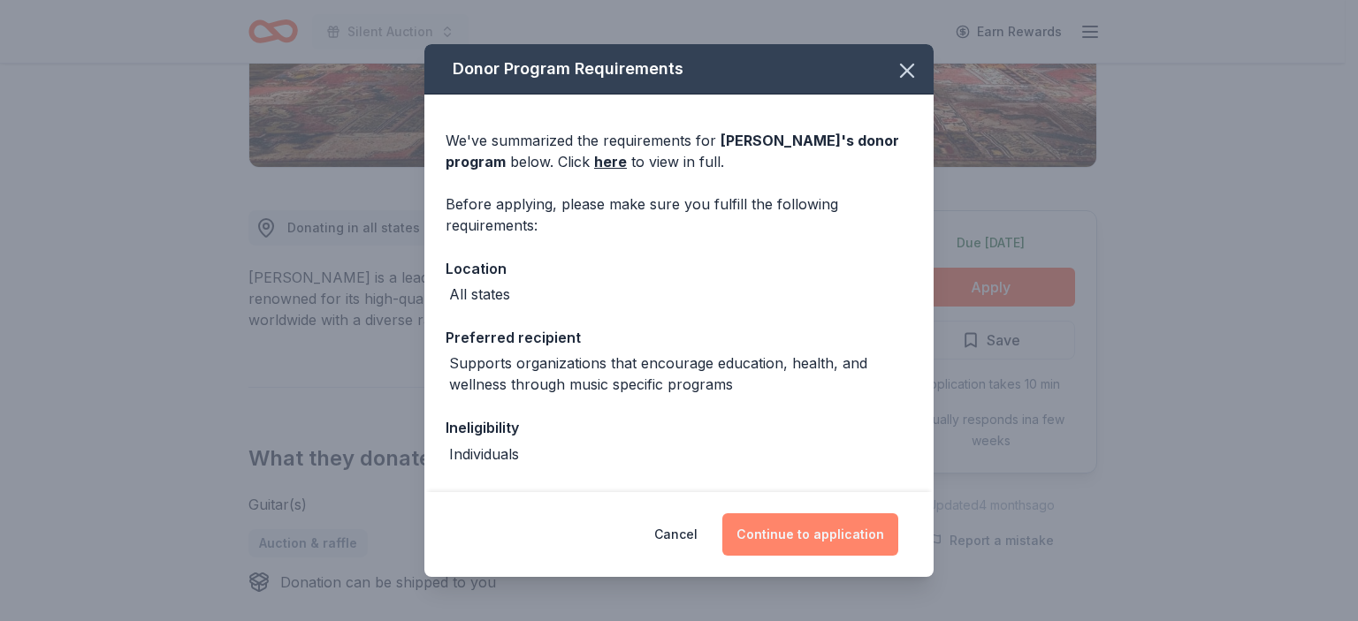
click at [824, 538] on button "Continue to application" at bounding box center [810, 535] width 176 height 42
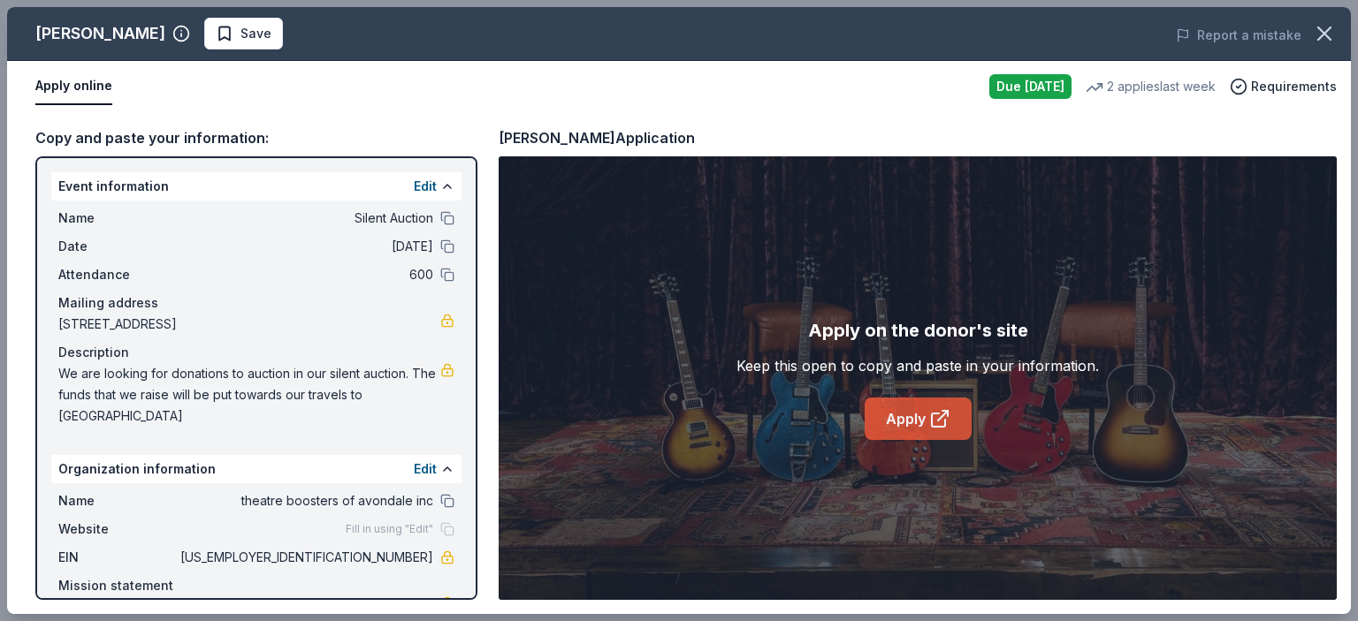
click at [910, 415] on link "Apply" at bounding box center [918, 419] width 107 height 42
click at [923, 426] on link "Apply" at bounding box center [918, 419] width 107 height 42
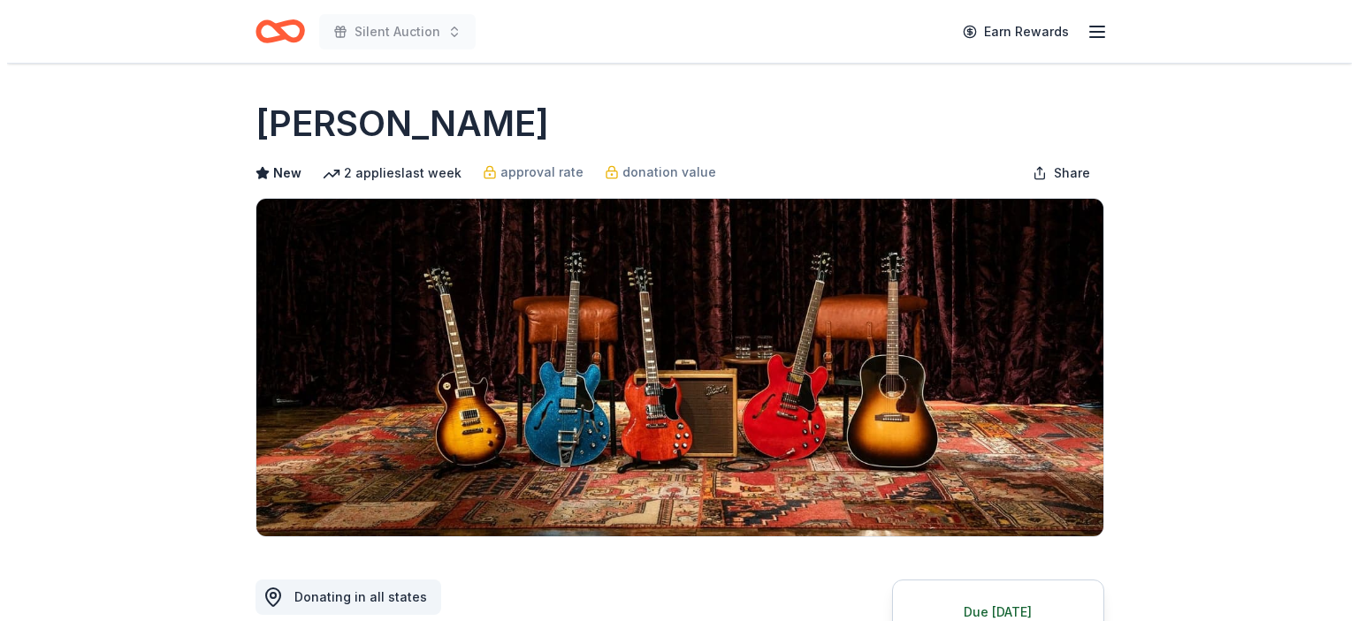
scroll to position [369, 0]
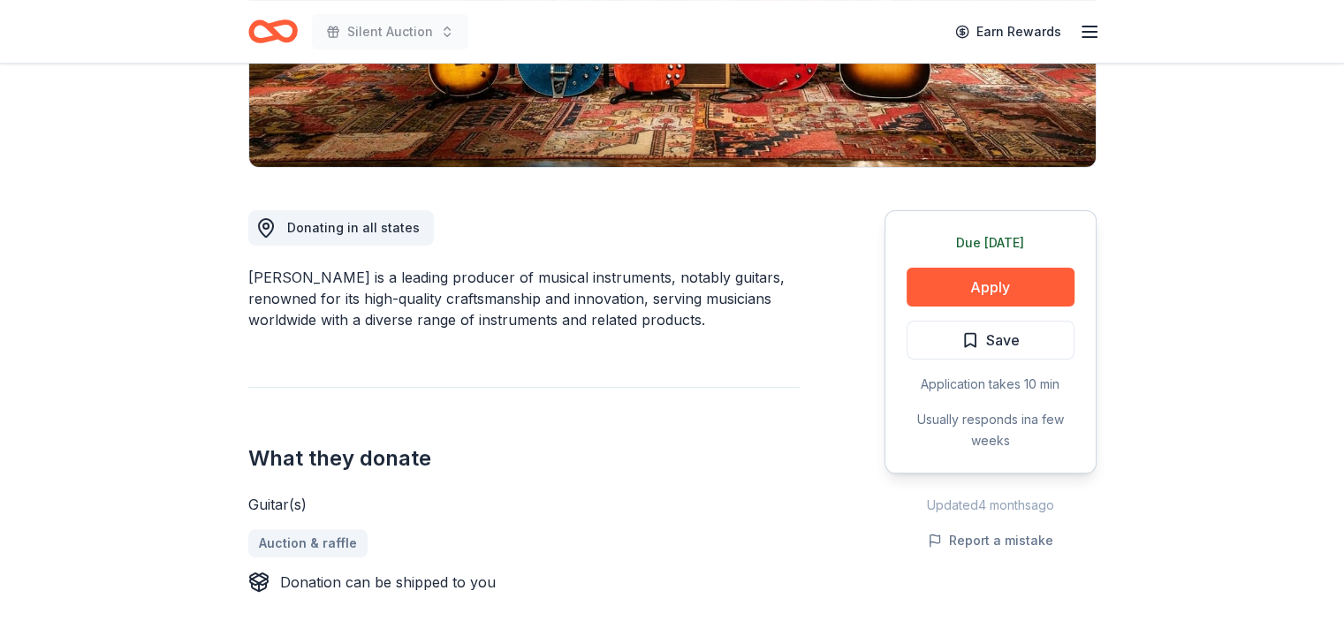
click at [1017, 319] on div "Due today Apply Save Application takes 10 min Usually responds in a few weeks" at bounding box center [991, 341] width 212 height 263
click at [1015, 346] on span "Save" at bounding box center [1003, 340] width 34 height 23
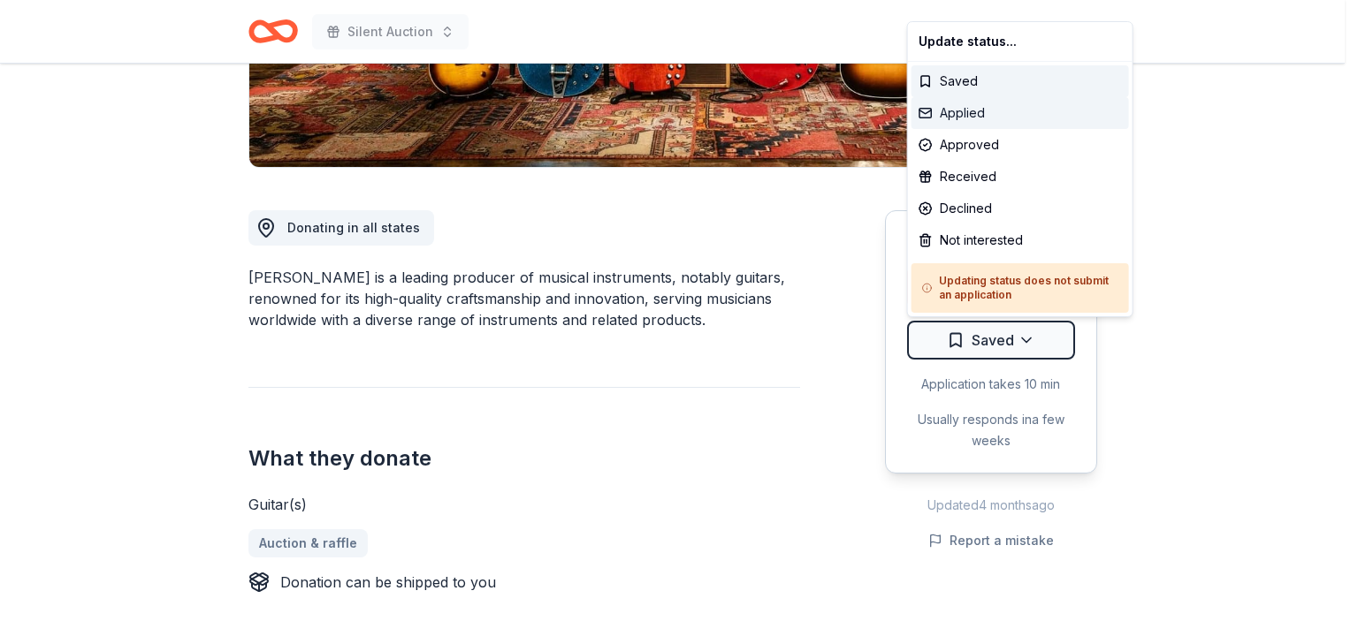
click at [1006, 109] on div "Applied" at bounding box center [1019, 113] width 217 height 32
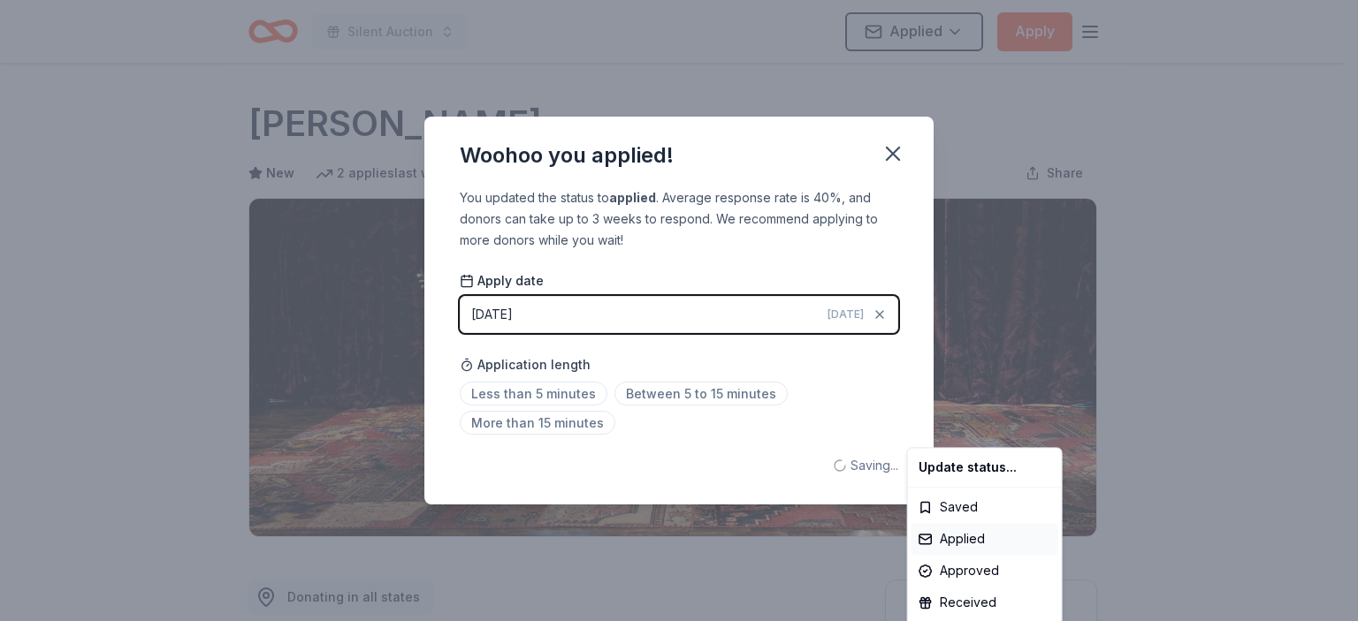
scroll to position [0, 0]
click at [889, 156] on html "Silent Auction Applied Apply Due today Share Gibson New 2 applies last week app…" at bounding box center [679, 310] width 1358 height 621
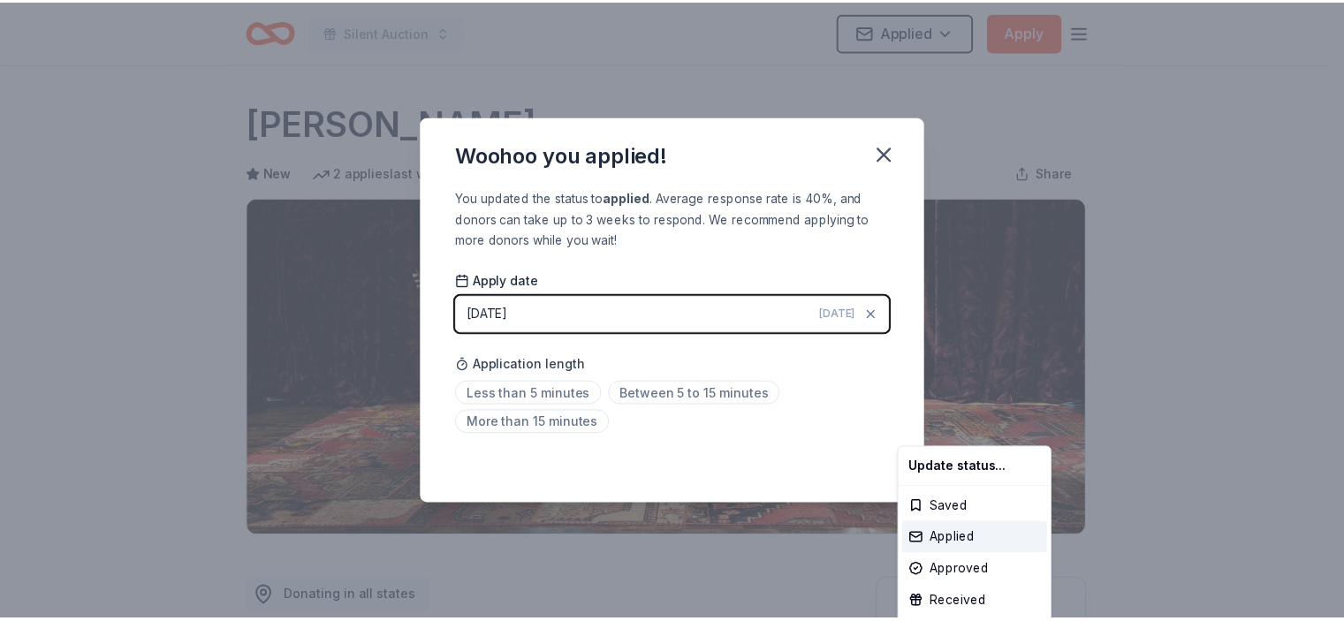
scroll to position [399, 0]
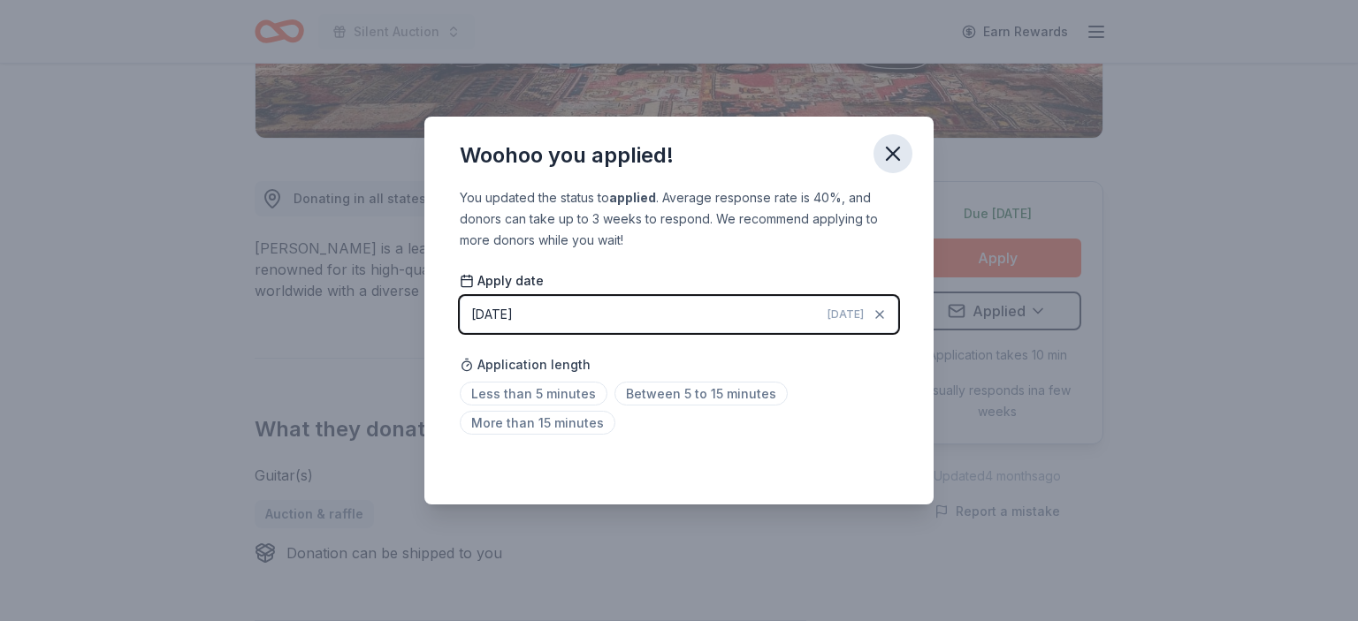
click at [886, 164] on icon "button" at bounding box center [892, 153] width 25 height 25
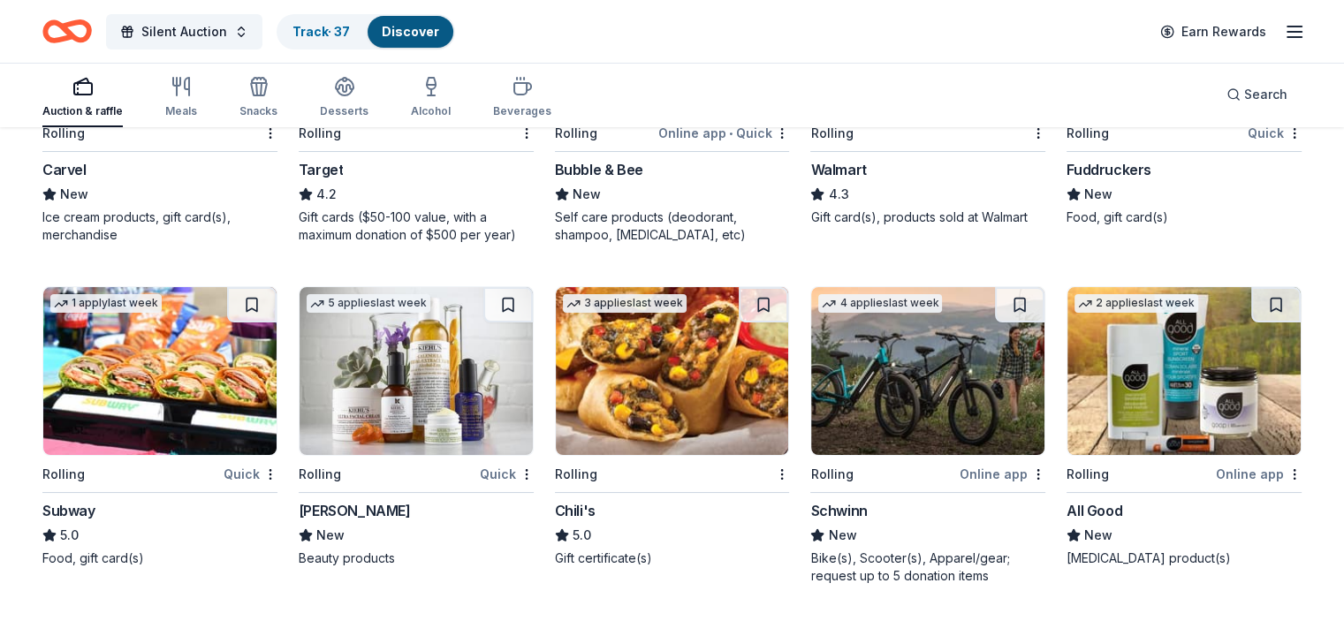
scroll to position [6802, 0]
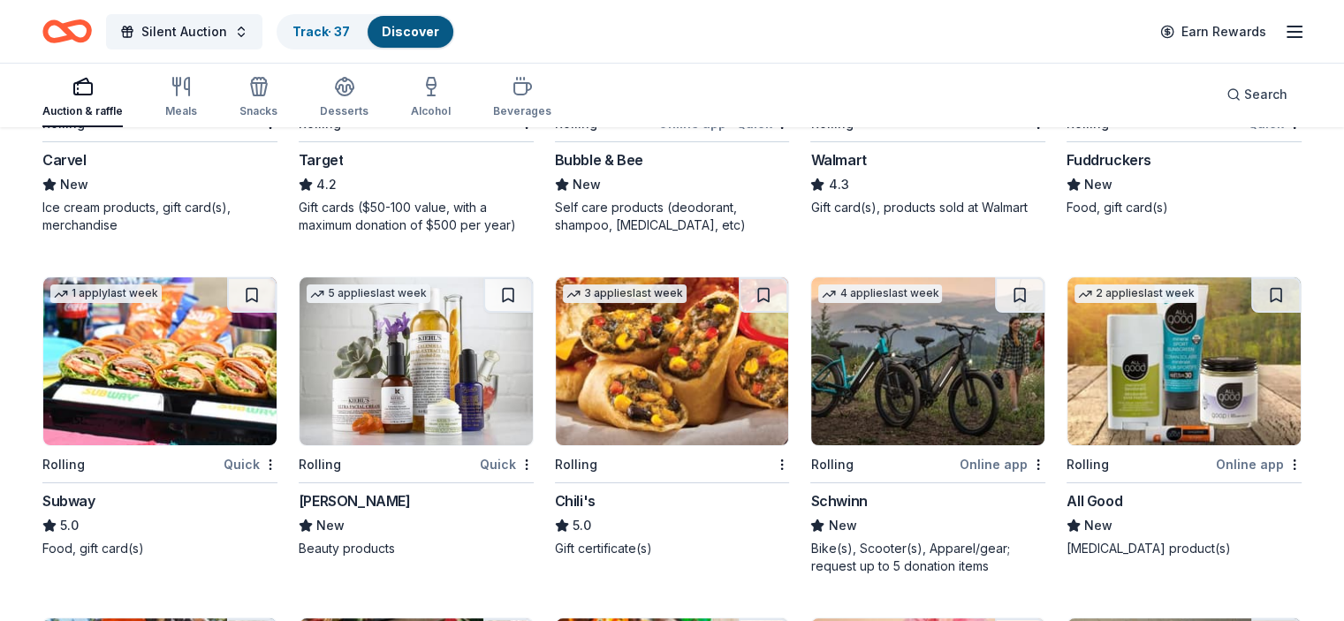
click at [905, 339] on img at bounding box center [927, 362] width 233 height 168
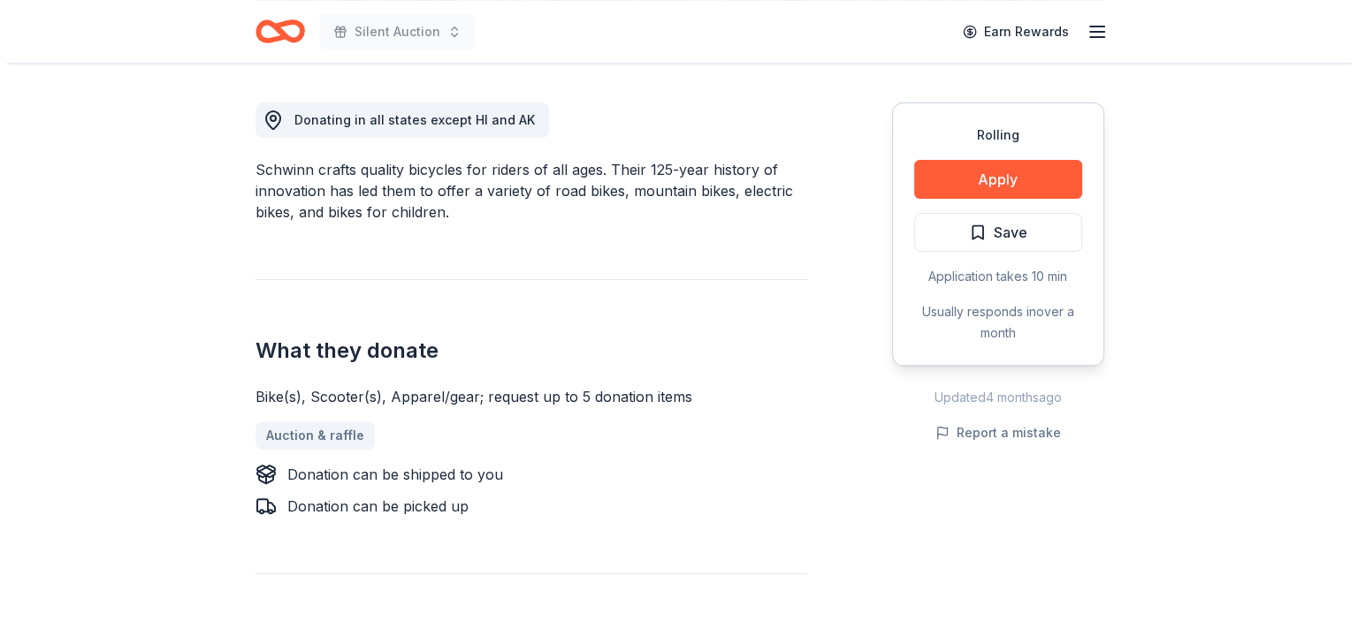
scroll to position [486, 0]
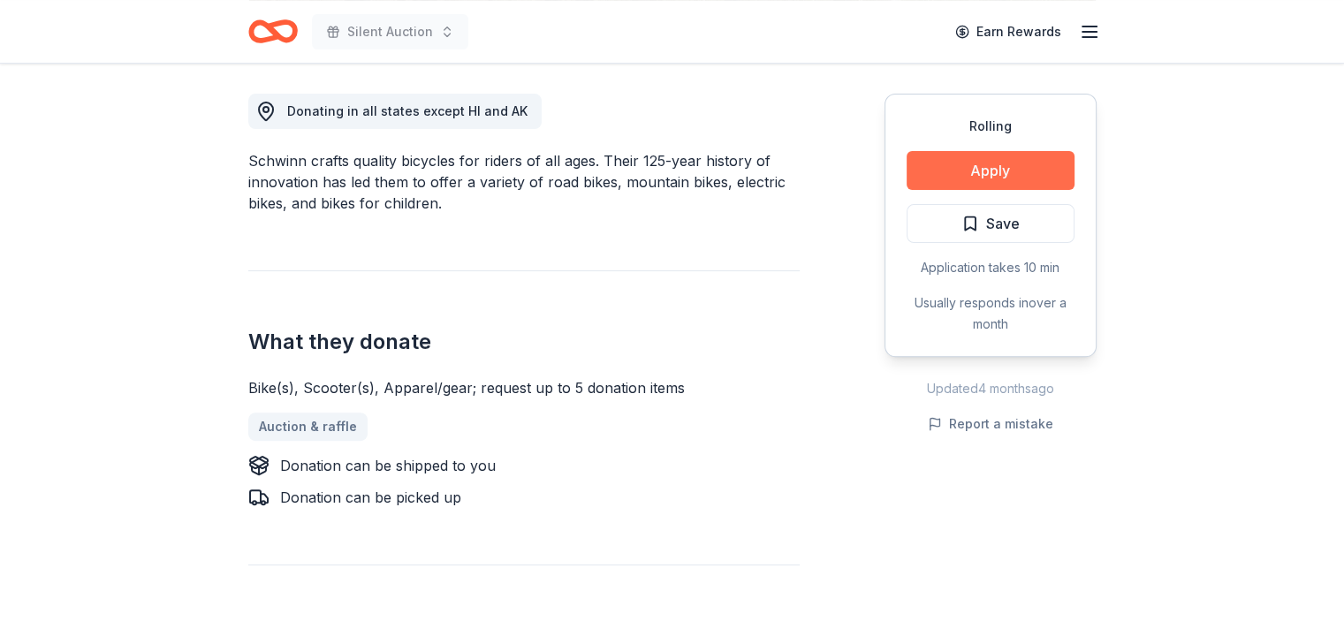
click at [1004, 167] on button "Apply" at bounding box center [991, 170] width 168 height 39
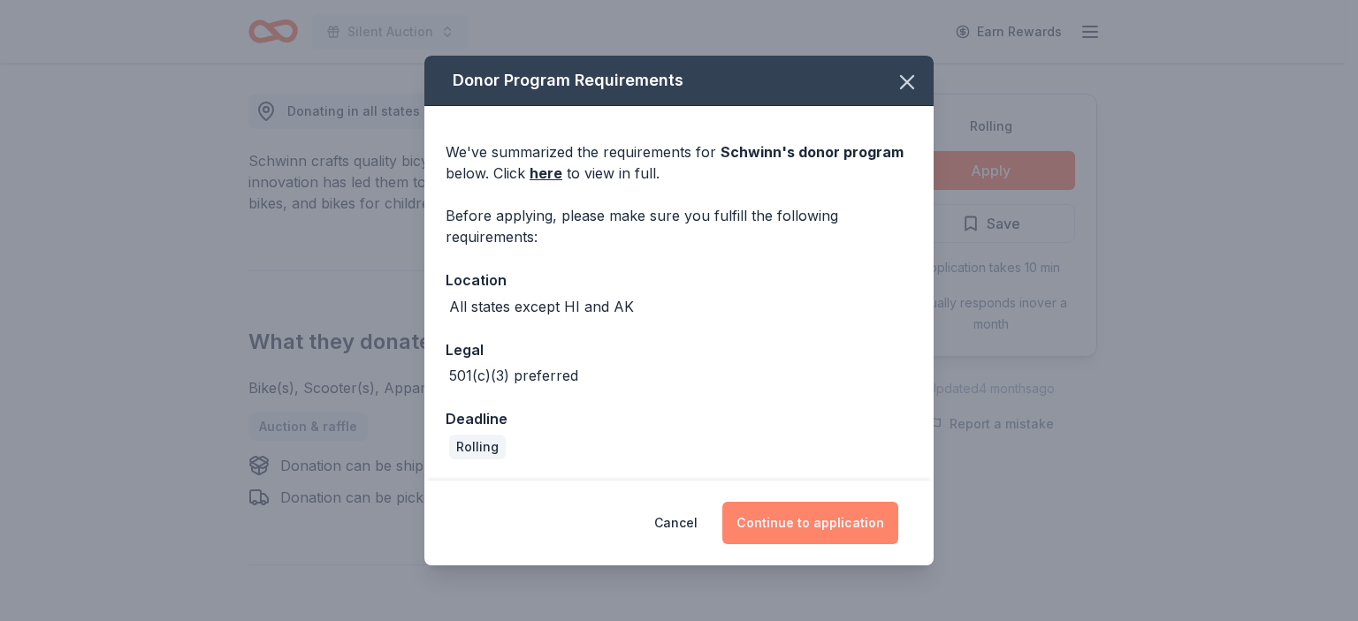
click at [825, 519] on button "Continue to application" at bounding box center [810, 523] width 176 height 42
